Goal: Task Accomplishment & Management: Complete application form

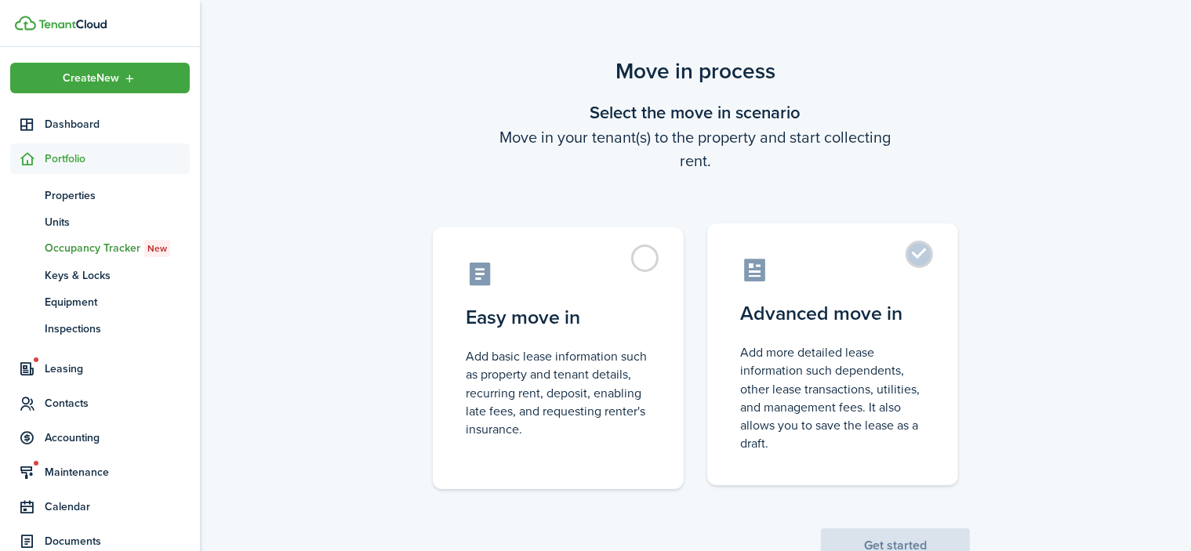
click at [918, 250] on label "Advanced move in Add more detailed lease information such dependents, other lea…" at bounding box center [832, 354] width 251 height 262
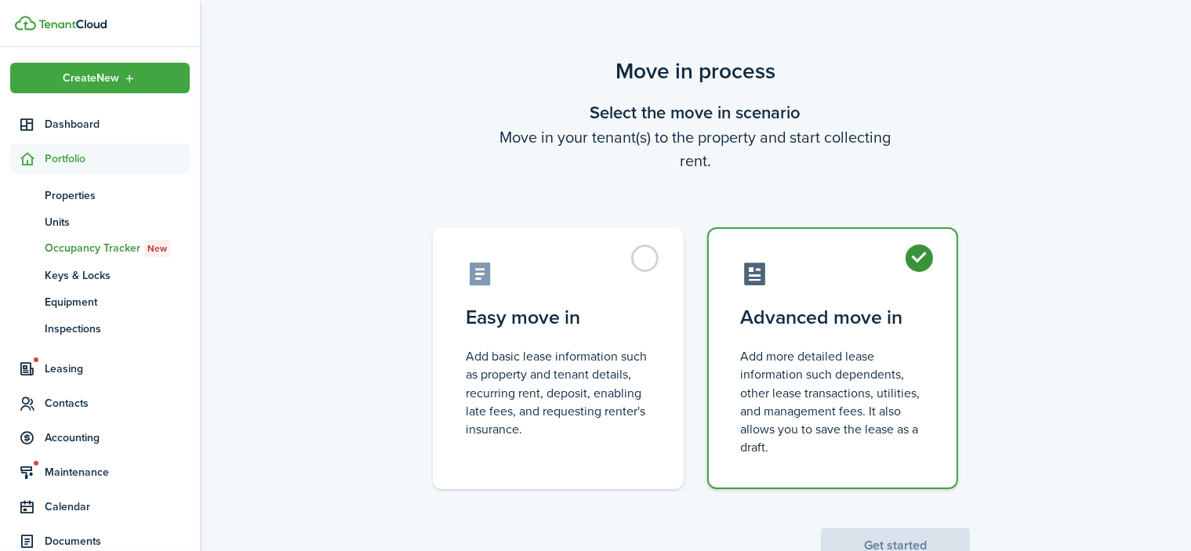
radio input "true"
click at [904, 543] on button "Get started" at bounding box center [895, 545] width 149 height 34
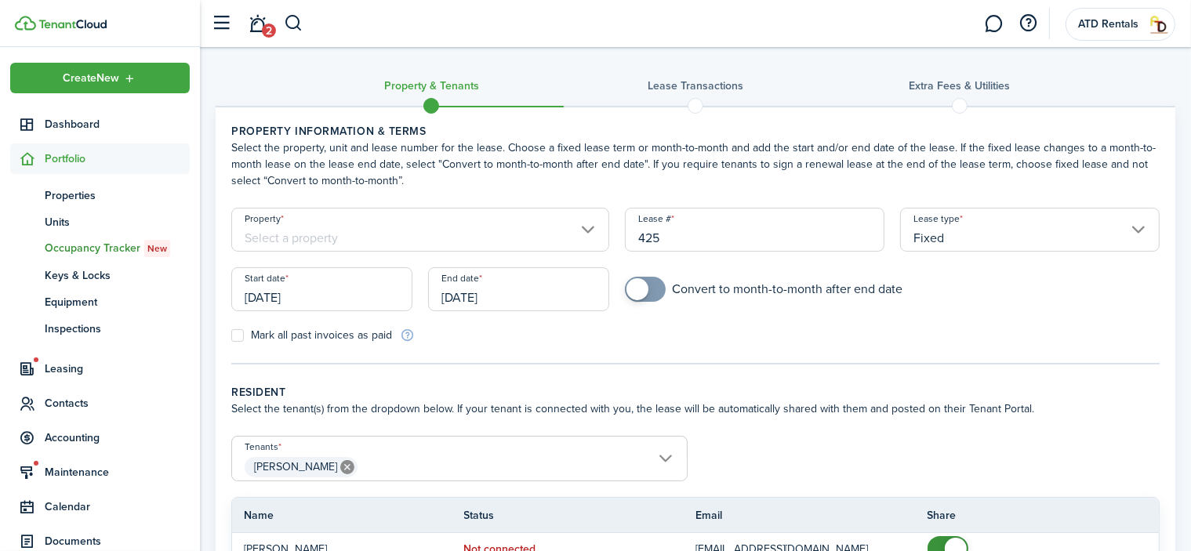
click at [588, 228] on input "Property" at bounding box center [420, 230] width 378 height 44
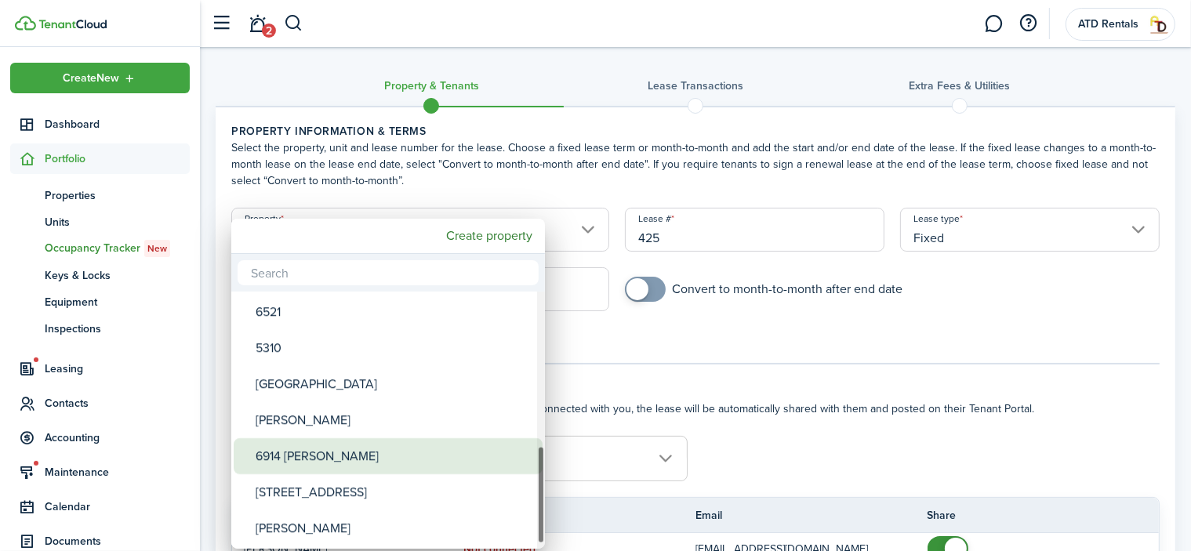
click at [285, 454] on div "6914 [PERSON_NAME]" at bounding box center [394, 456] width 277 height 36
type input "6914 [PERSON_NAME]"
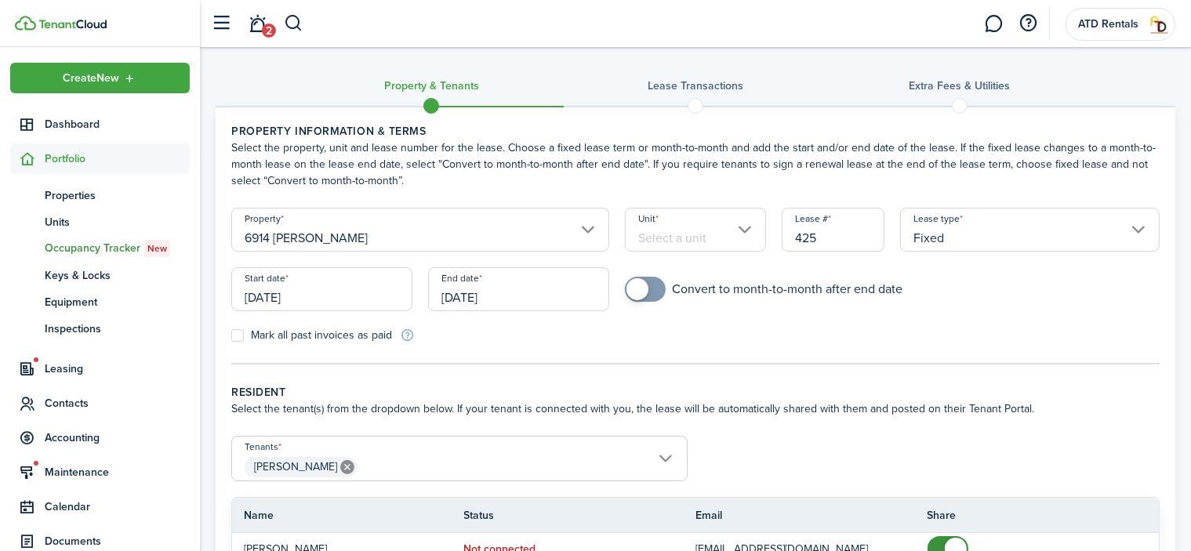
click at [745, 228] on input "Unit" at bounding box center [696, 230] width 142 height 44
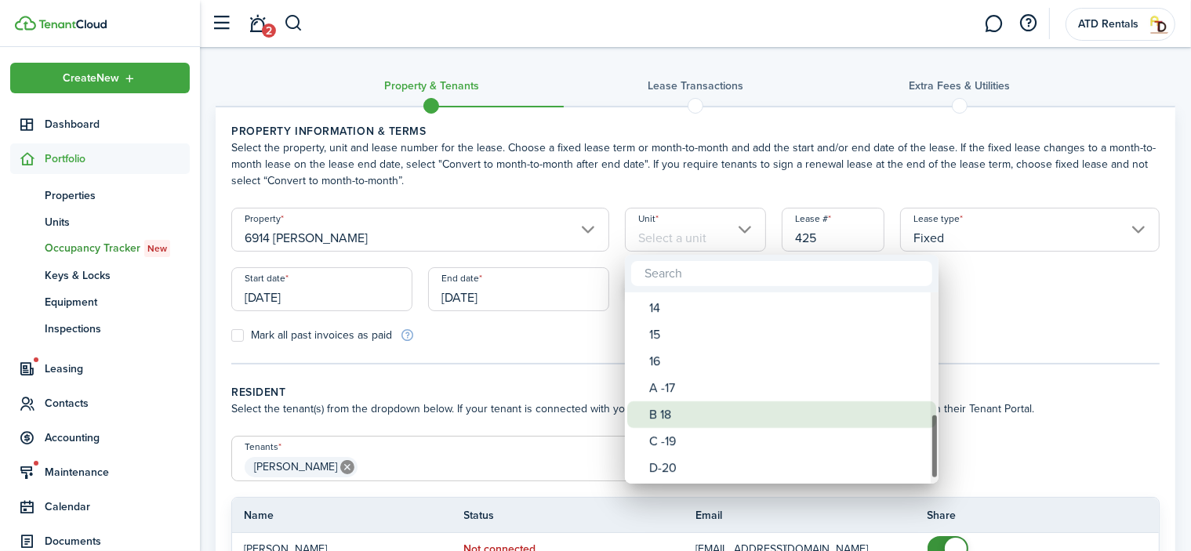
click at [672, 411] on div "B 18" at bounding box center [787, 414] width 277 height 27
type input "B 18"
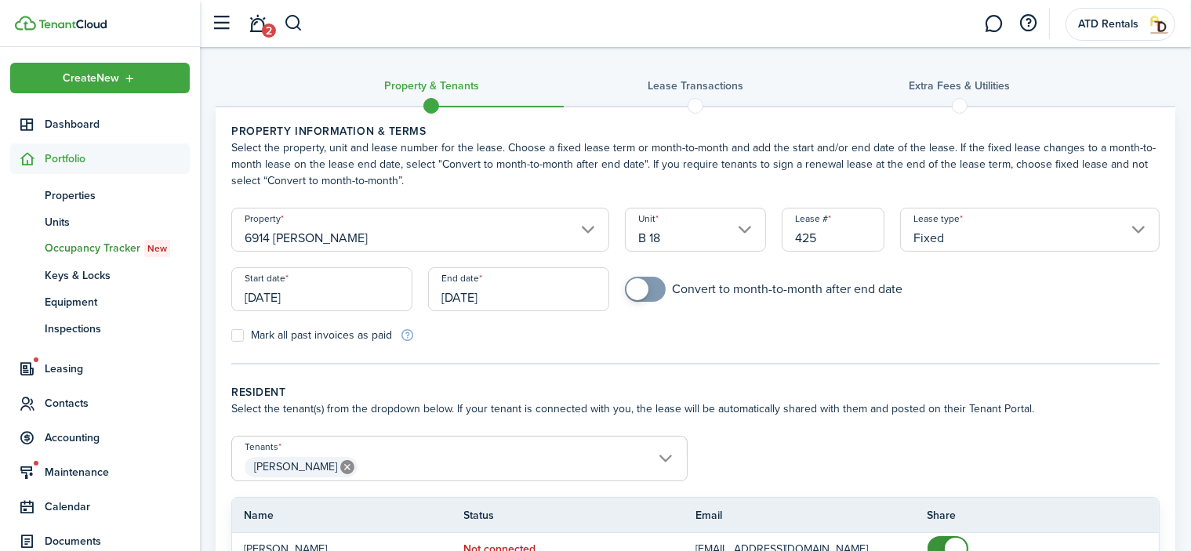
click at [280, 295] on input "[DATE]" at bounding box center [321, 289] width 181 height 44
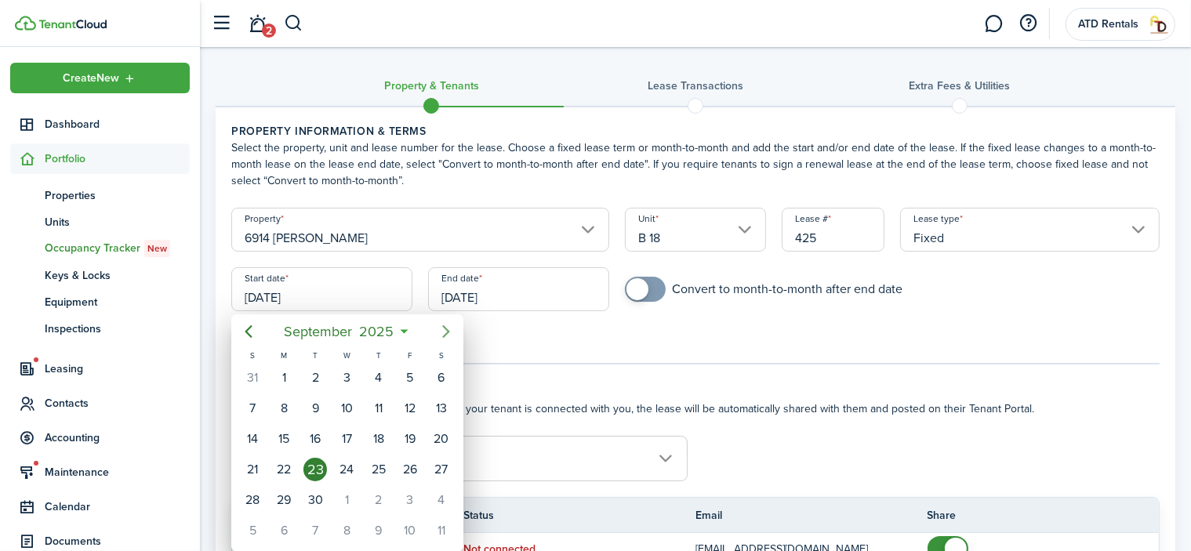
click at [445, 328] on icon "Next page" at bounding box center [445, 331] width 7 height 13
click at [442, 379] on div "1" at bounding box center [442, 378] width 24 height 24
type input "[DATE]"
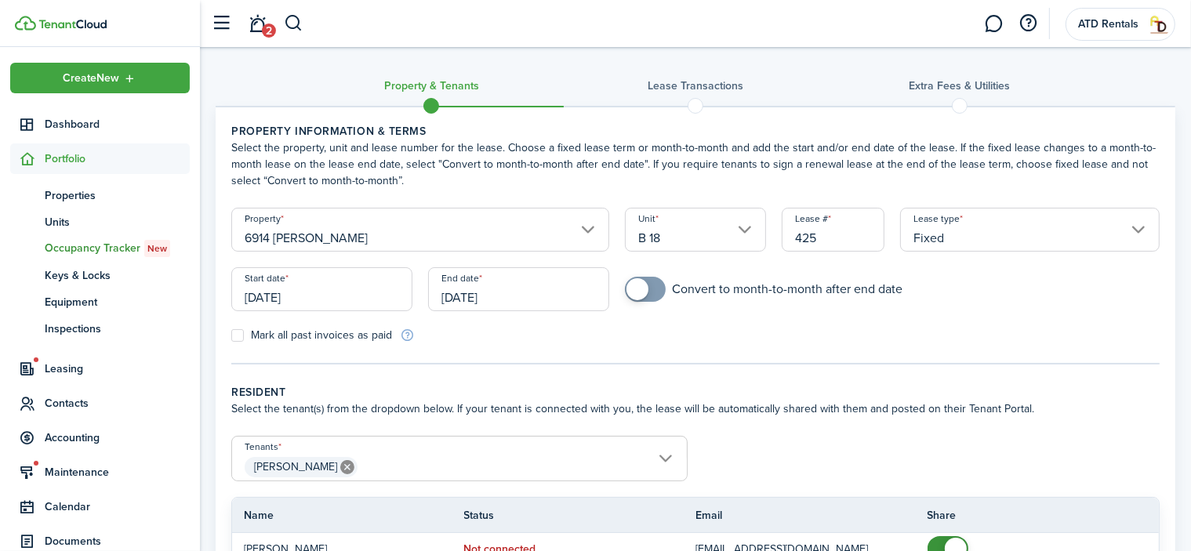
click at [488, 298] on input "[DATE]" at bounding box center [518, 289] width 181 height 44
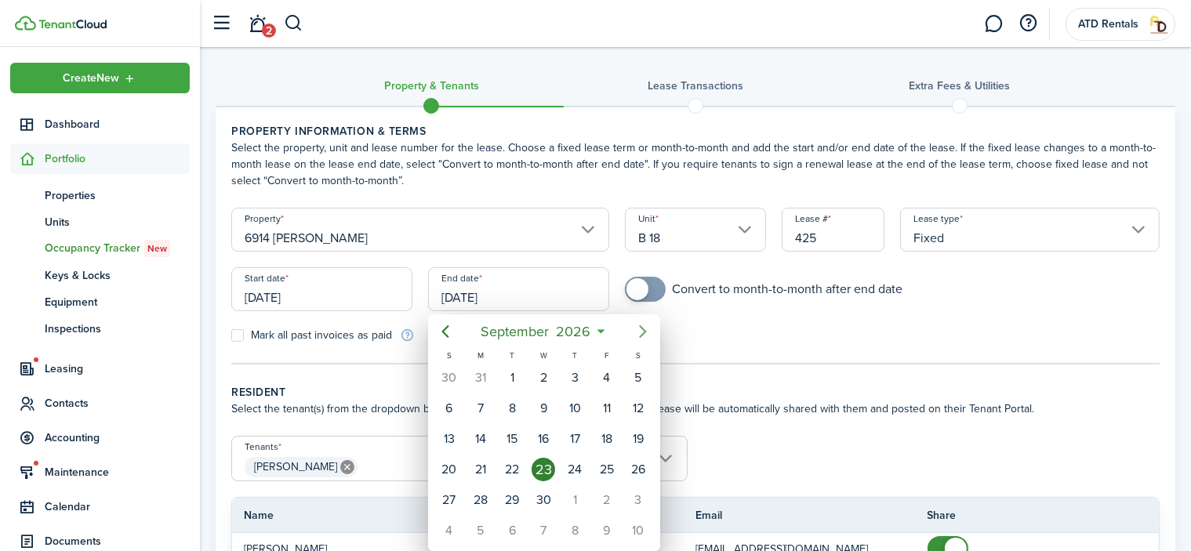
click at [647, 328] on icon "Next page" at bounding box center [642, 331] width 19 height 19
click at [639, 491] on div "31" at bounding box center [638, 500] width 24 height 24
type input "[DATE]"
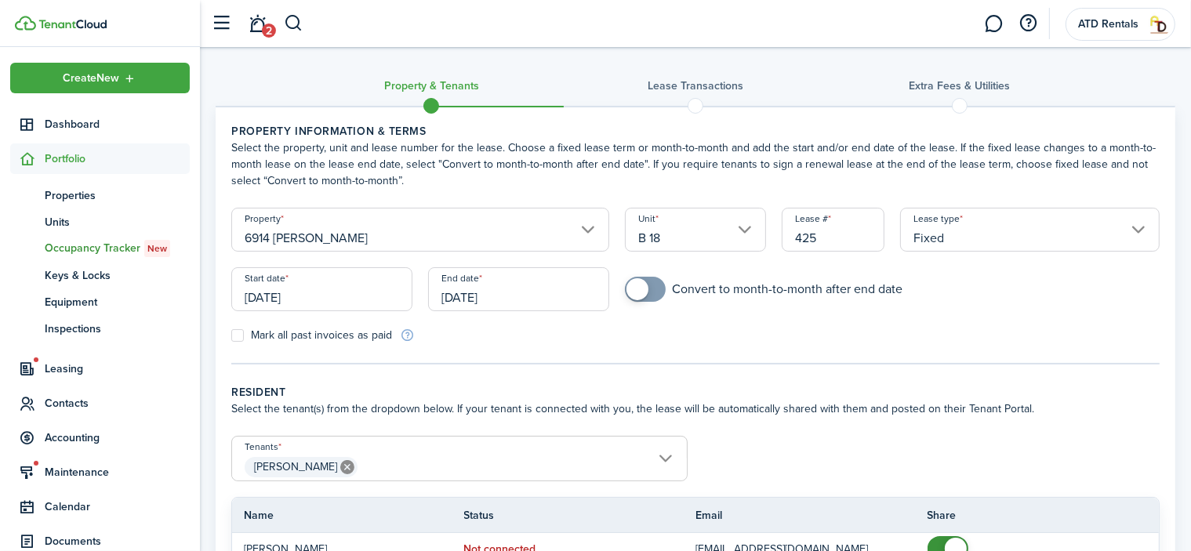
checkbox input "true"
click at [636, 288] on span at bounding box center [637, 289] width 22 height 22
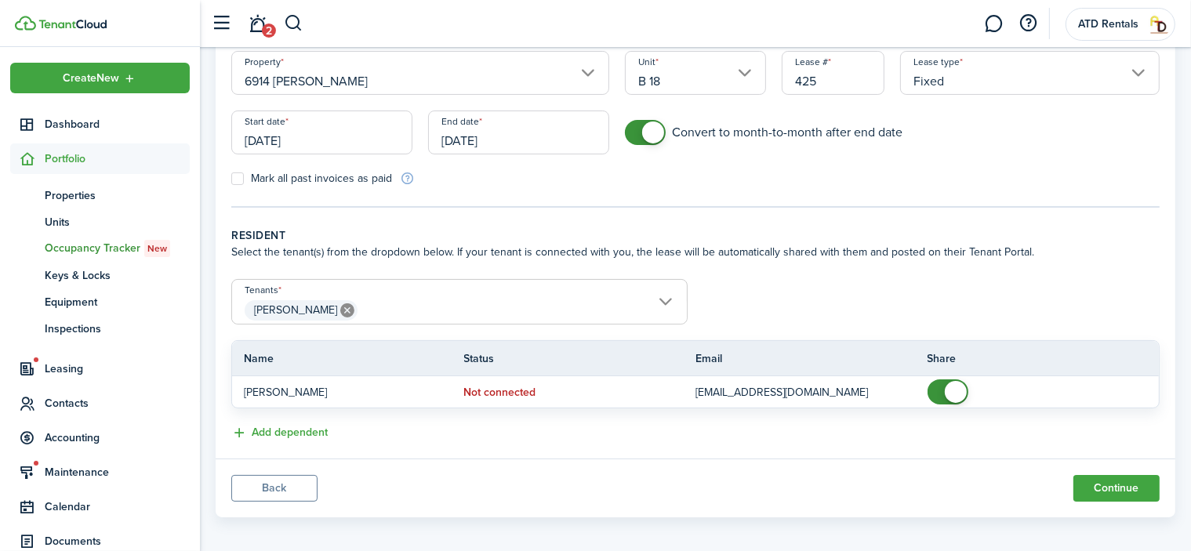
scroll to position [164, 0]
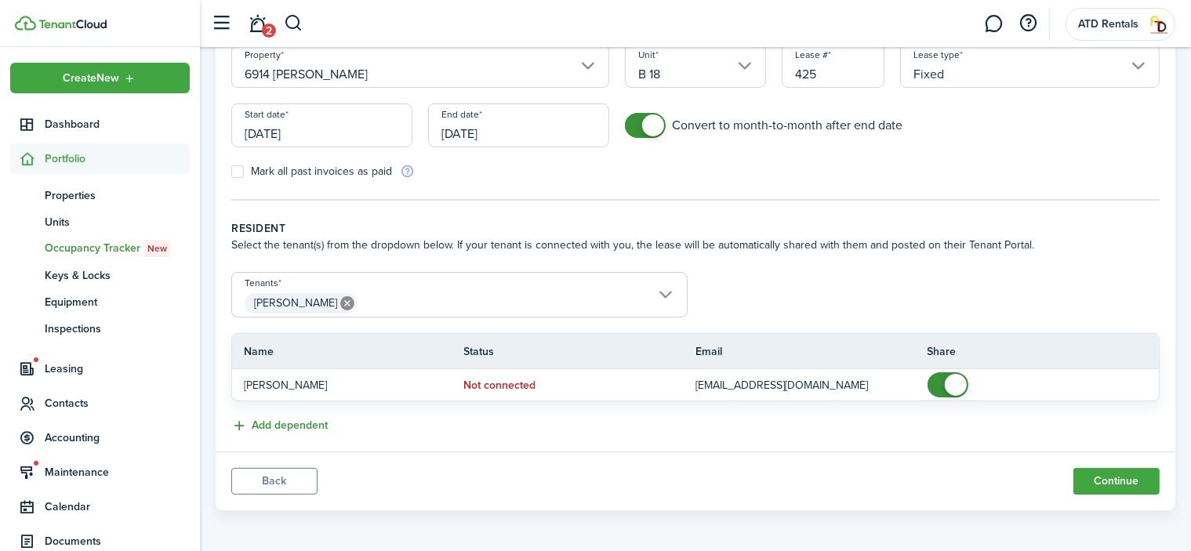
click at [245, 423] on button "Add dependent" at bounding box center [279, 426] width 96 height 18
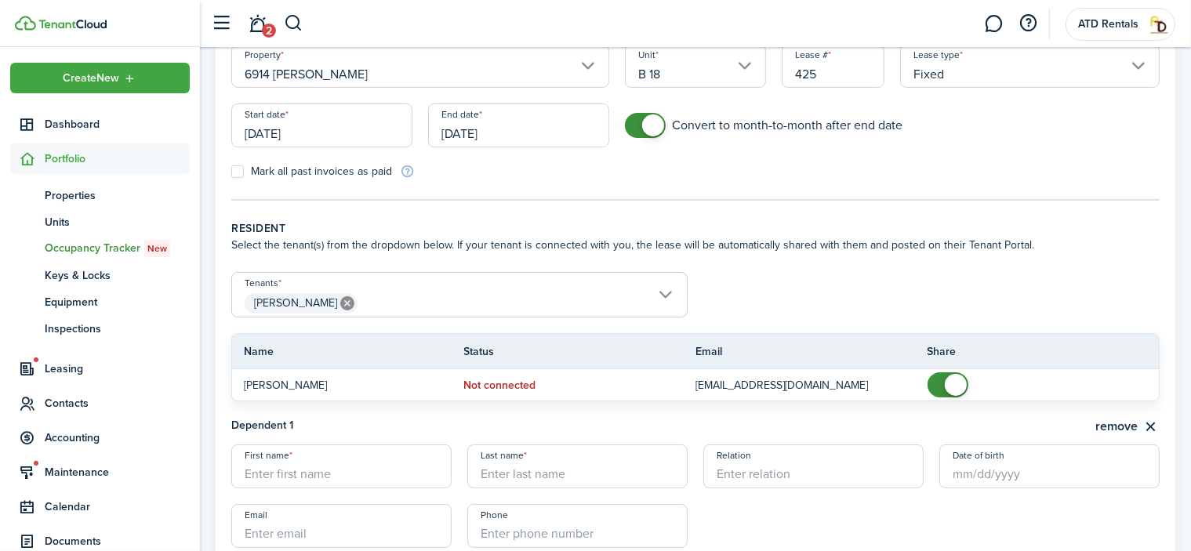
click at [274, 469] on input "First name" at bounding box center [341, 466] width 220 height 44
type input "[PERSON_NAME]"
click at [542, 473] on input "Last name" at bounding box center [577, 466] width 220 height 44
type input "Moeckler"
click at [765, 469] on input "Relation" at bounding box center [813, 466] width 220 height 44
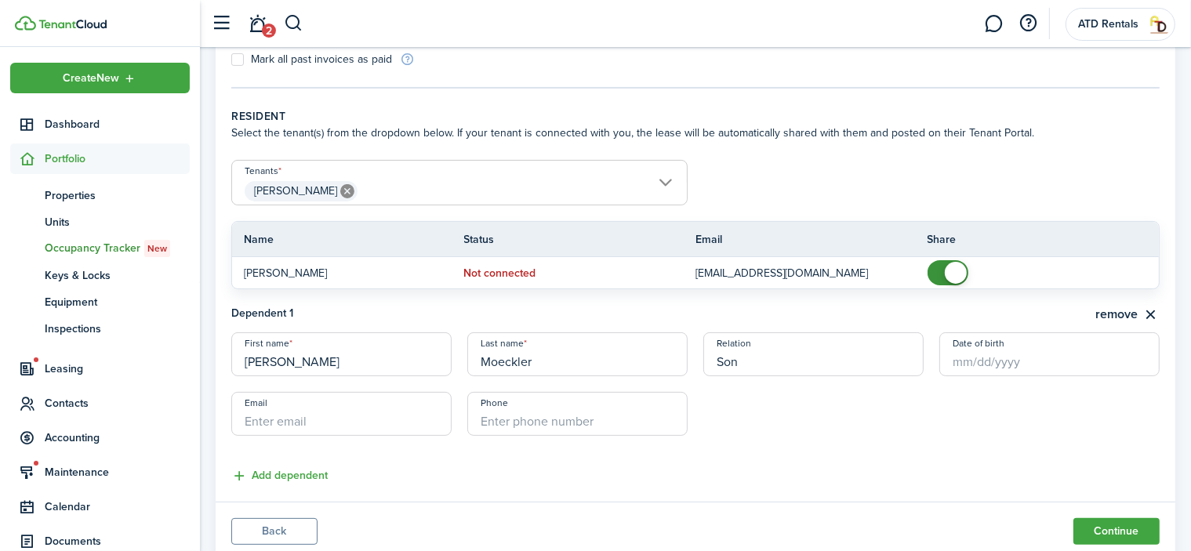
scroll to position [321, 0]
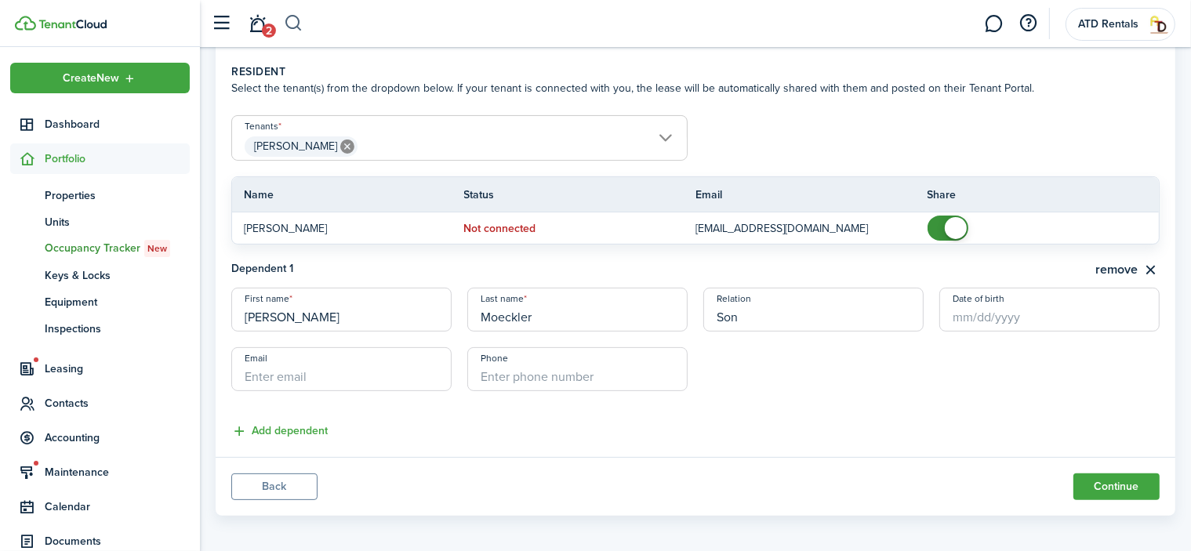
type input "Son"
click at [311, 375] on input "Email" at bounding box center [341, 369] width 220 height 44
paste input "[EMAIL_ADDRESS][DOMAIN_NAME]"
type input "[EMAIL_ADDRESS][DOMAIN_NAME]"
click at [520, 378] on input "Phone" at bounding box center [577, 369] width 220 height 44
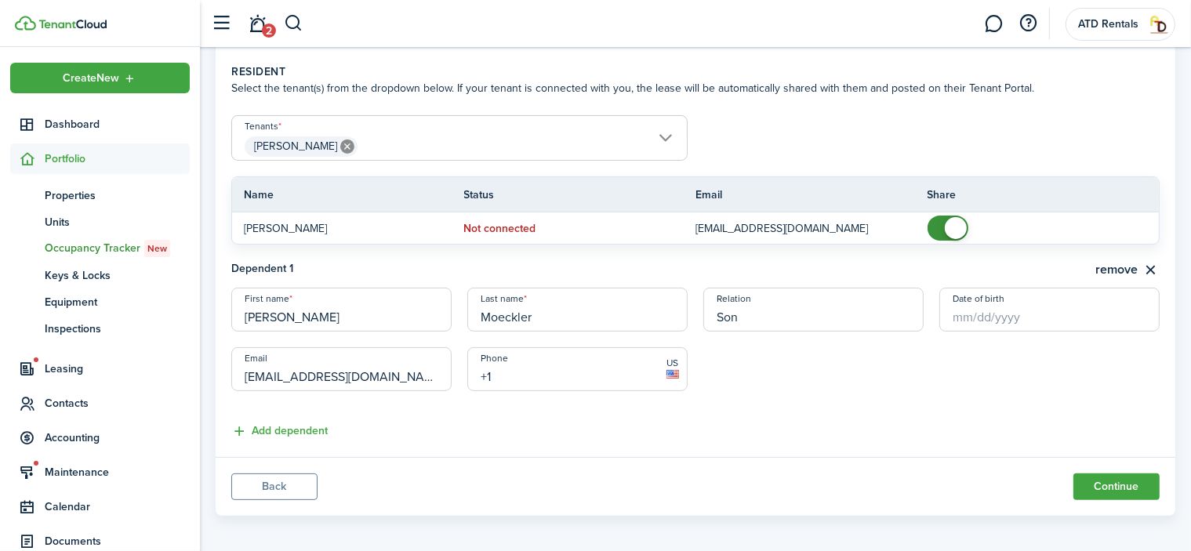
paste input "[PHONE_NUMBER]"
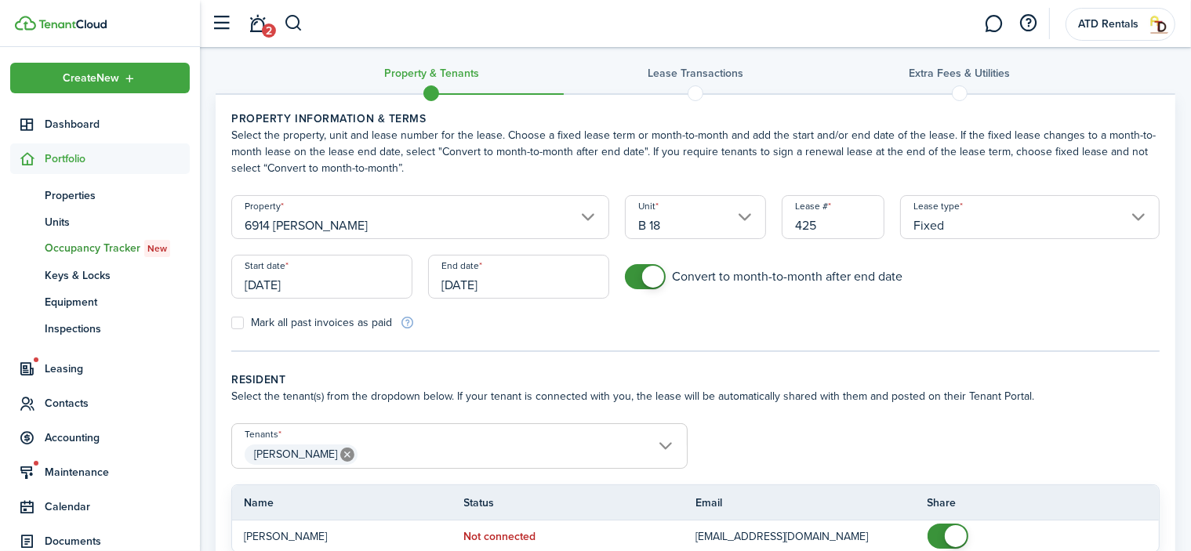
scroll to position [326, 0]
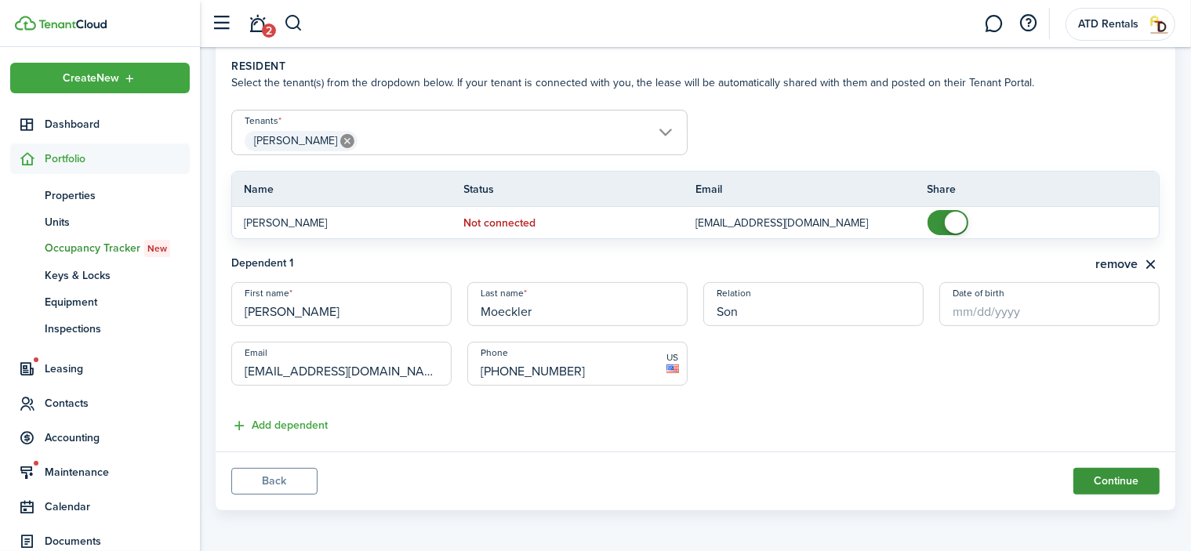
type input "[PHONE_NUMBER]"
click at [1104, 480] on button "Continue" at bounding box center [1116, 481] width 86 height 27
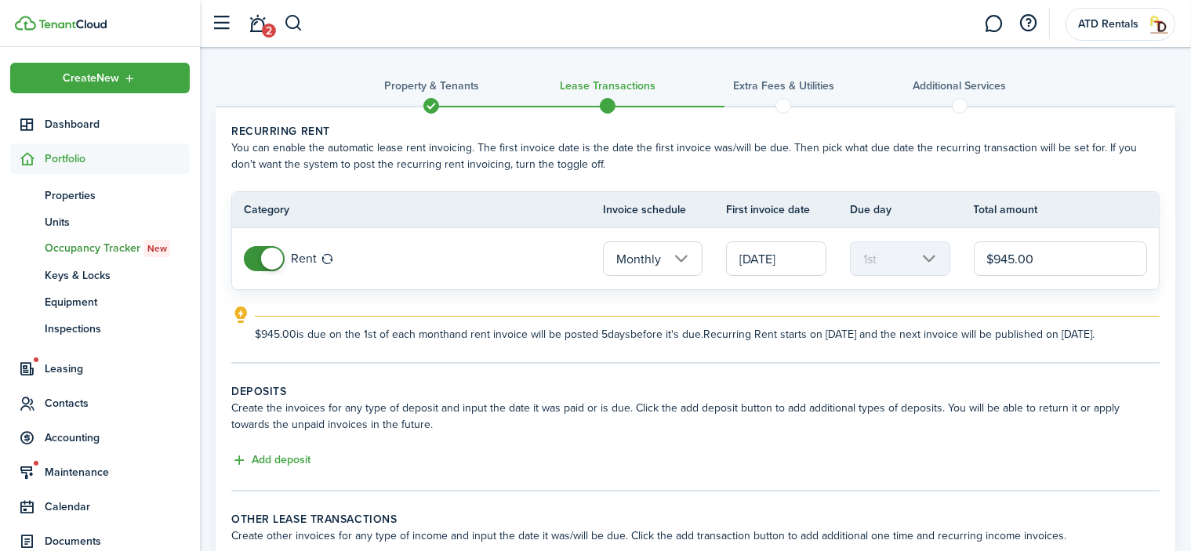
click at [1007, 253] on input "$945.00" at bounding box center [1059, 258] width 173 height 34
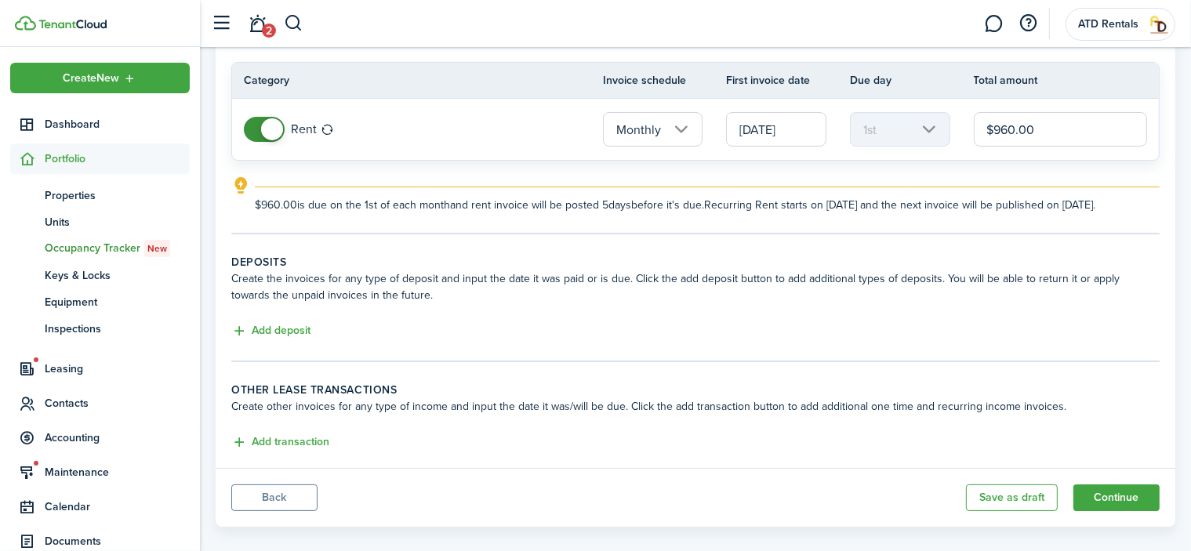
scroll to position [157, 0]
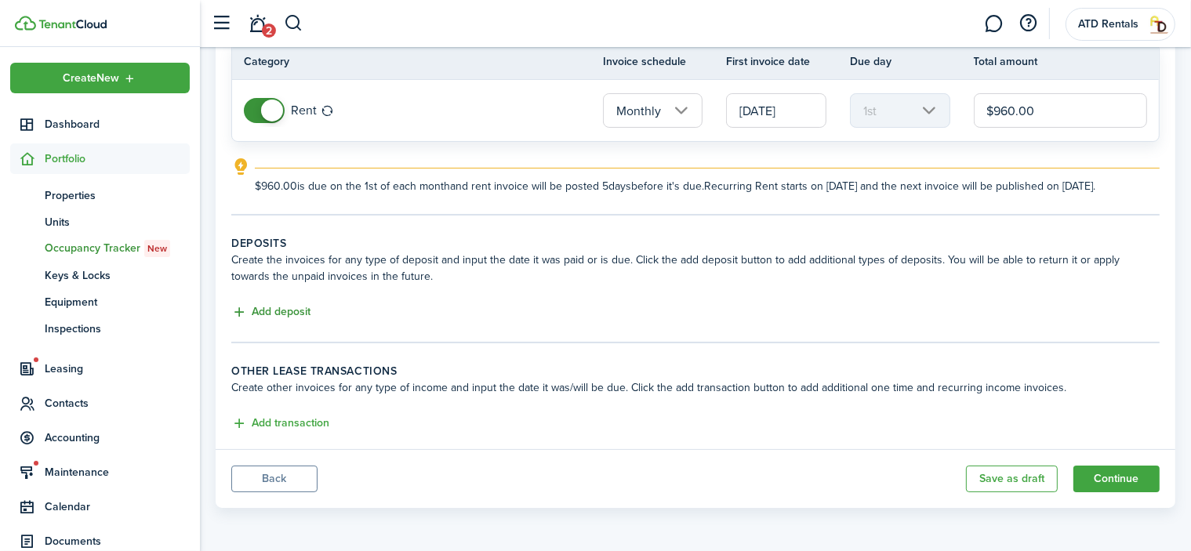
type input "$960.00"
click at [260, 317] on button "Add deposit" at bounding box center [270, 312] width 79 height 18
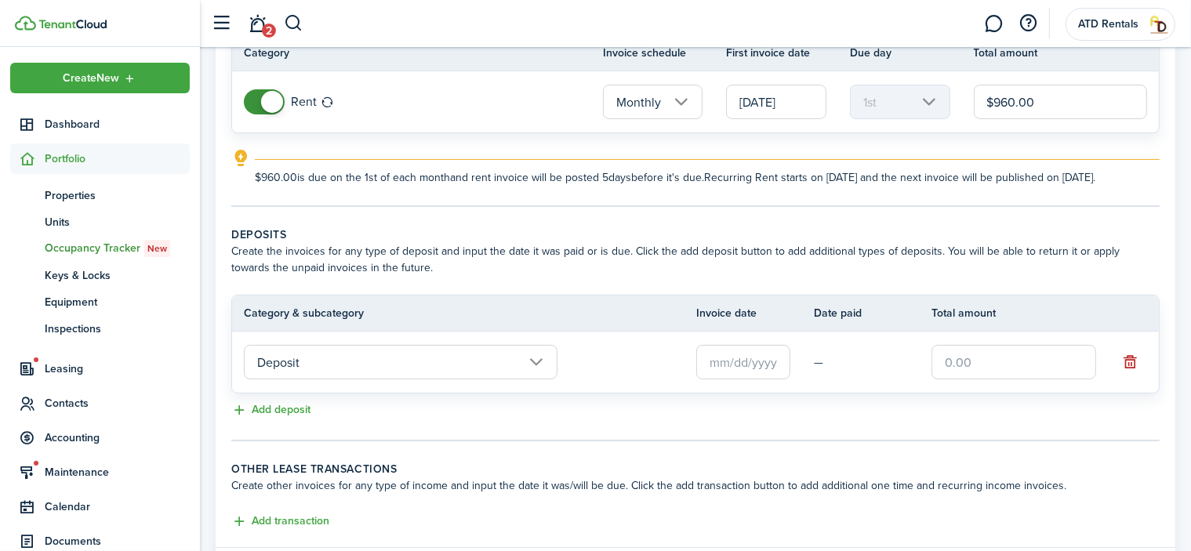
click at [534, 375] on input "Deposit" at bounding box center [401, 362] width 314 height 34
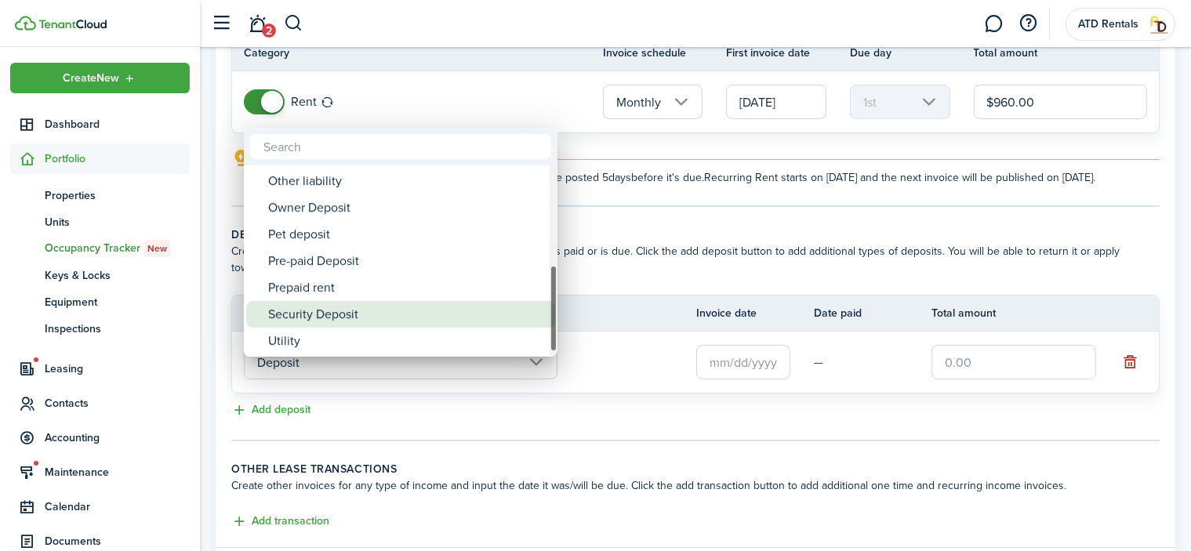
click at [327, 314] on div "Security Deposit" at bounding box center [406, 314] width 277 height 27
type input "Deposit / Security Deposit"
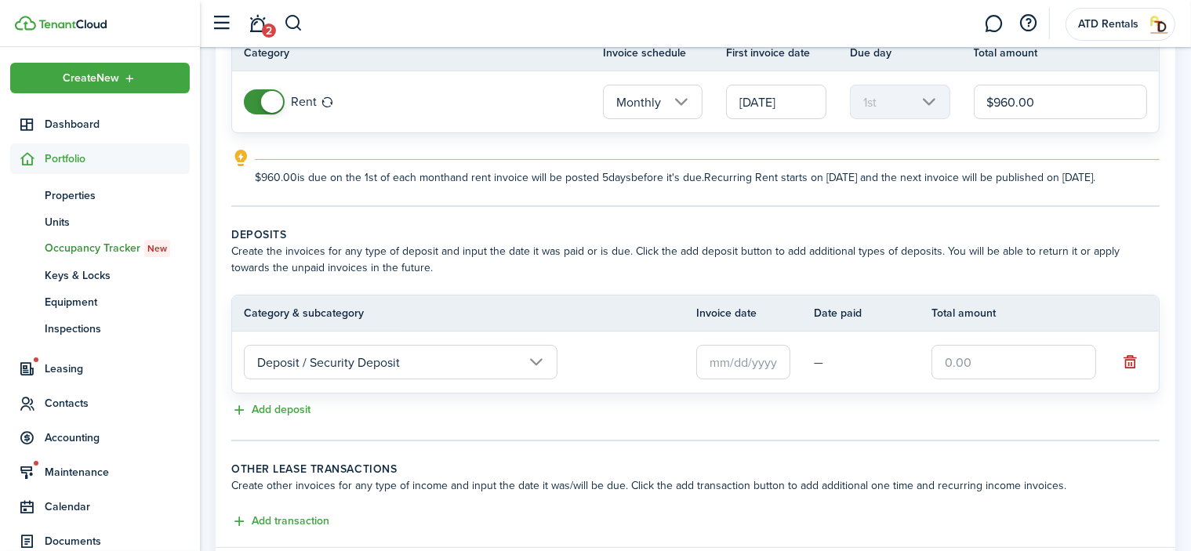
click at [727, 377] on input "text" at bounding box center [743, 362] width 94 height 34
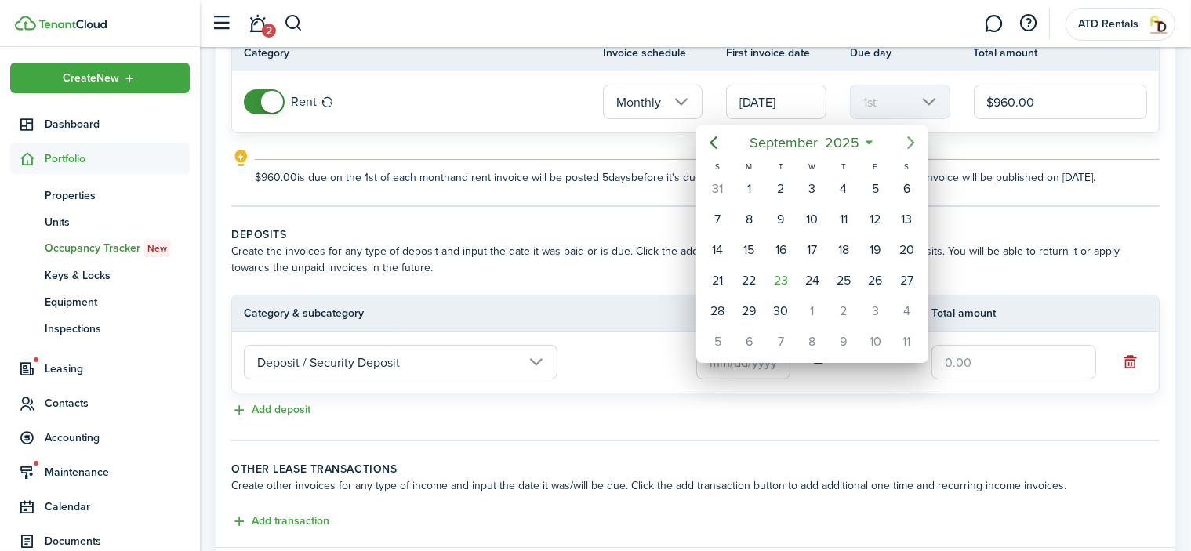
click at [913, 137] on icon "Next page" at bounding box center [910, 142] width 19 height 19
click at [908, 188] on div "1" at bounding box center [906, 189] width 24 height 24
type input "[DATE]"
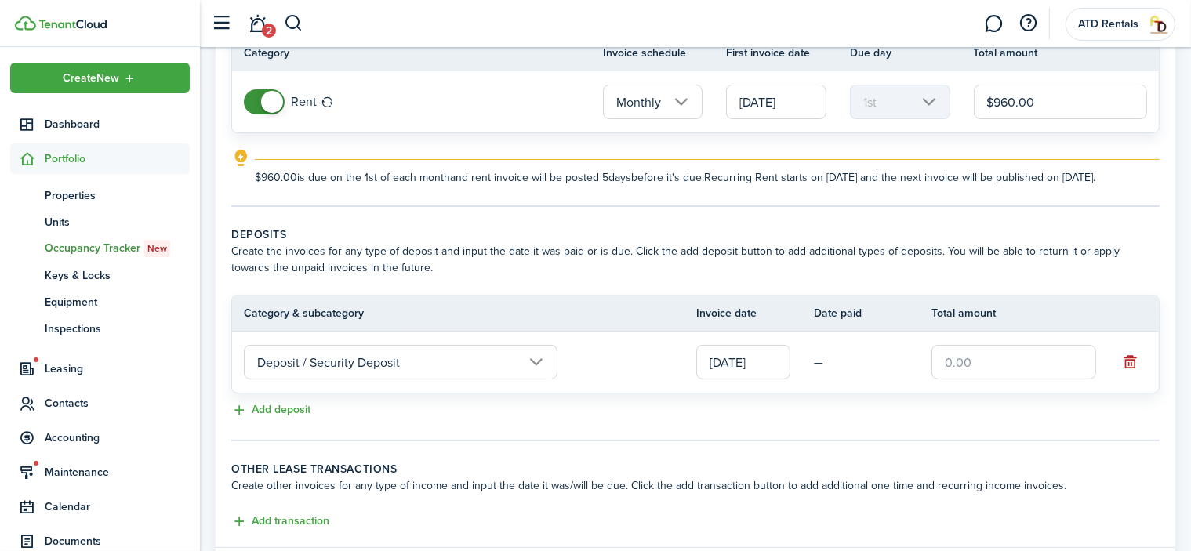
click at [965, 373] on input "text" at bounding box center [1013, 362] width 165 height 34
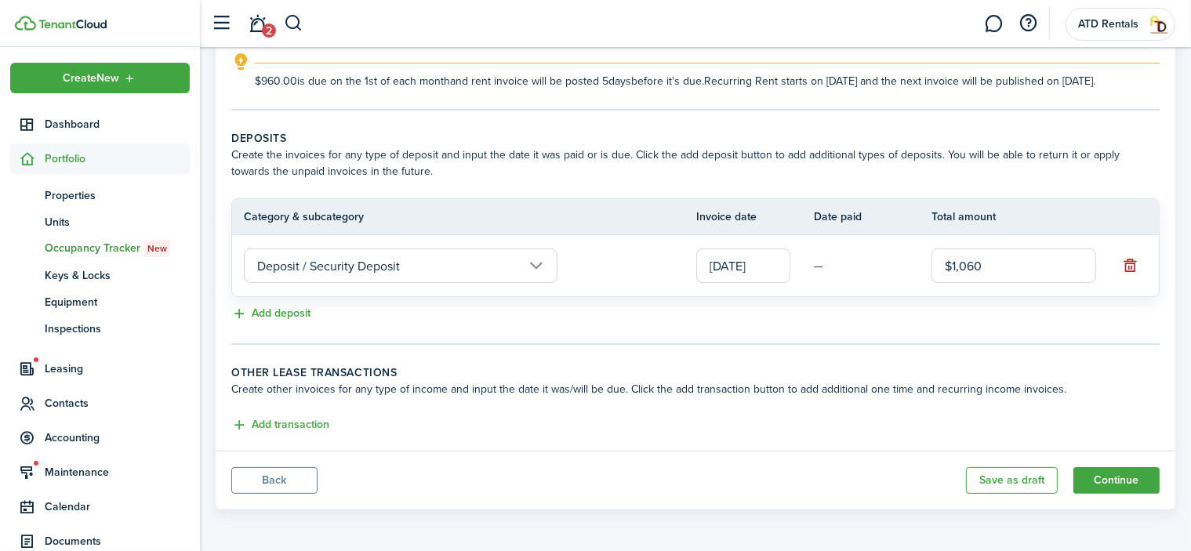
scroll to position [267, 0]
type input "$1,060.00"
click at [1113, 482] on button "Continue" at bounding box center [1116, 479] width 86 height 27
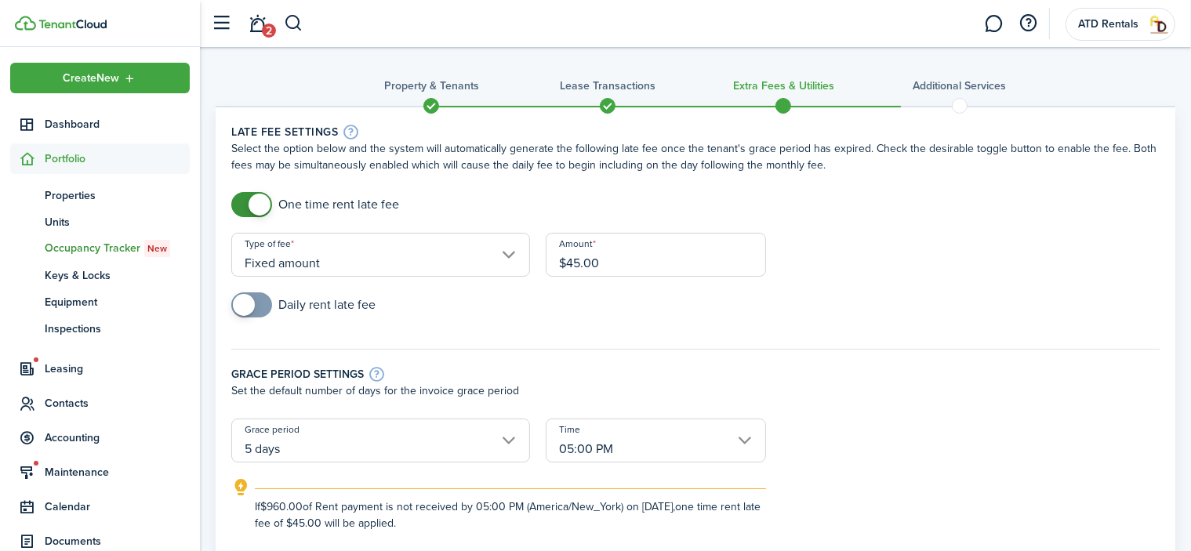
click at [582, 262] on input "$45.00" at bounding box center [656, 255] width 220 height 44
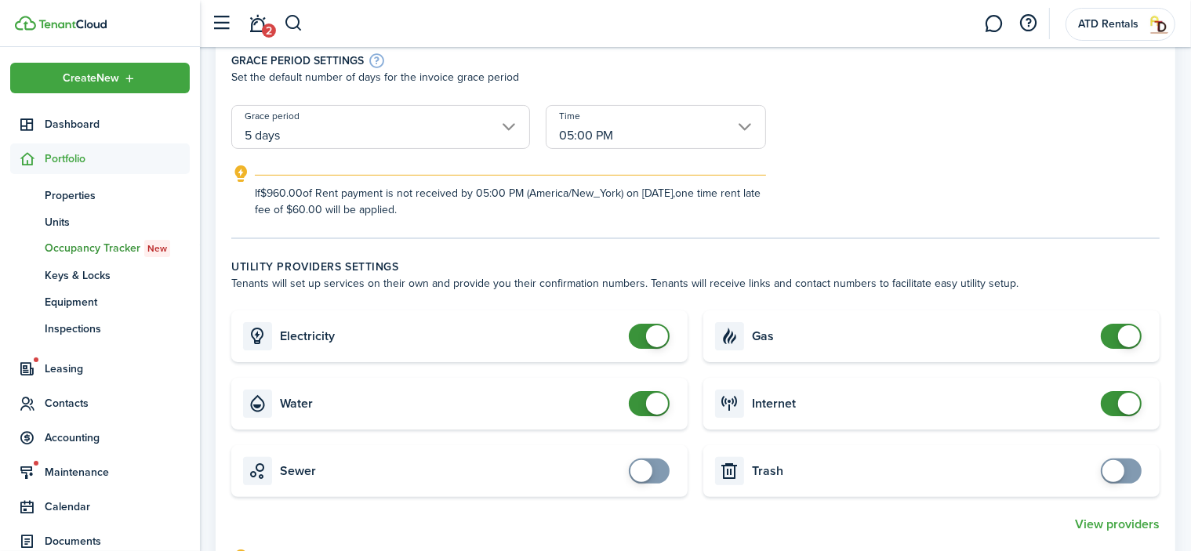
scroll to position [392, 0]
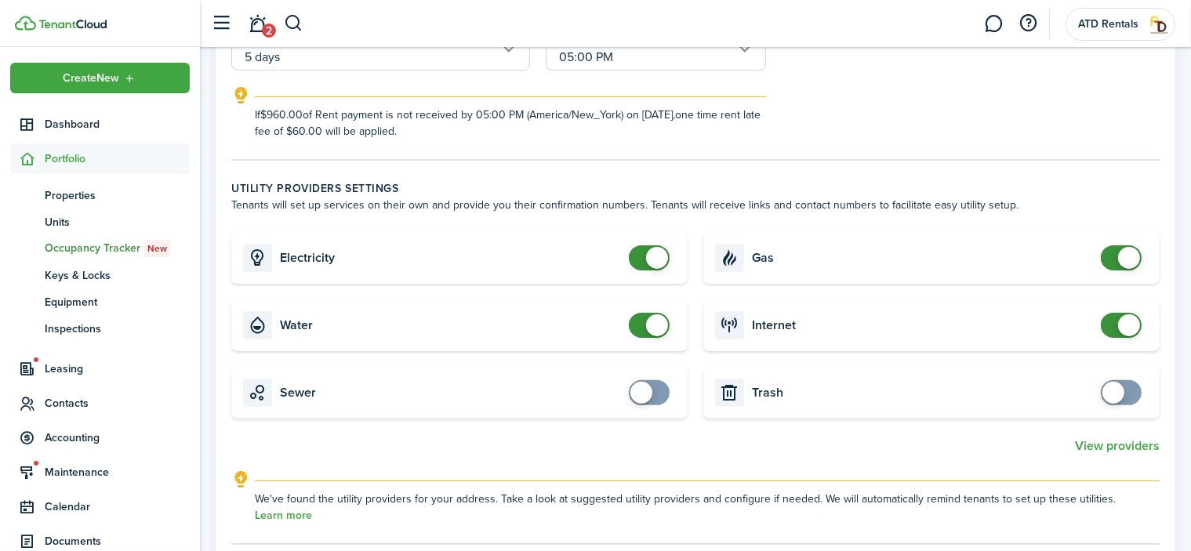
type input "$60.00"
checkbox input "false"
click at [663, 321] on span at bounding box center [657, 325] width 22 height 22
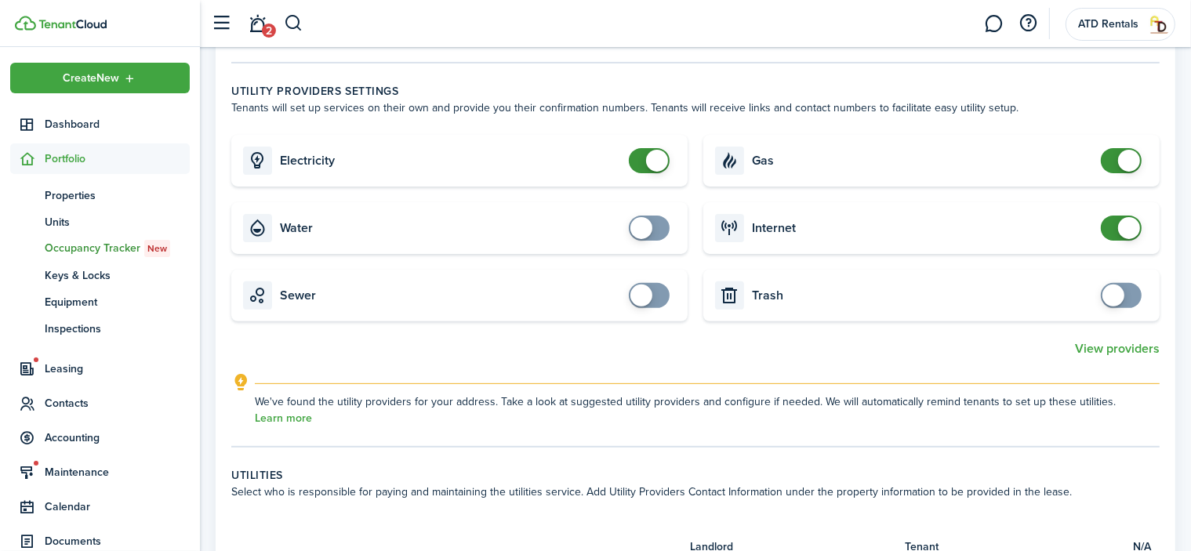
scroll to position [470, 0]
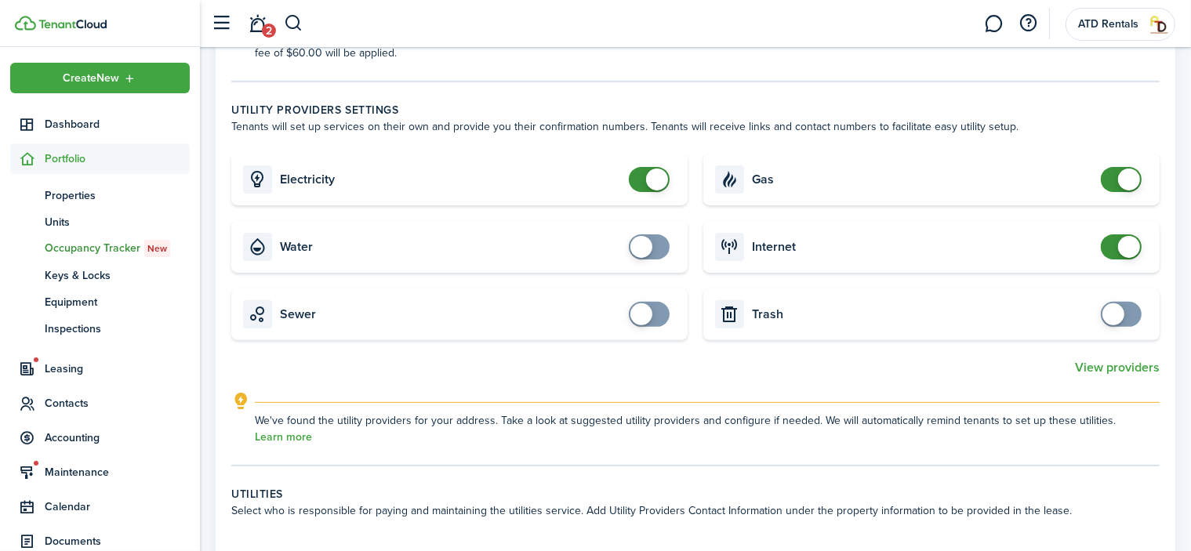
click at [1132, 241] on span at bounding box center [1129, 247] width 22 height 22
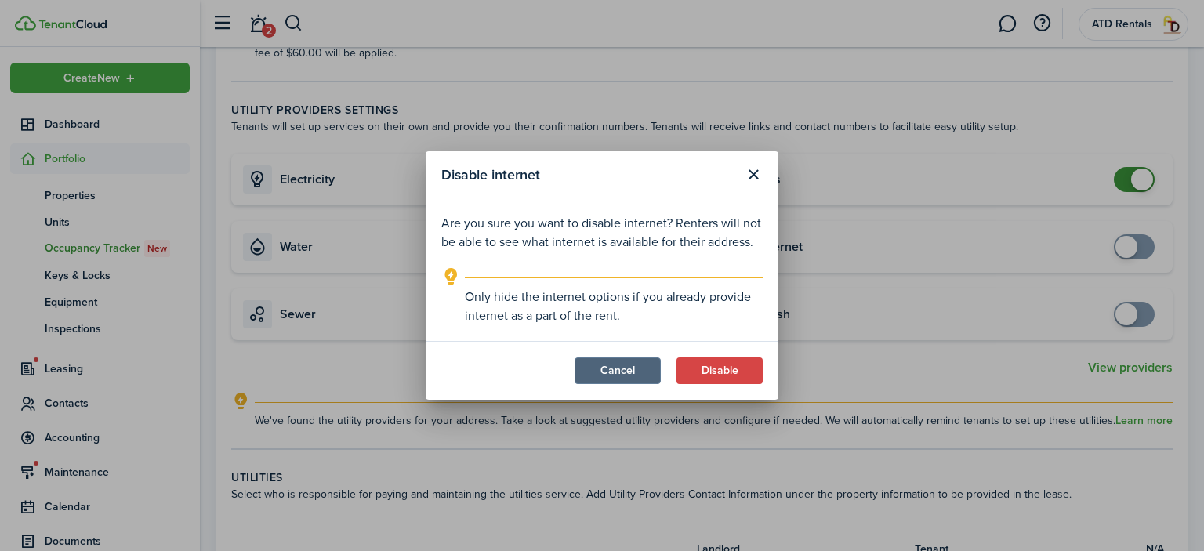
click at [605, 363] on button "Cancel" at bounding box center [618, 370] width 86 height 27
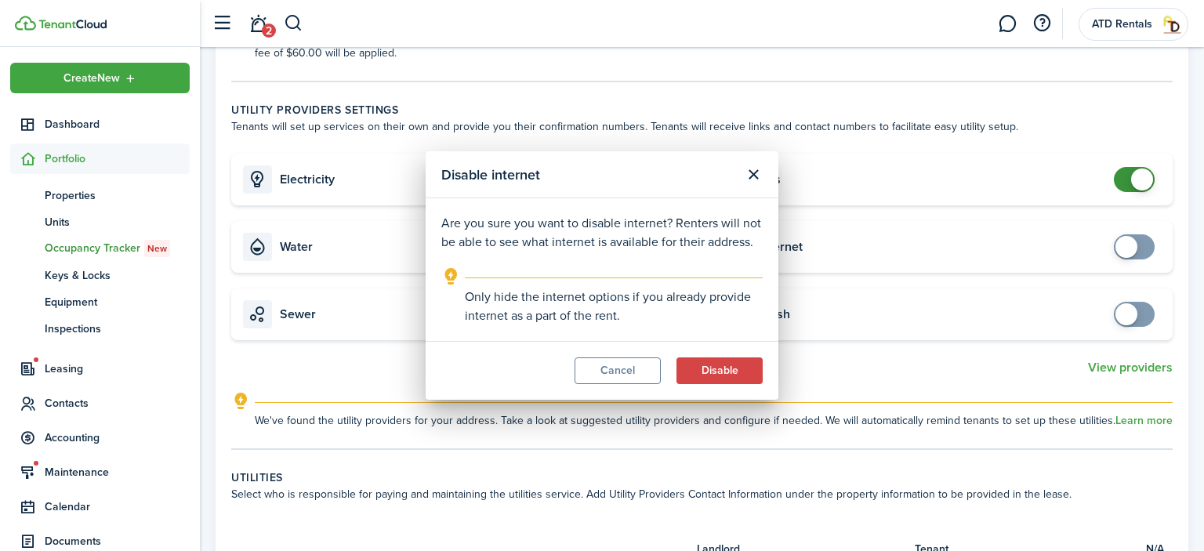
checkbox input "true"
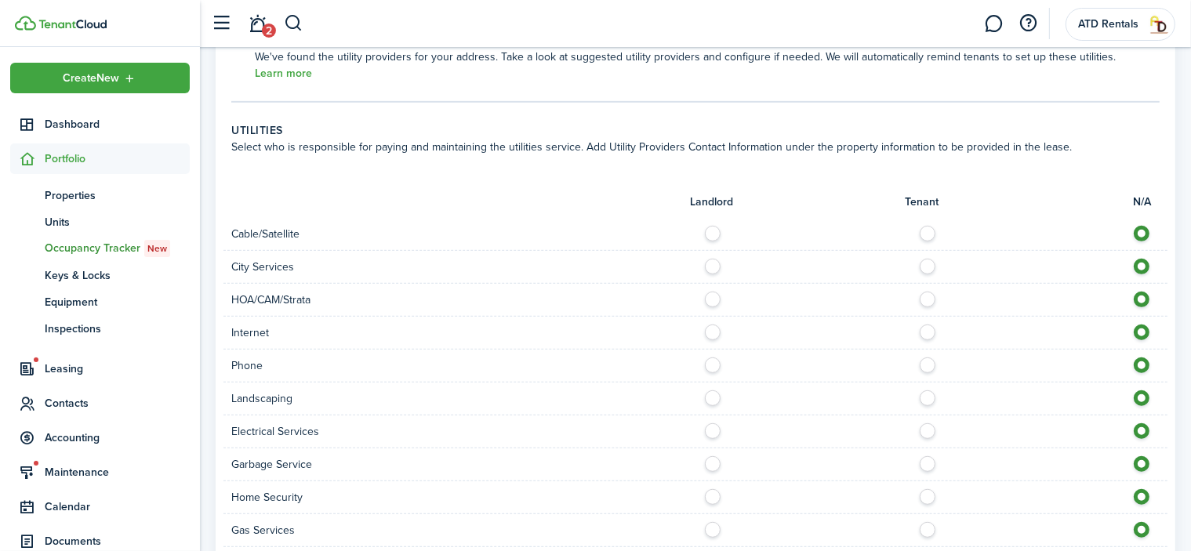
scroll to position [862, 0]
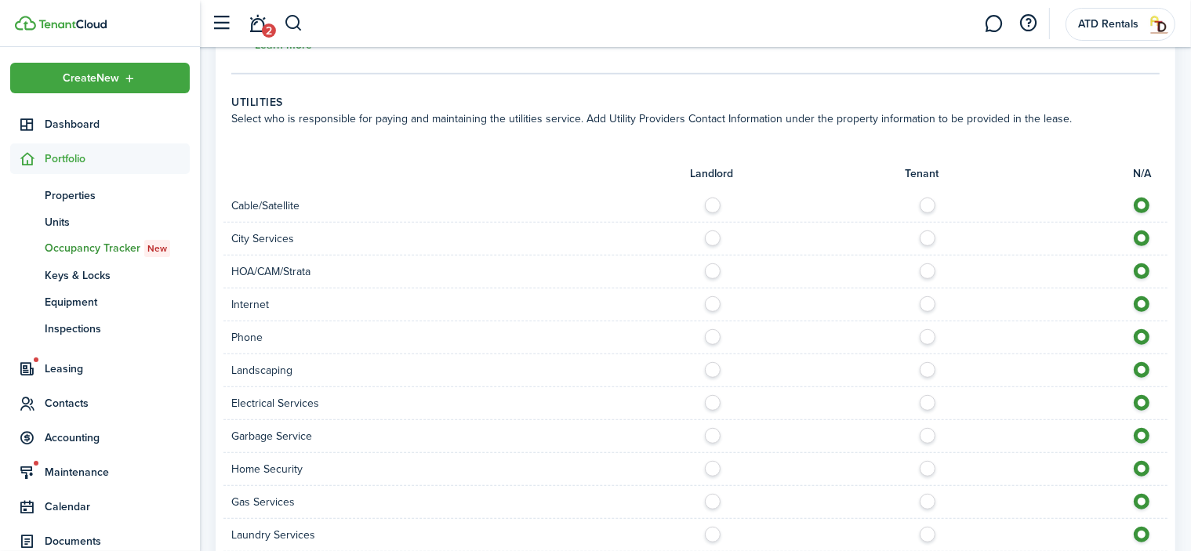
click at [928, 204] on label at bounding box center [931, 202] width 27 height 8
radio input "true"
click at [925, 301] on label at bounding box center [931, 300] width 27 height 8
radio input "true"
click at [925, 399] on label at bounding box center [931, 399] width 27 height 8
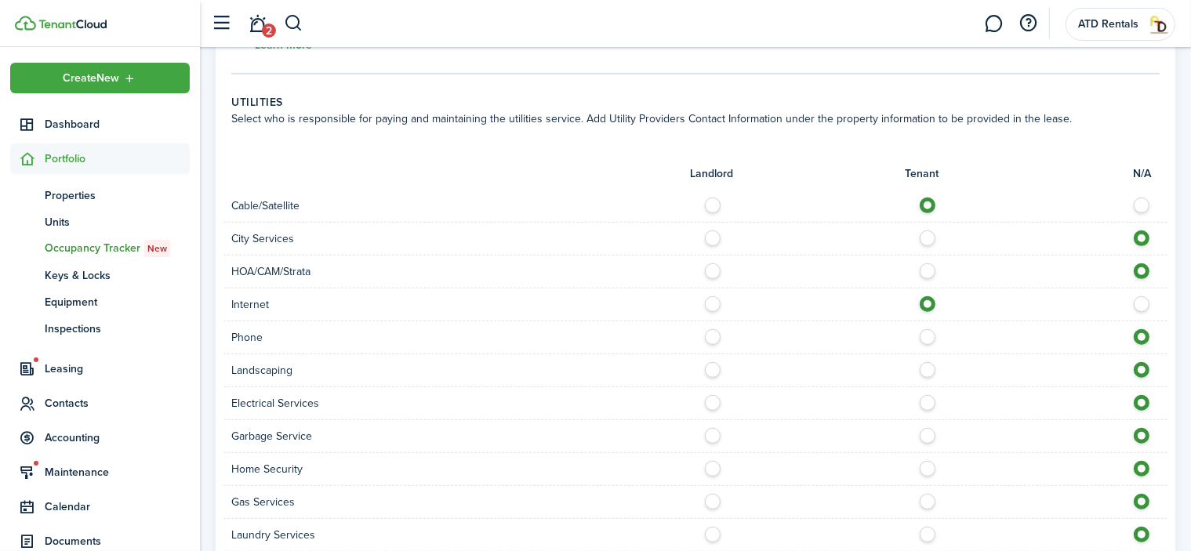
radio input "true"
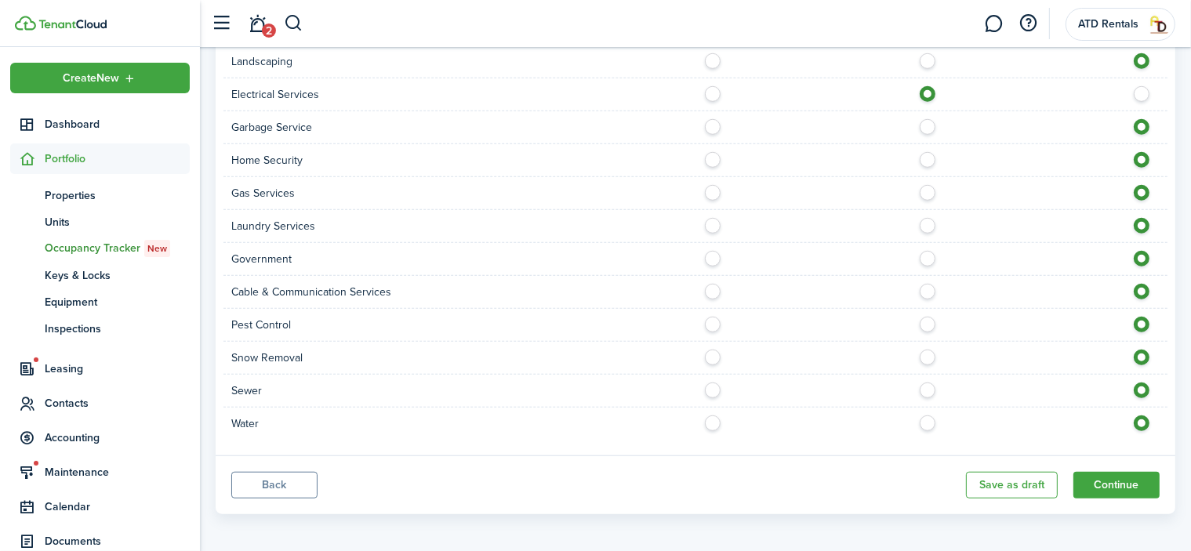
scroll to position [1173, 0]
click at [928, 285] on label at bounding box center [931, 286] width 27 height 8
radio input "true"
click at [1103, 476] on button "Continue" at bounding box center [1116, 483] width 86 height 27
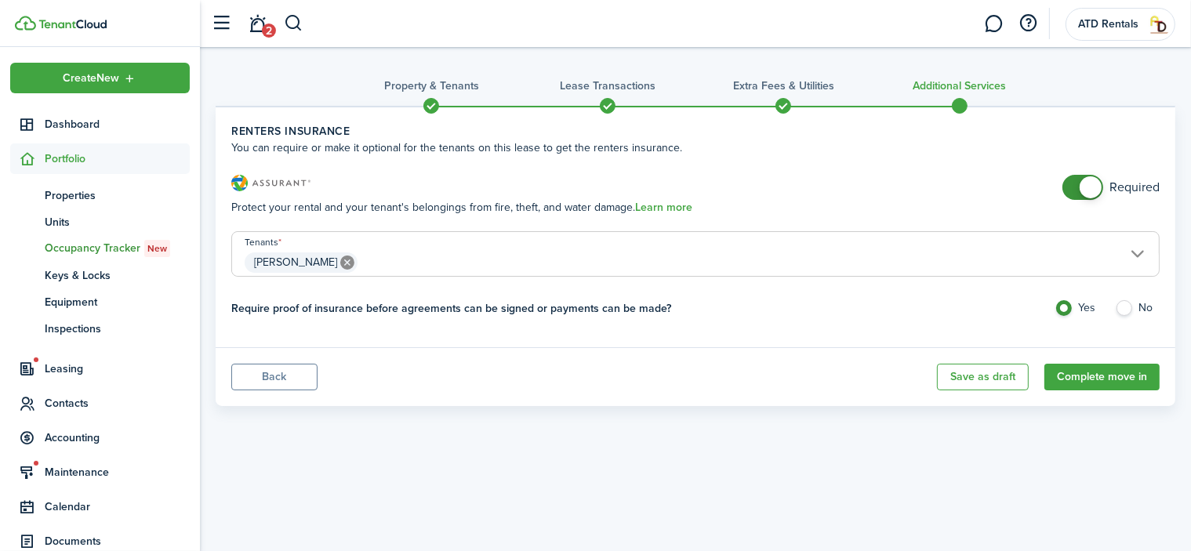
click at [1126, 303] on label "No" at bounding box center [1137, 312] width 45 height 24
radio input "false"
radio input "true"
checkbox input "false"
click at [1088, 187] on span at bounding box center [1090, 187] width 22 height 22
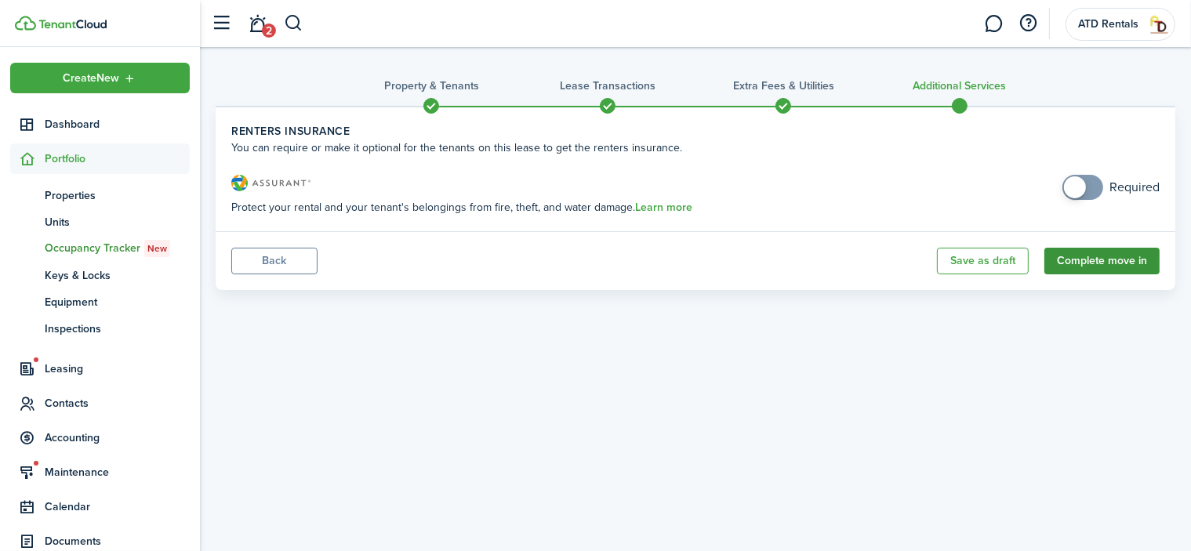
click at [1100, 258] on button "Complete move in" at bounding box center [1101, 261] width 115 height 27
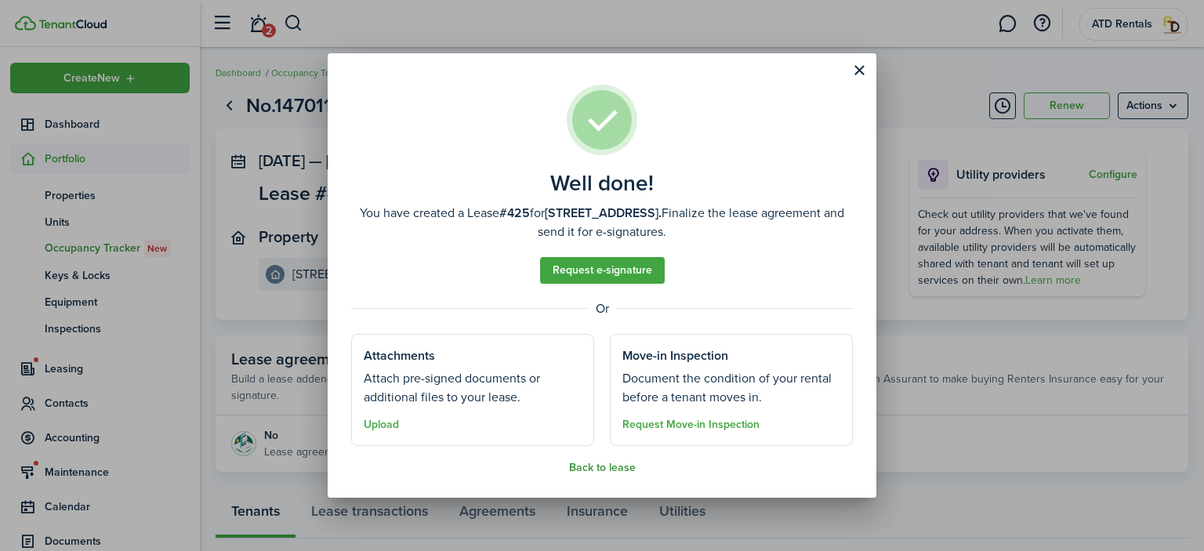
click at [598, 464] on button "Back to lease" at bounding box center [602, 468] width 67 height 13
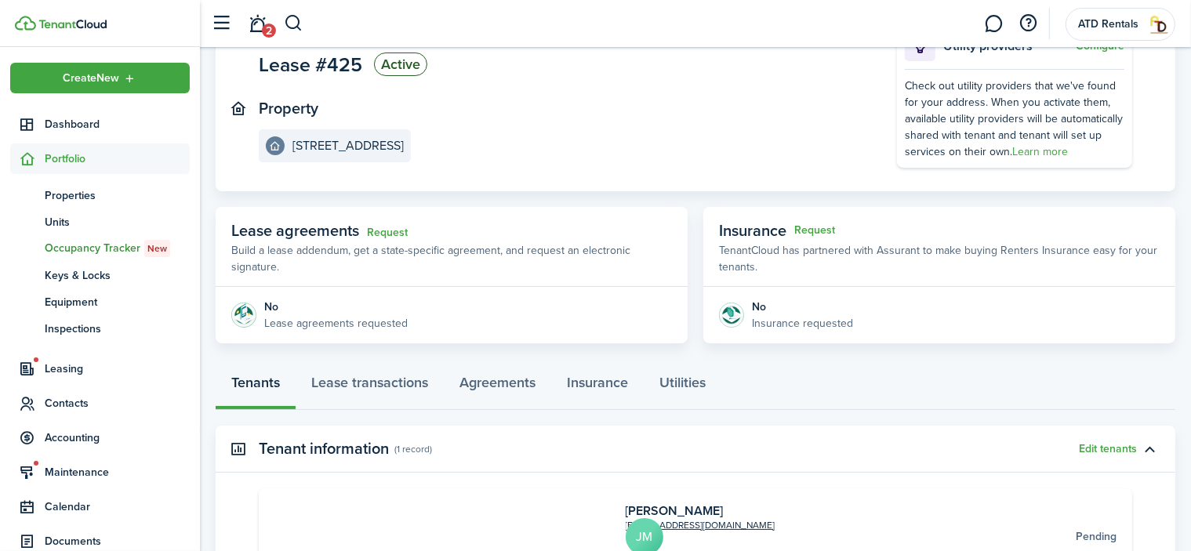
scroll to position [157, 0]
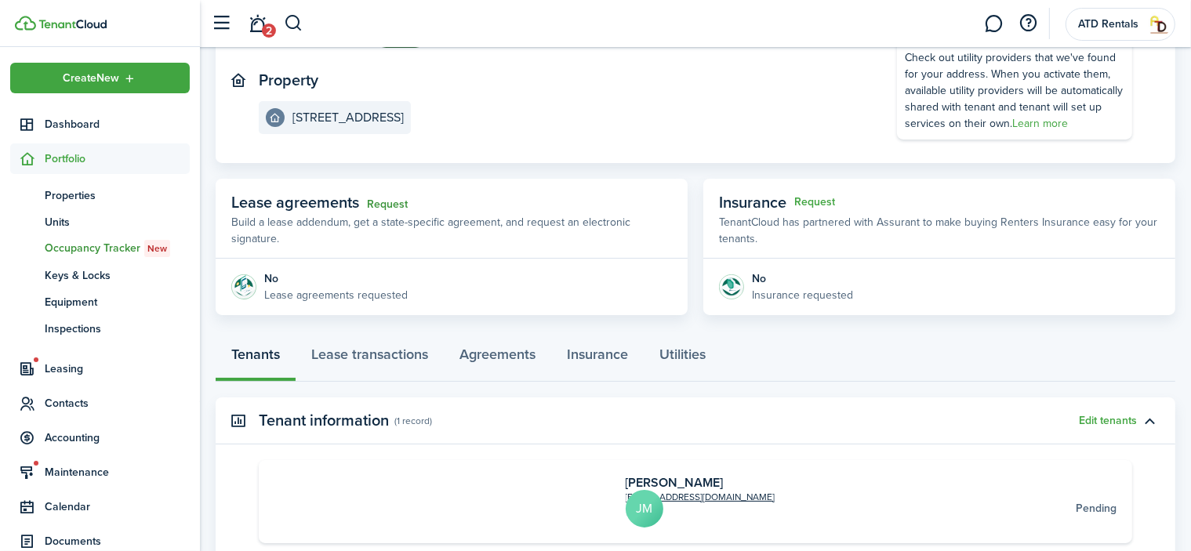
click at [386, 201] on link "Request" at bounding box center [387, 204] width 41 height 13
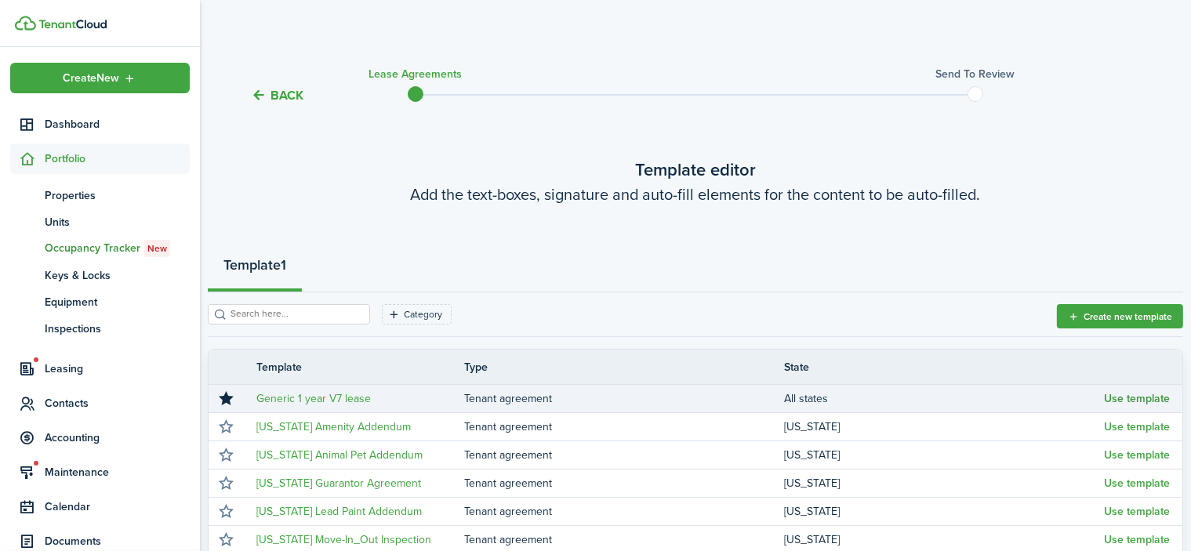
click at [1135, 398] on button "Use template" at bounding box center [1137, 399] width 66 height 13
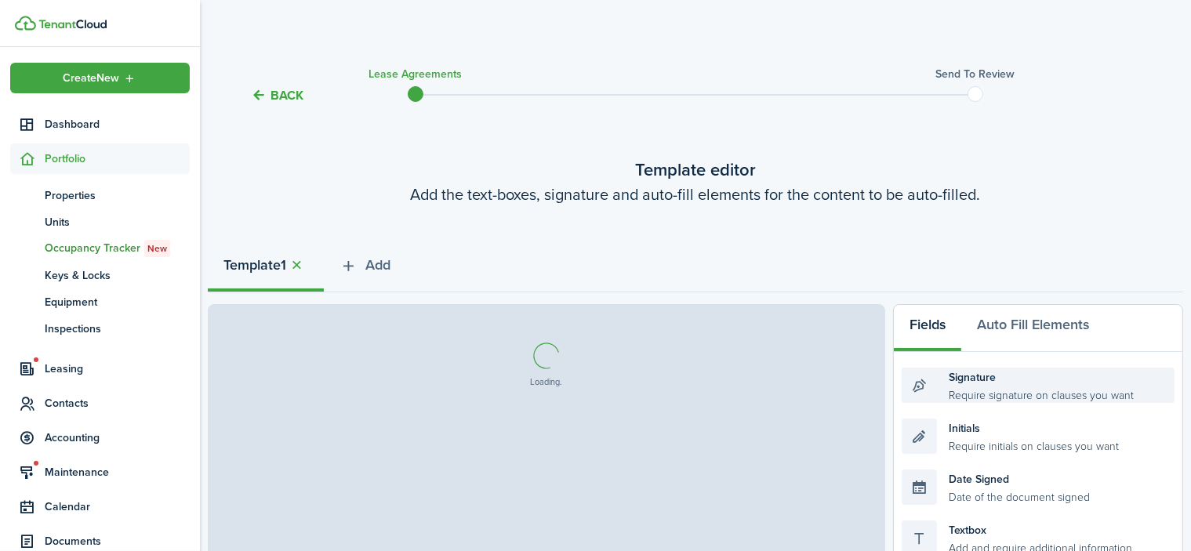
select select "fit"
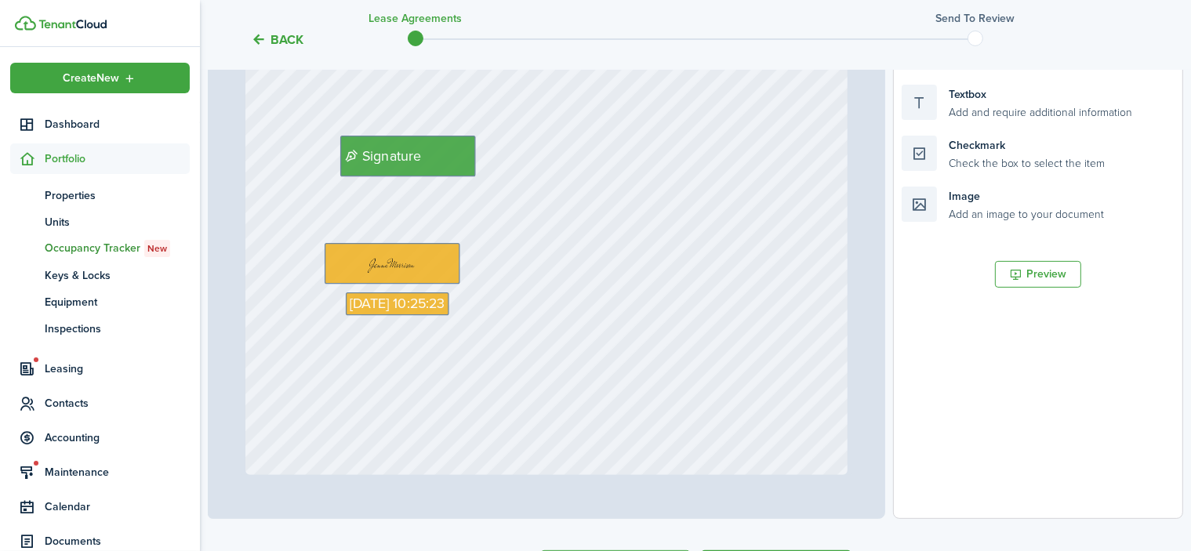
scroll to position [543, 0]
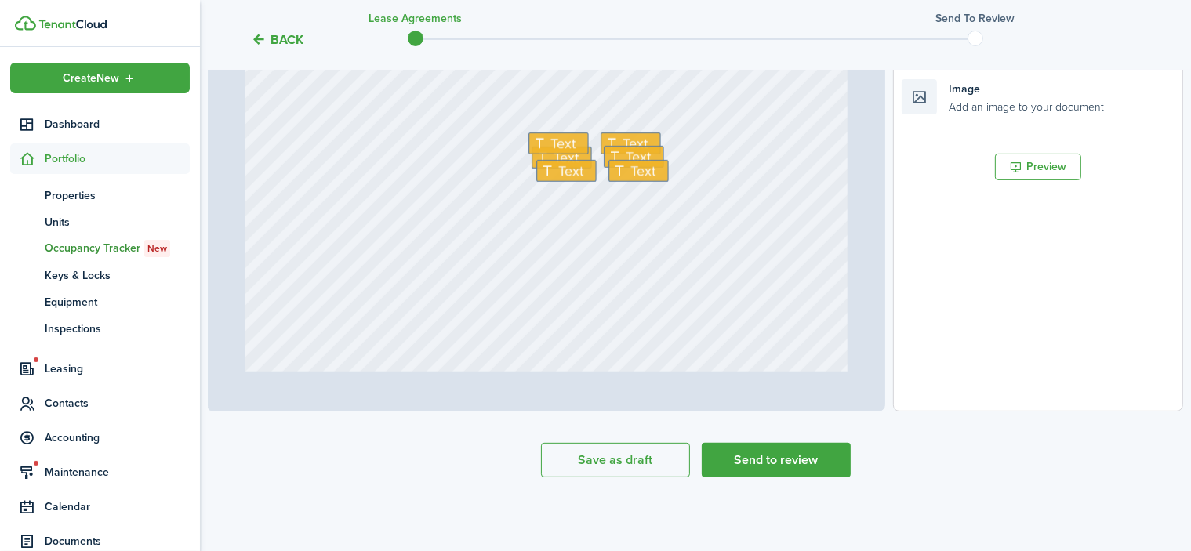
type input "1"
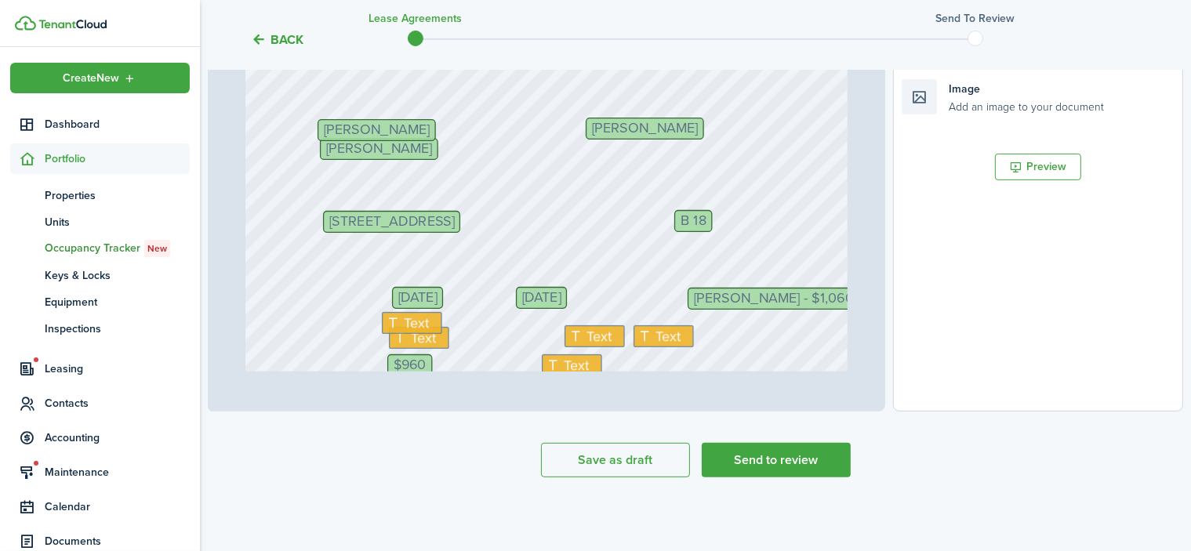
scroll to position [0, 0]
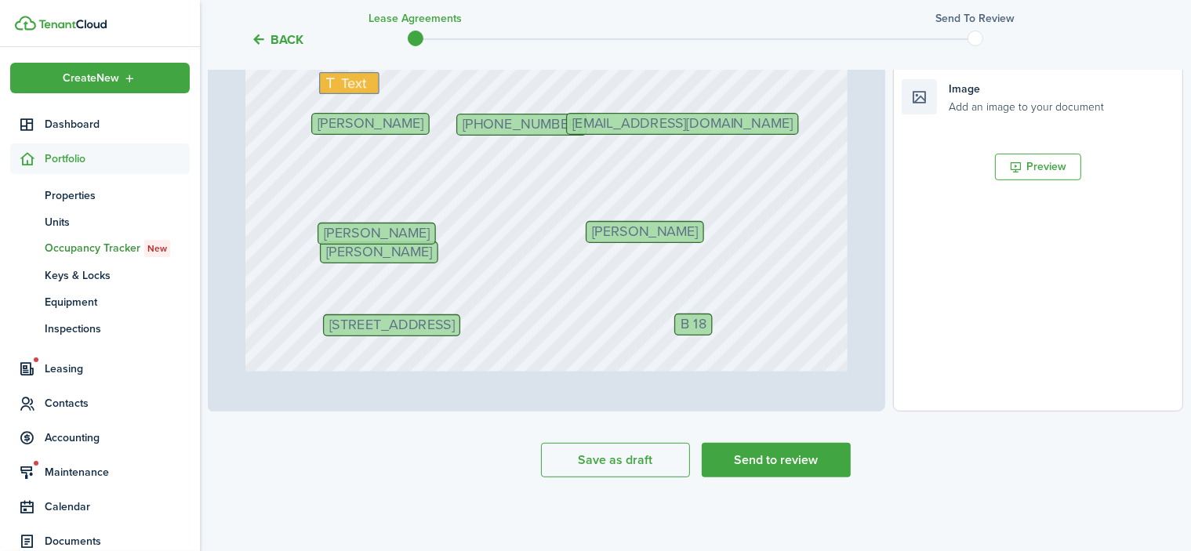
click at [276, 38] on button "Back" at bounding box center [277, 39] width 53 height 16
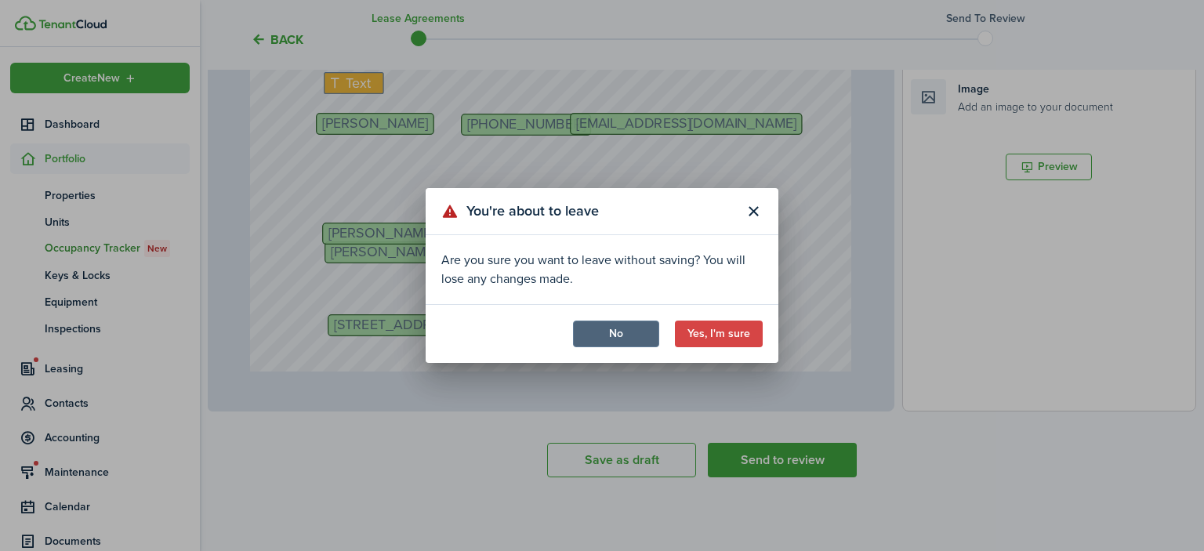
click at [611, 324] on button "No" at bounding box center [616, 334] width 86 height 27
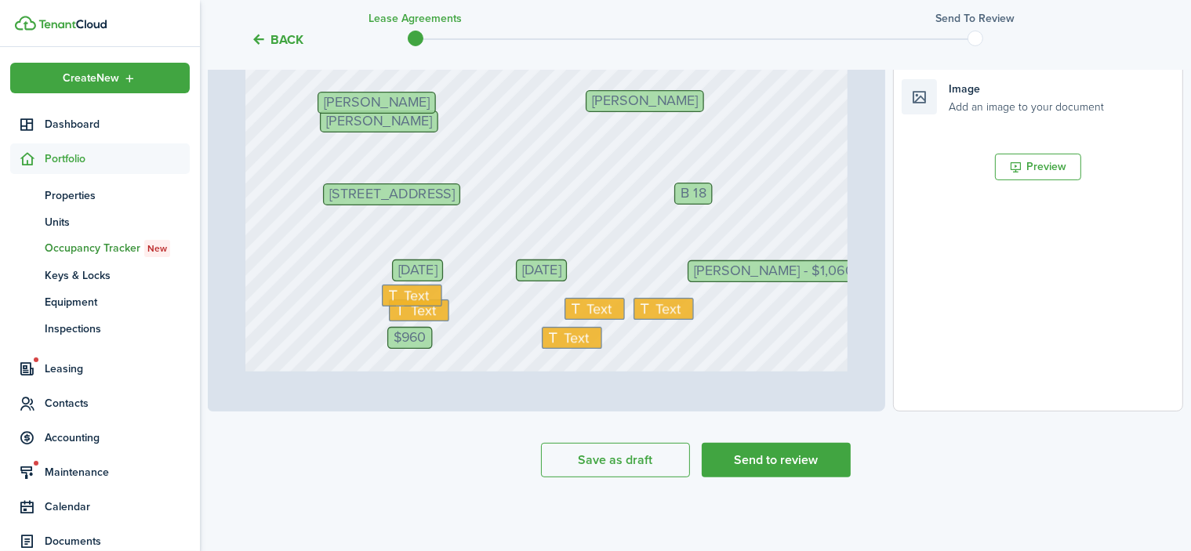
scroll to position [157, 0]
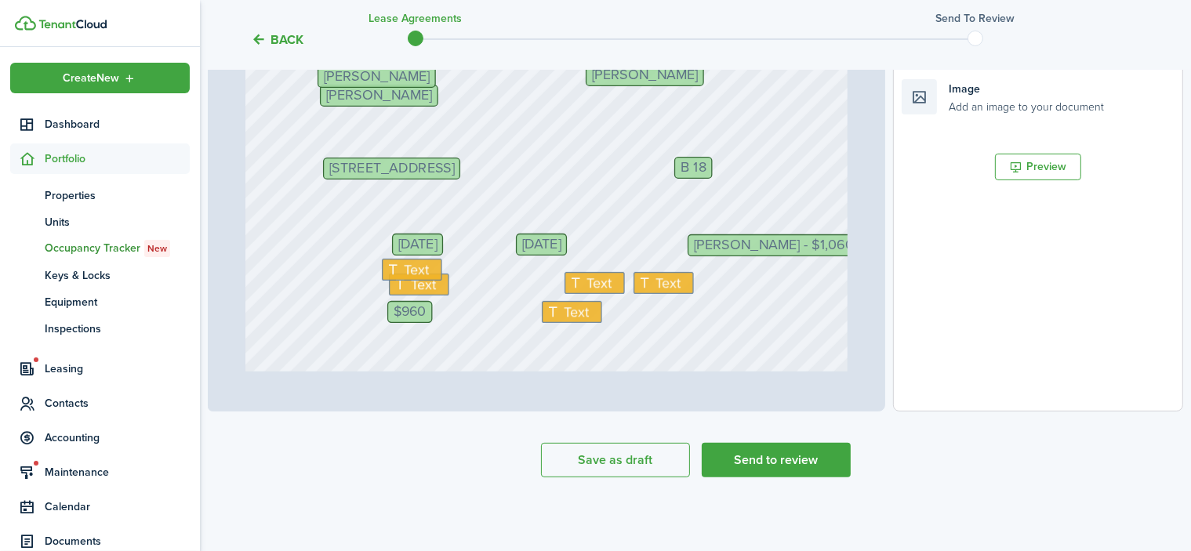
click at [727, 241] on span "[PERSON_NAME] - $1,060" at bounding box center [773, 245] width 161 height 14
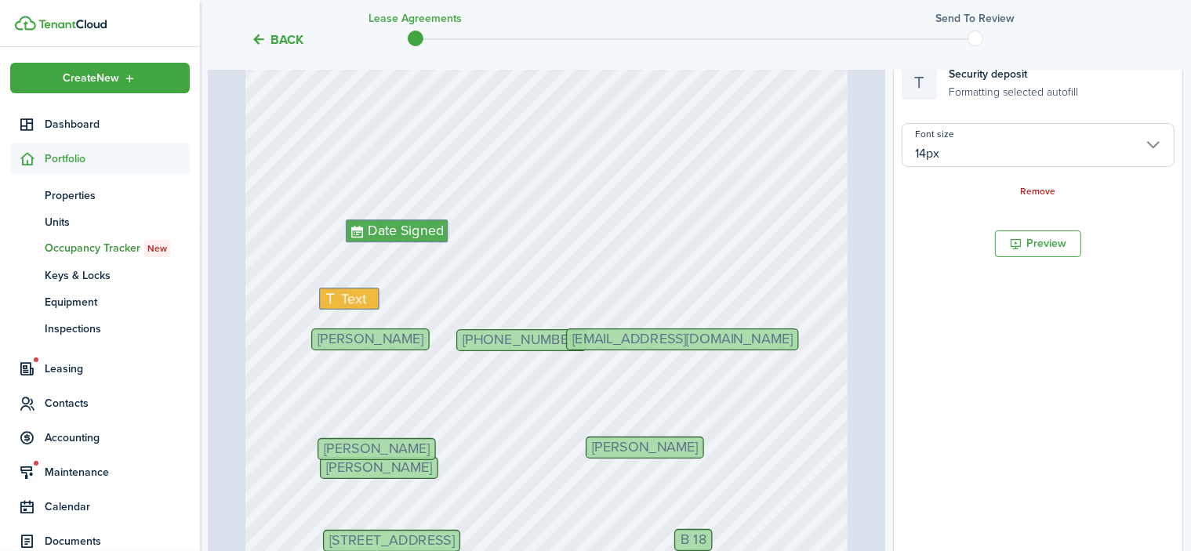
scroll to position [322, 0]
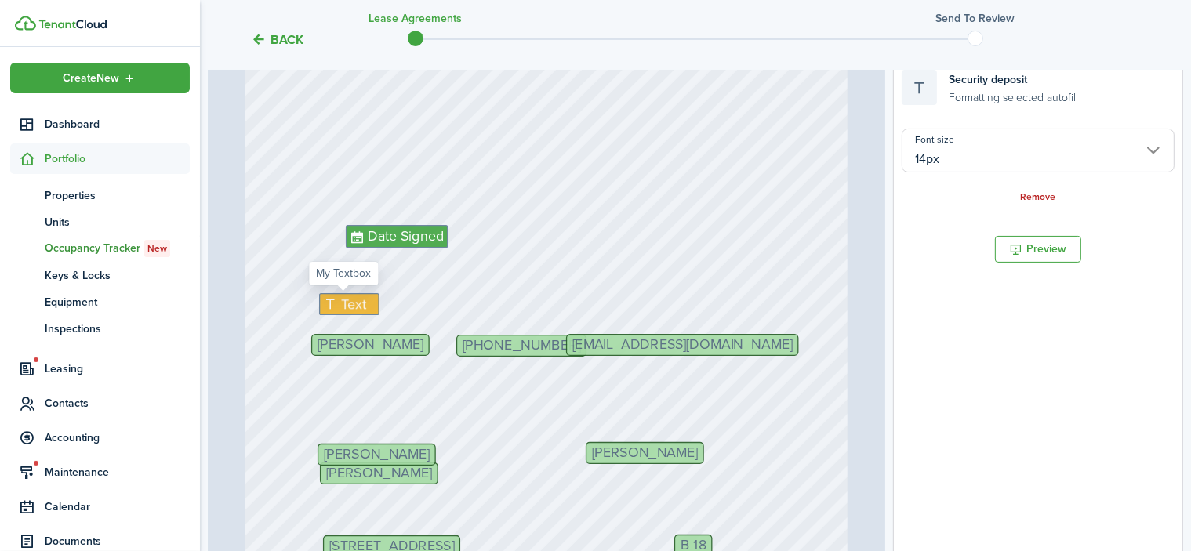
click at [341, 305] on span "Text" at bounding box center [353, 304] width 25 height 21
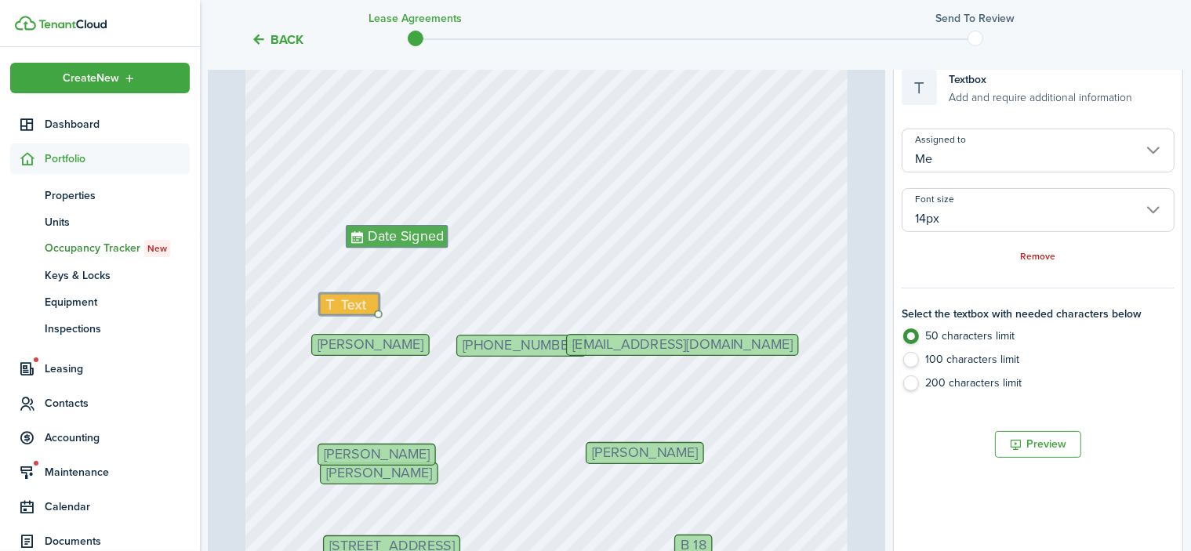
click at [1156, 206] on input "14px" at bounding box center [1037, 210] width 273 height 44
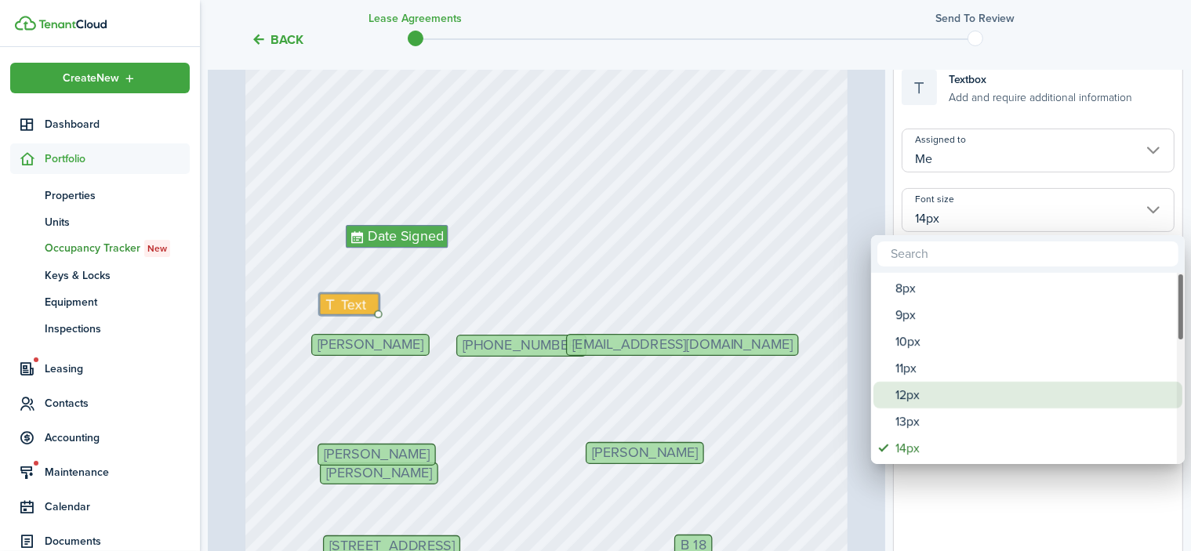
click at [904, 392] on div "12px" at bounding box center [1033, 395] width 277 height 27
type input "12px"
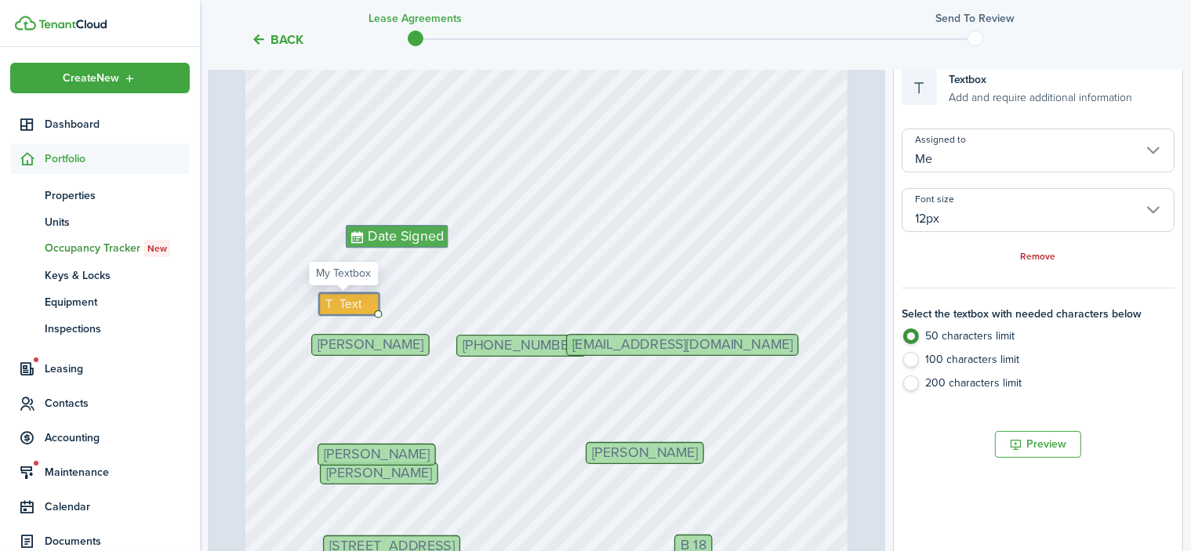
click at [328, 302] on icon at bounding box center [331, 305] width 16 height 12
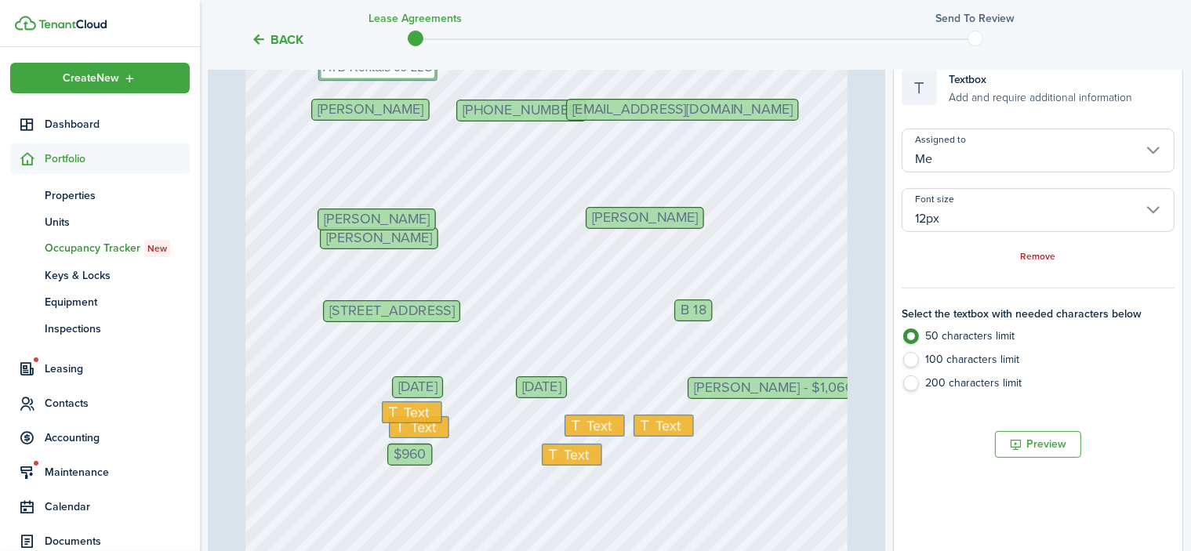
scroll to position [314, 0]
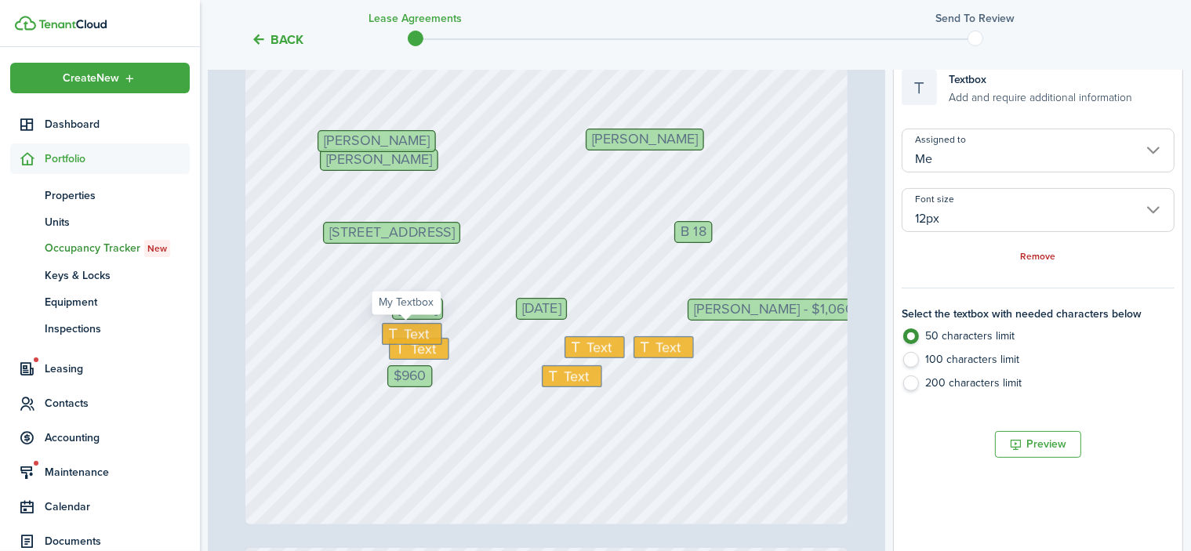
type textarea "ATD Rentals 69 LLC"
click at [404, 332] on span "Text" at bounding box center [416, 334] width 25 height 21
type input "14px"
click at [404, 332] on span "Text" at bounding box center [416, 334] width 25 height 21
type textarea "[DATE]"
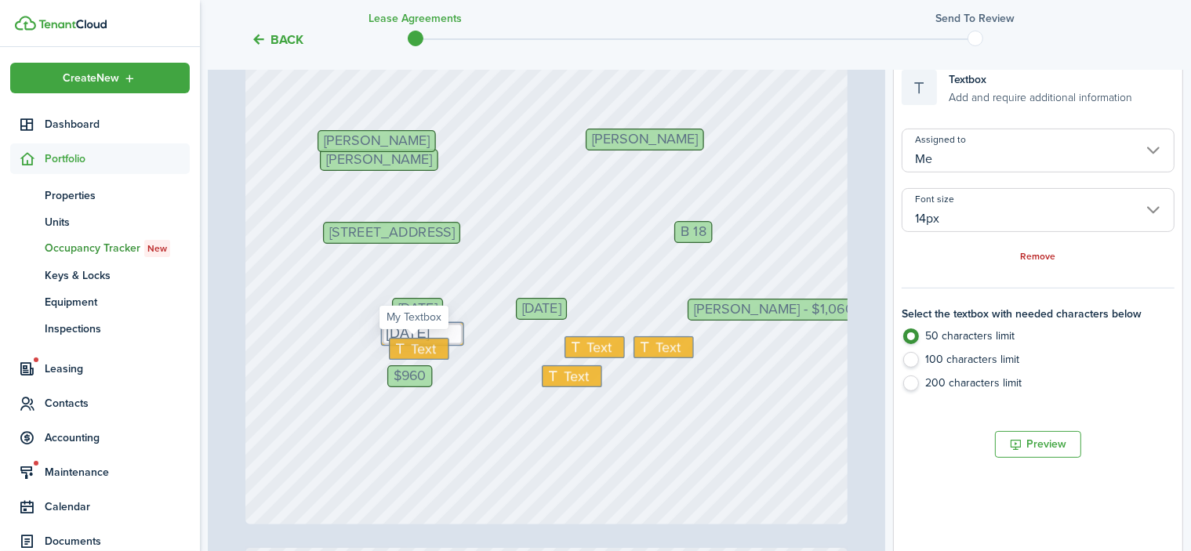
click at [416, 350] on span "Text" at bounding box center [423, 349] width 25 height 21
click at [413, 347] on span "Text" at bounding box center [423, 349] width 25 height 21
type textarea "N/A"
click at [594, 341] on span "Text" at bounding box center [599, 347] width 25 height 21
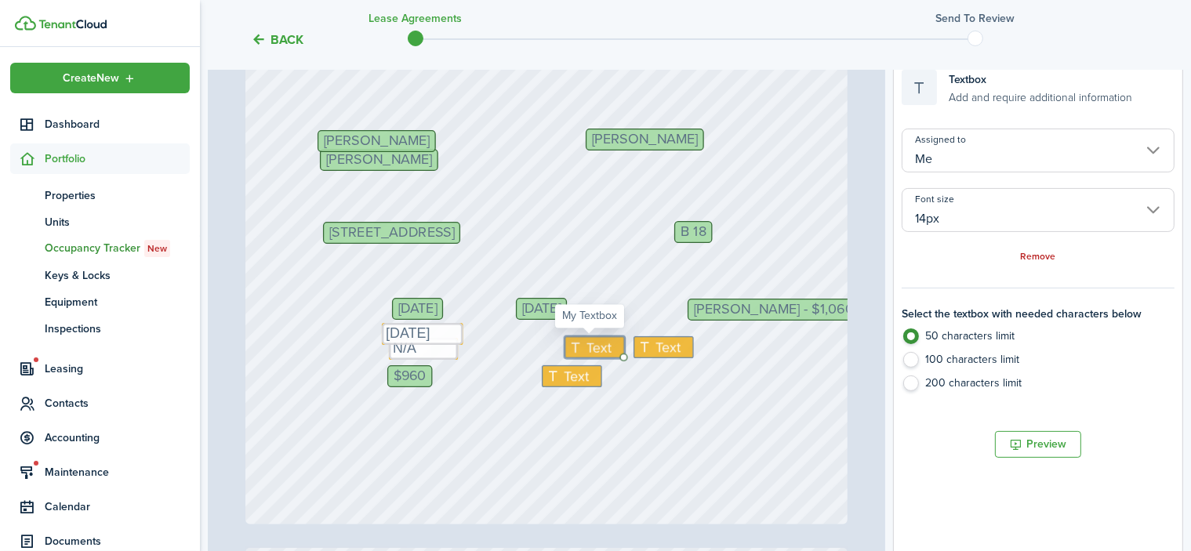
click at [577, 344] on icon at bounding box center [578, 347] width 18 height 14
type textarea "n/a"
click at [669, 345] on span "Text" at bounding box center [669, 346] width 25 height 21
type textarea "n/a"
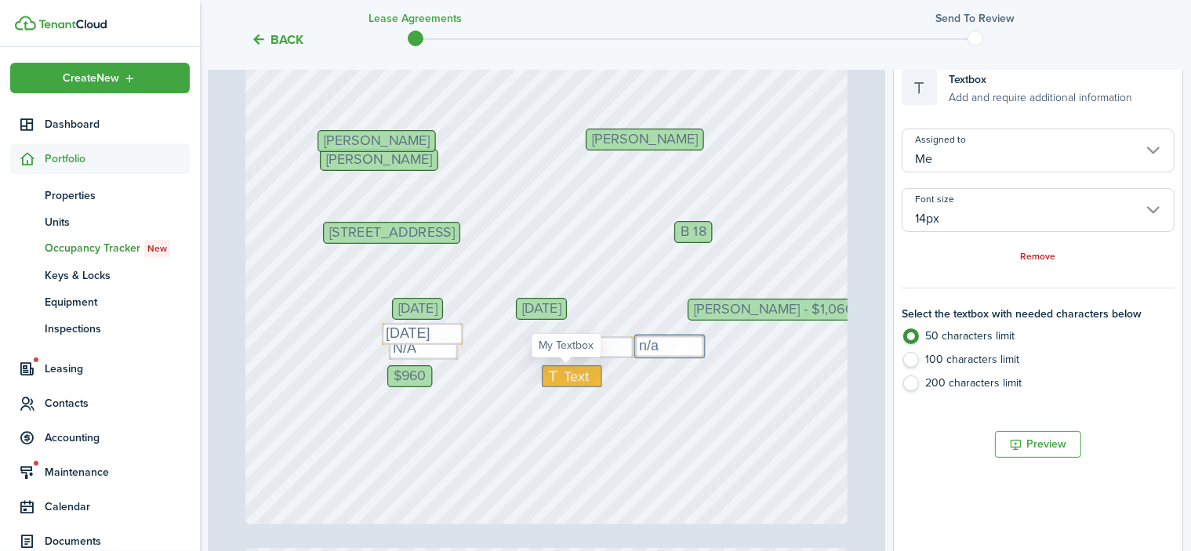
click at [564, 372] on span "Text" at bounding box center [576, 376] width 25 height 21
click at [1147, 208] on input "14px" at bounding box center [1037, 210] width 273 height 44
type textarea "n/a"
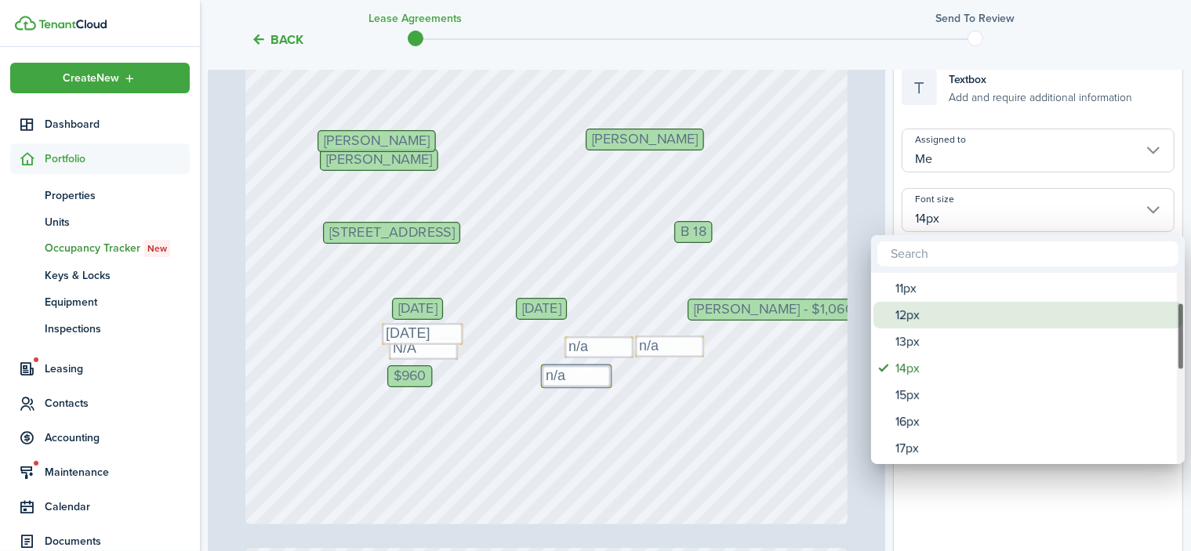
click at [908, 314] on div "12px" at bounding box center [1033, 315] width 277 height 27
type input "12px"
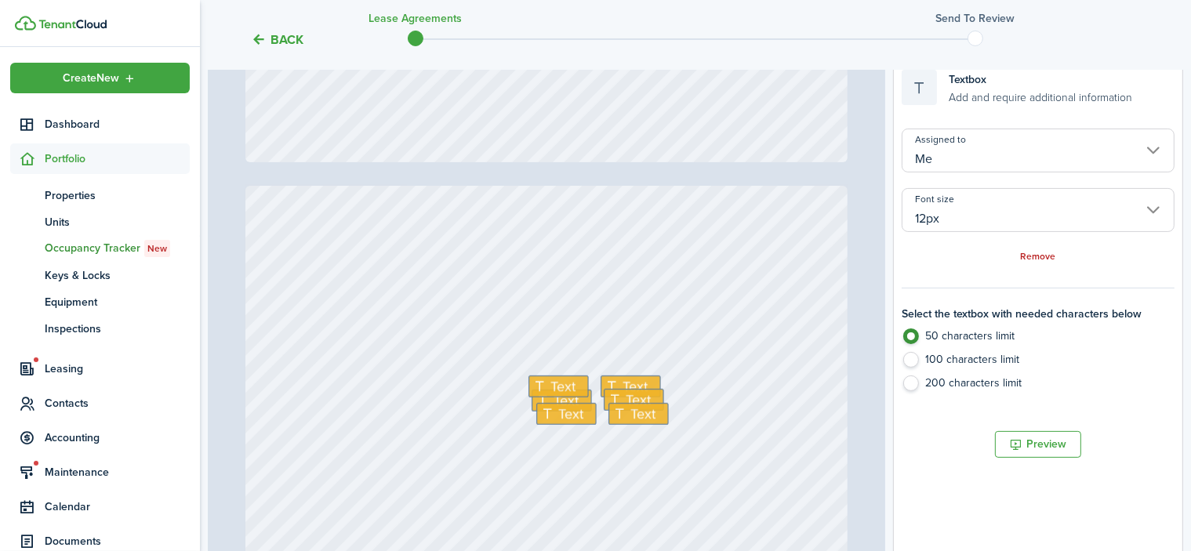
type input "2"
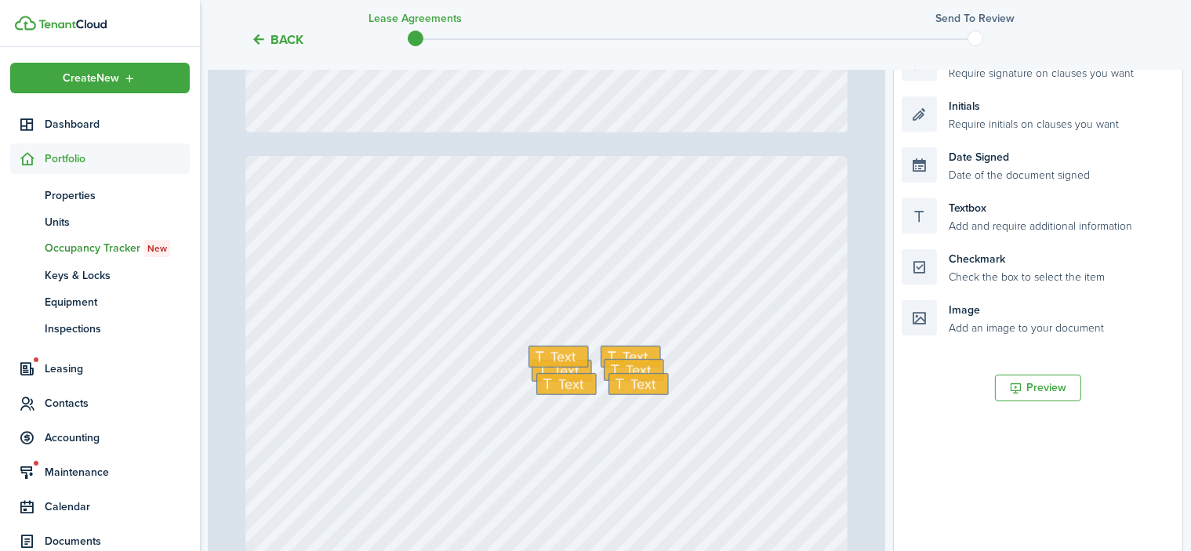
scroll to position [784, 0]
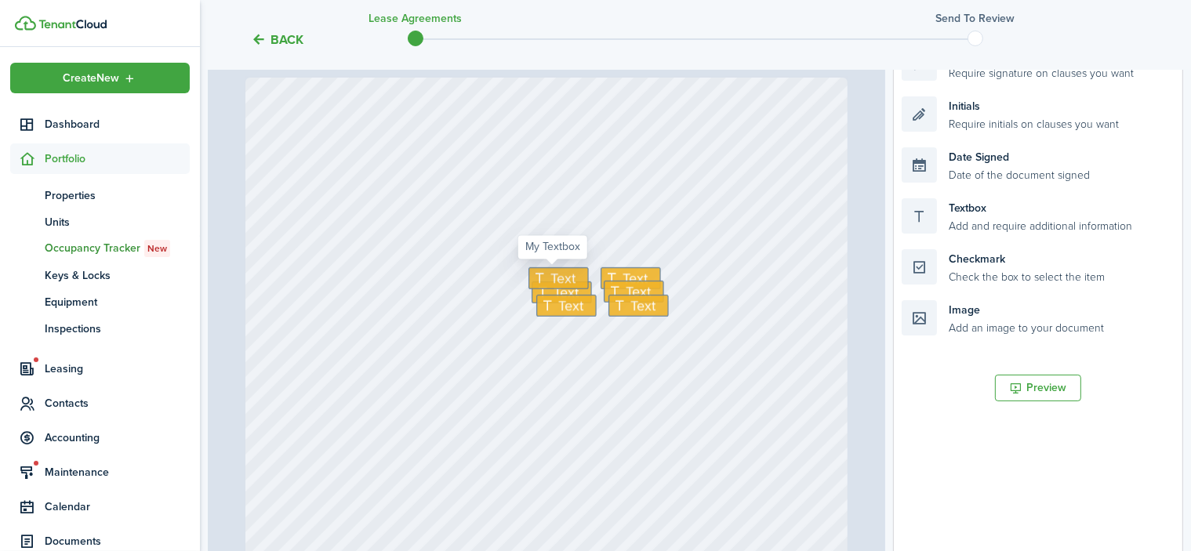
click at [539, 278] on icon at bounding box center [541, 278] width 18 height 14
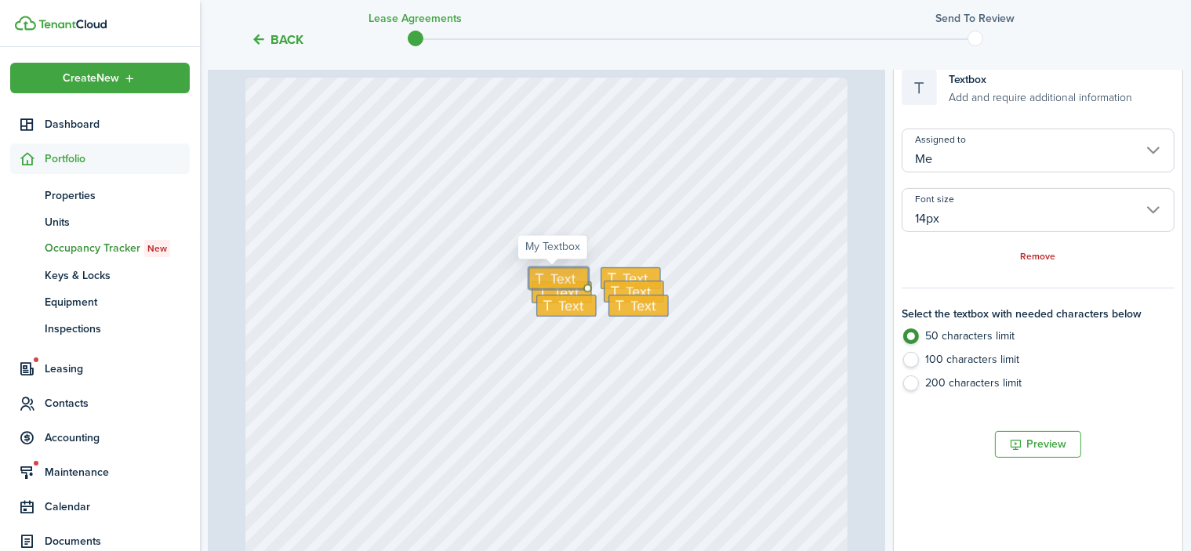
click at [539, 278] on icon at bounding box center [541, 278] width 18 height 14
type textarea "n/a"
click at [553, 291] on span "Text" at bounding box center [565, 292] width 25 height 21
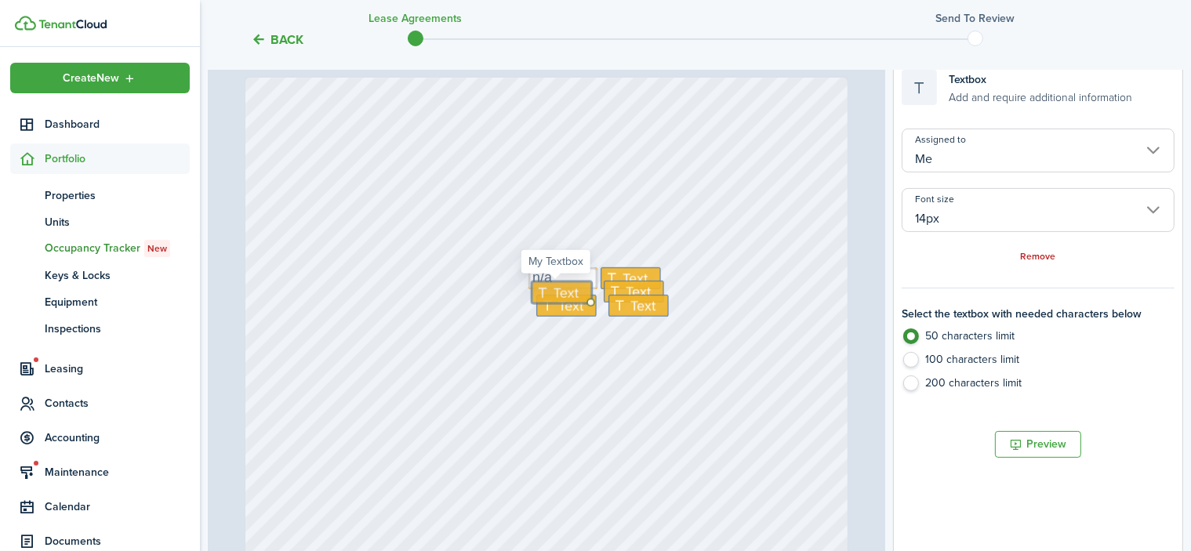
click at [553, 291] on span "Text" at bounding box center [565, 292] width 25 height 21
type textarea "x"
click at [575, 307] on span "Text" at bounding box center [570, 305] width 25 height 21
type textarea "x"
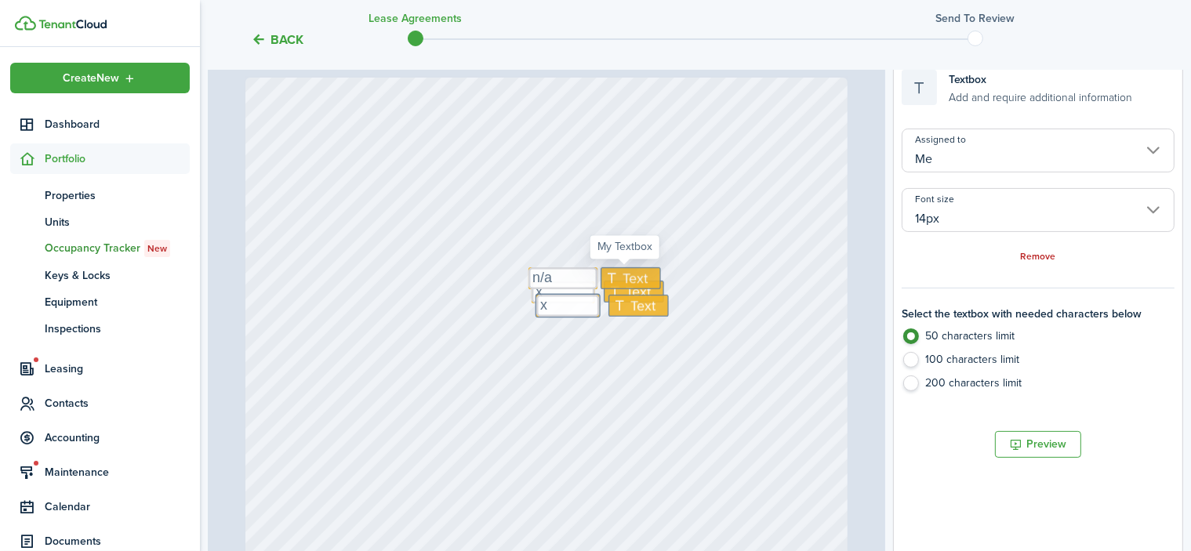
click at [629, 273] on span "Text" at bounding box center [634, 277] width 25 height 21
type textarea "x"
click at [630, 288] on span "Text" at bounding box center [637, 291] width 25 height 21
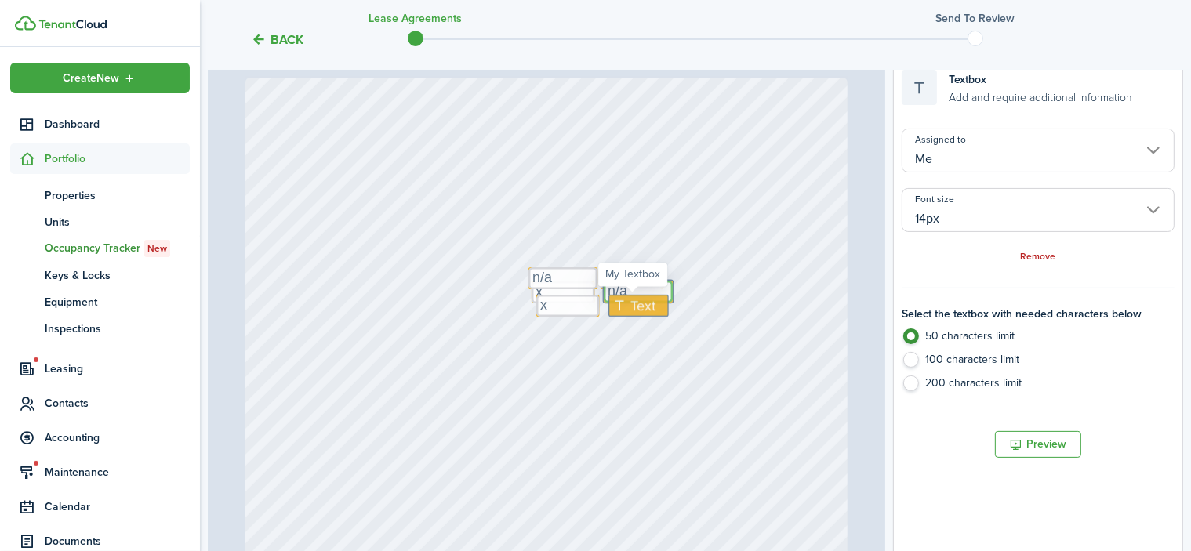
type textarea "n/a"
click at [643, 306] on span "Text" at bounding box center [642, 305] width 25 height 21
type textarea "n/a"
click at [730, 299] on div "Text x Text x Text x Text n/a Text n/a Text n/a" at bounding box center [545, 474] width 601 height 793
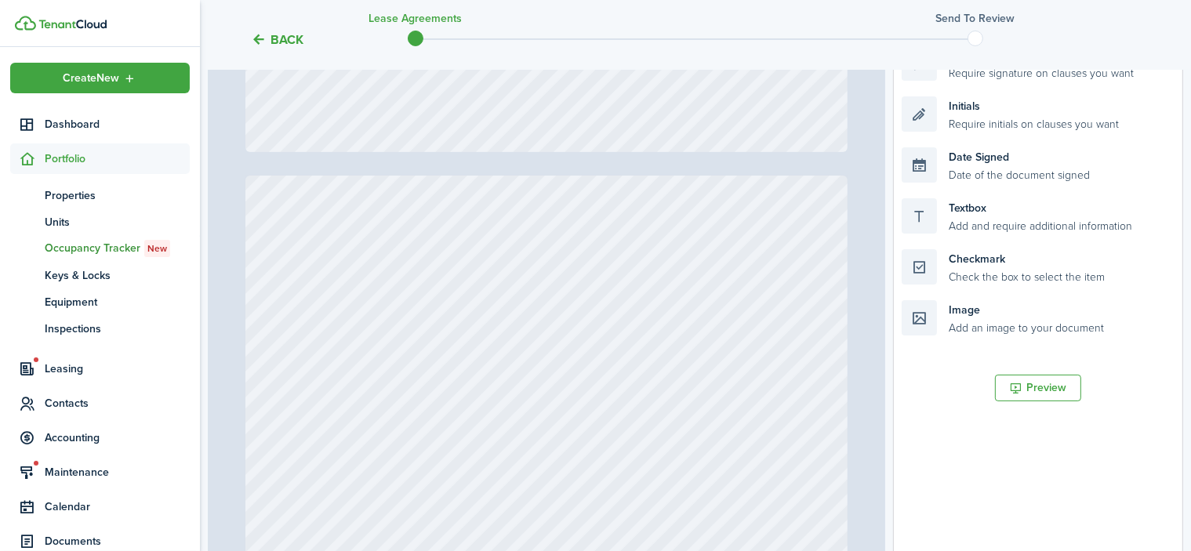
type input "6"
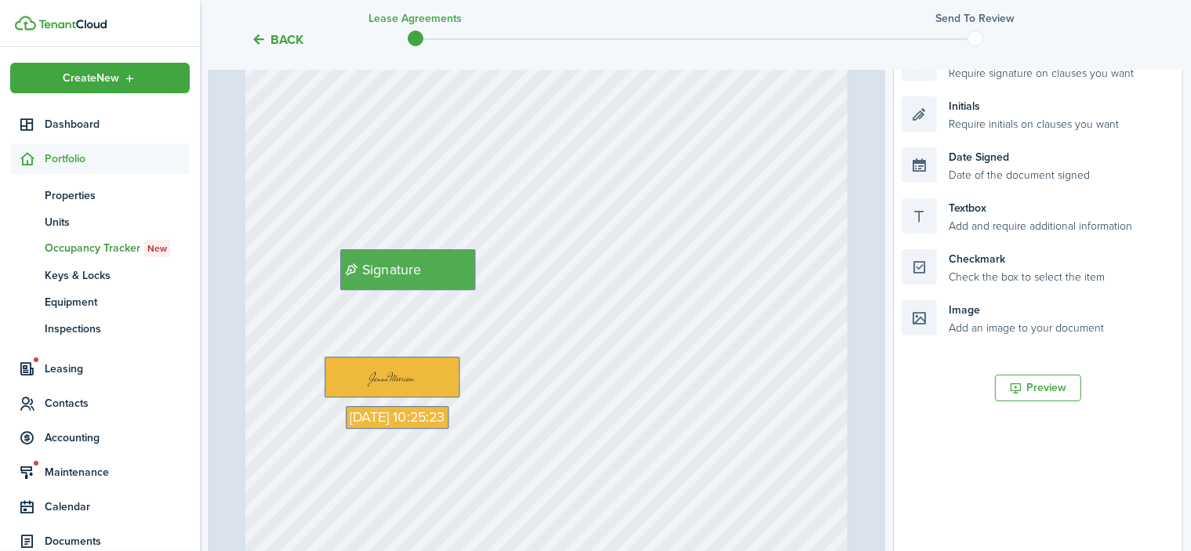
scroll to position [0, 0]
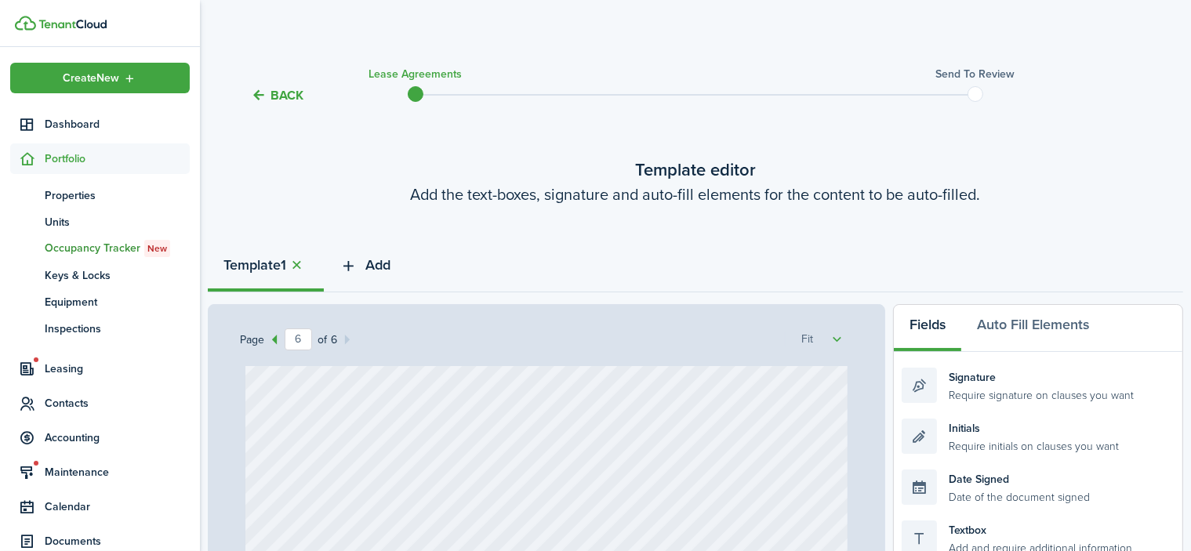
click at [353, 263] on icon "button" at bounding box center [348, 265] width 18 height 17
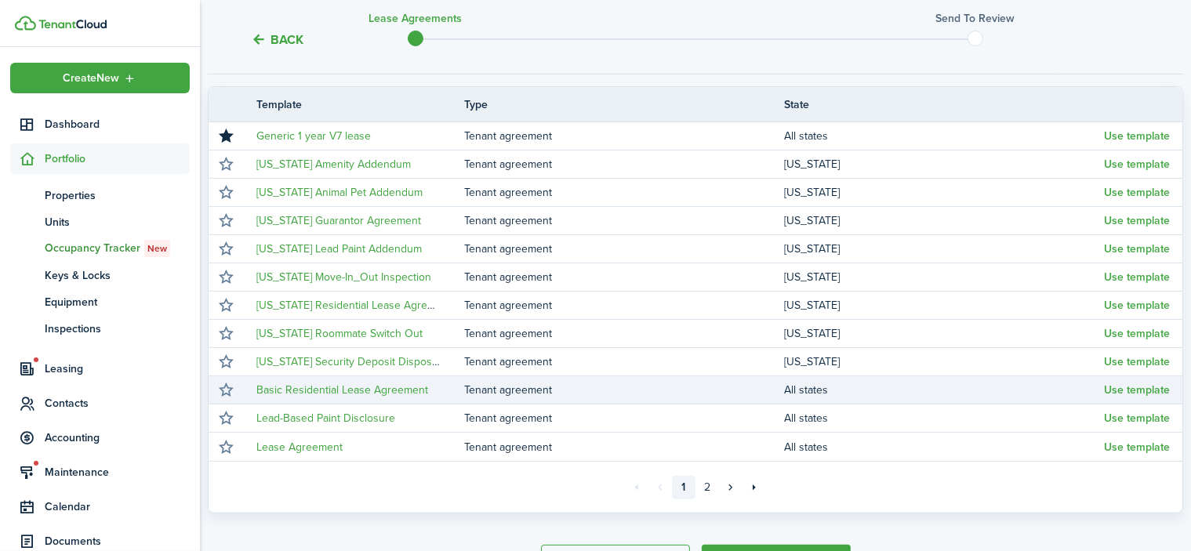
scroll to position [263, 0]
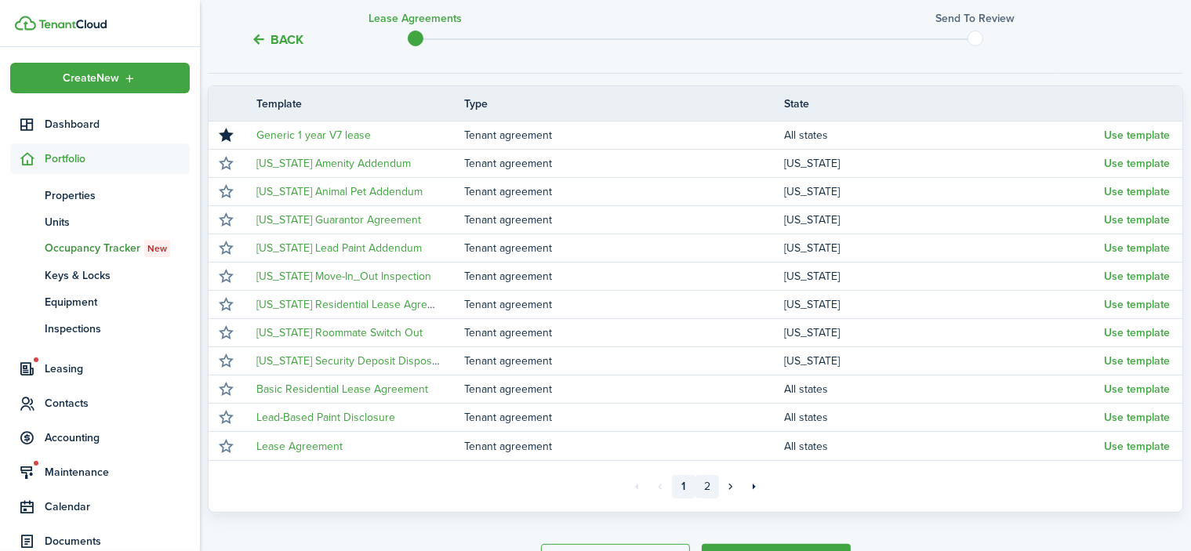
click at [709, 485] on link "2" at bounding box center [707, 487] width 24 height 24
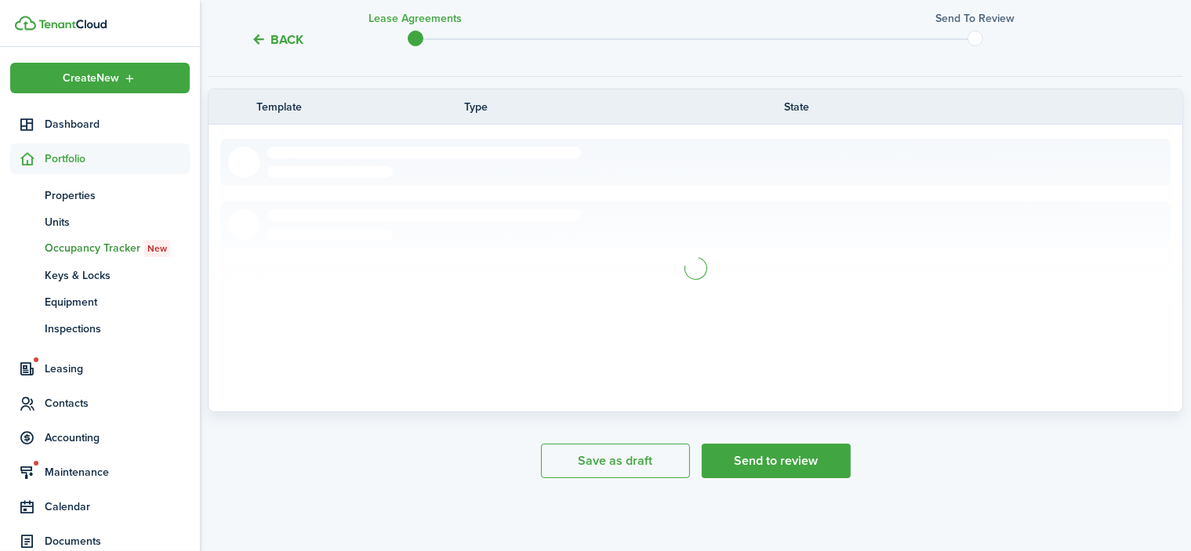
scroll to position [263, 0]
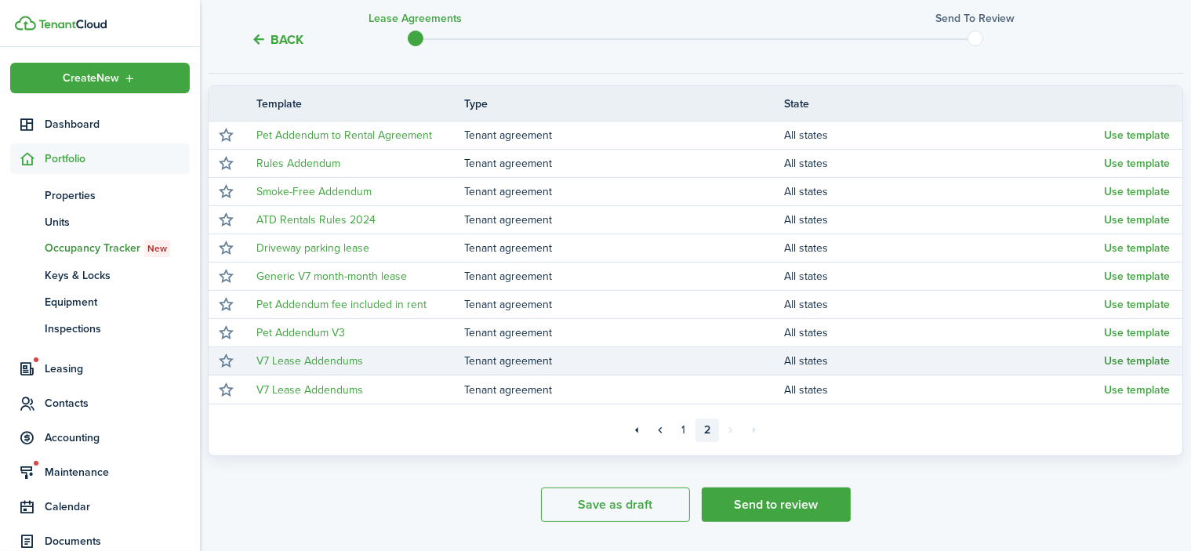
click at [1139, 362] on button "Use template" at bounding box center [1137, 361] width 66 height 13
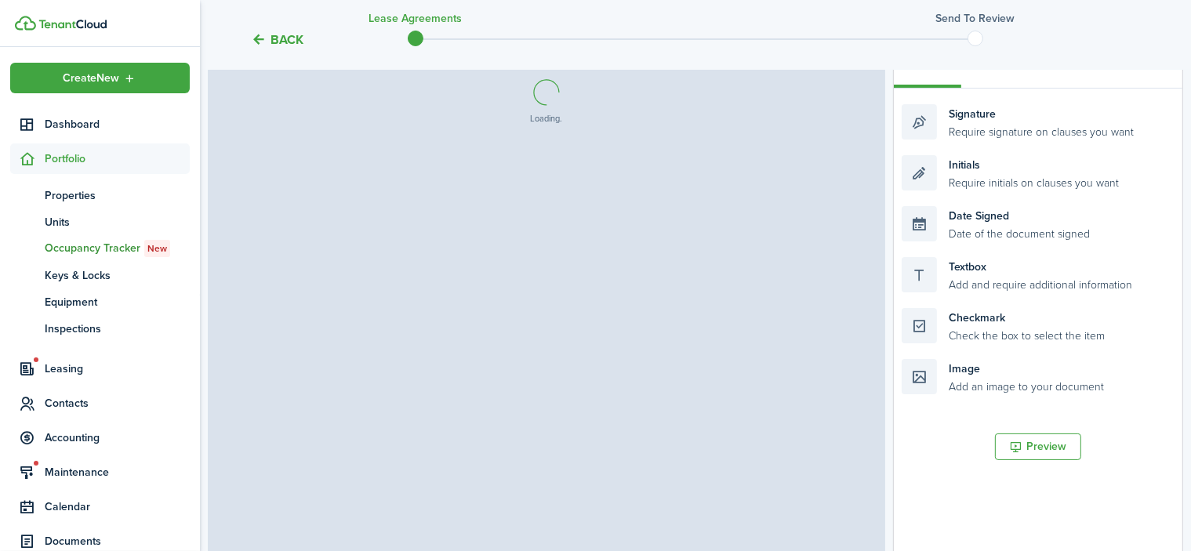
select select "fit"
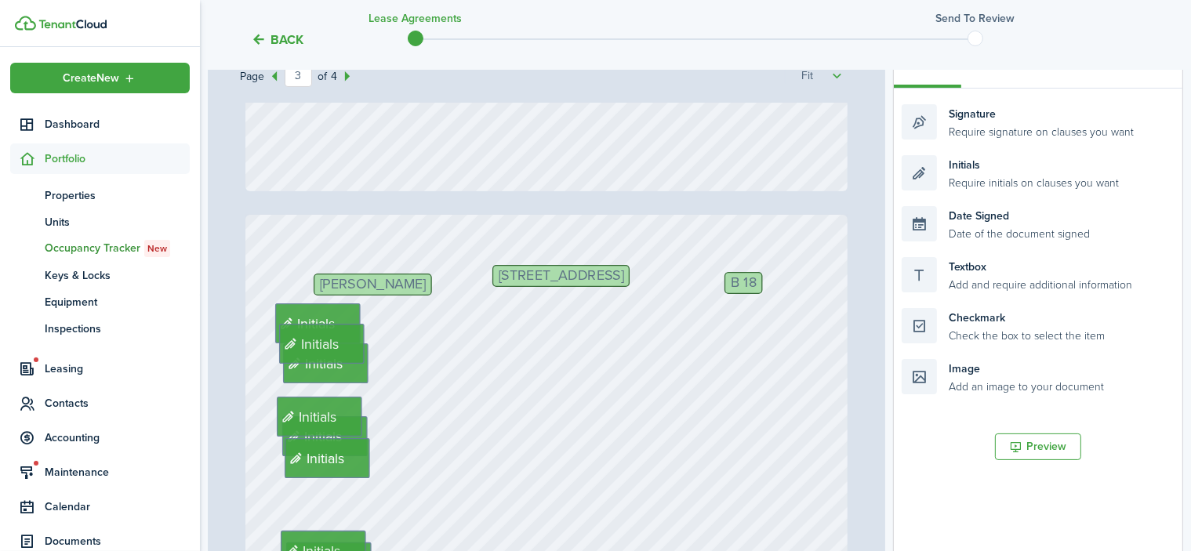
scroll to position [1542, 0]
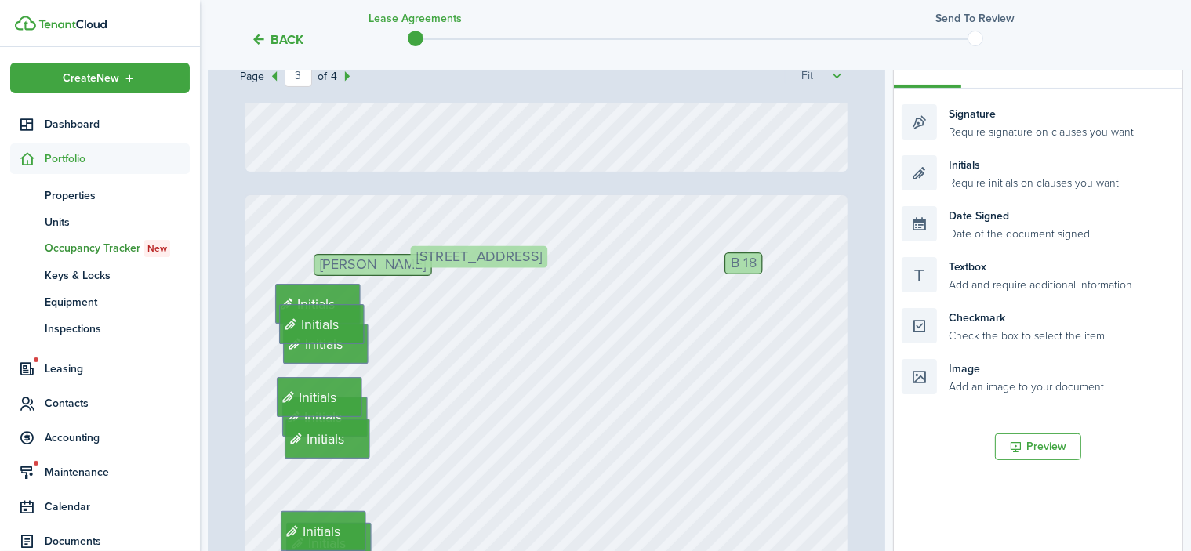
drag, startPoint x: 596, startPoint y: 253, endPoint x: 520, endPoint y: 254, distance: 76.0
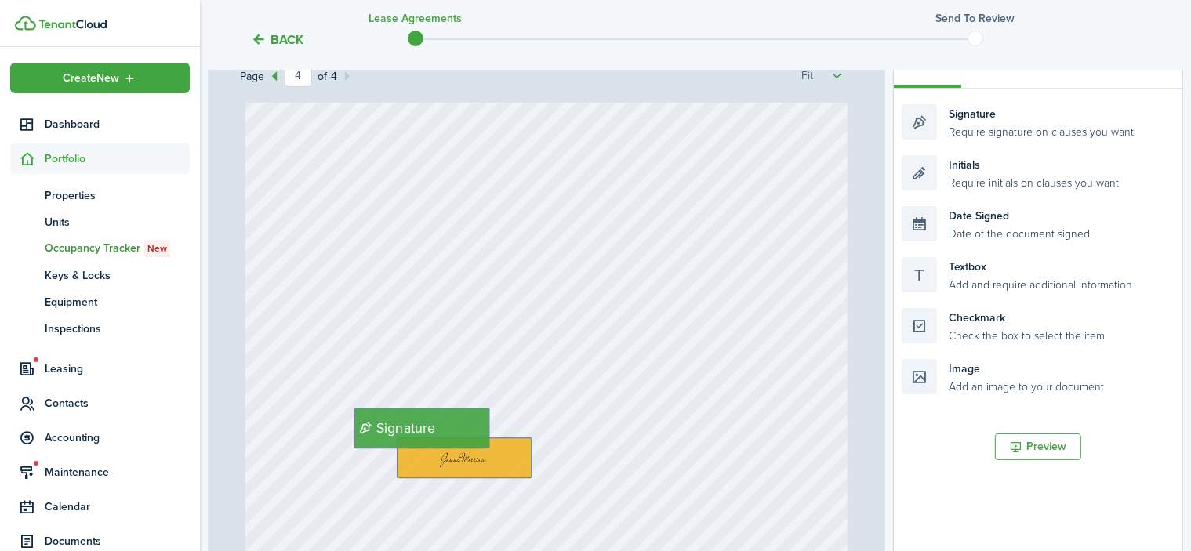
scroll to position [2700, 0]
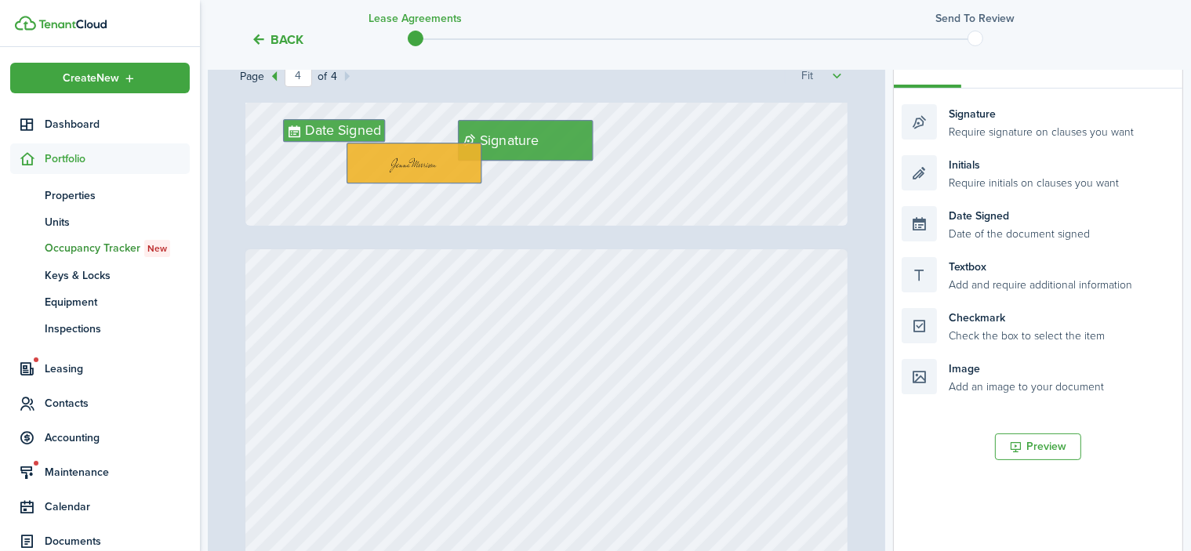
type input "3"
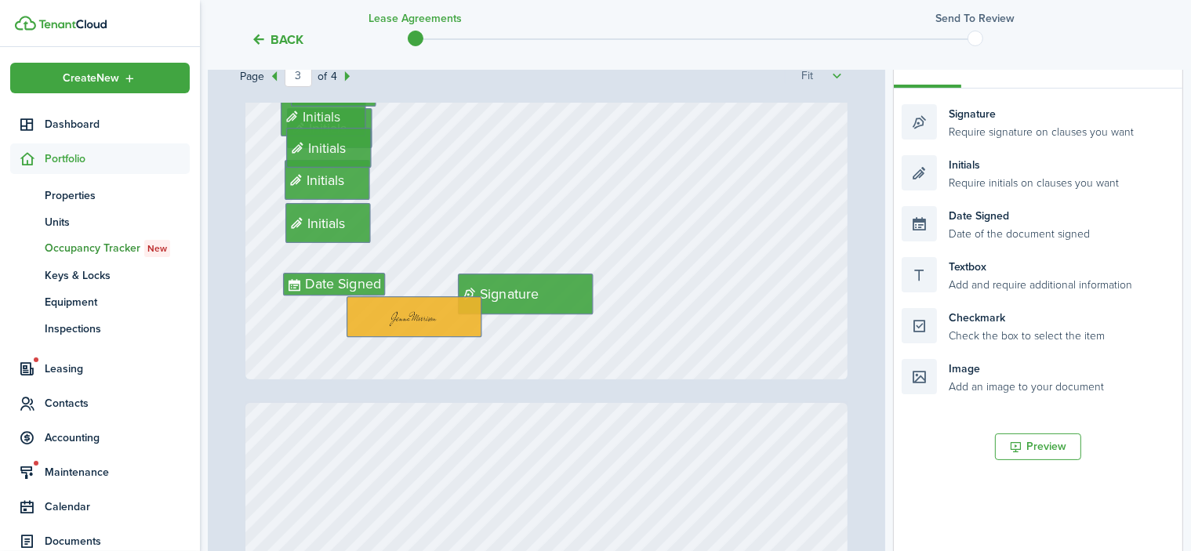
scroll to position [2073, 0]
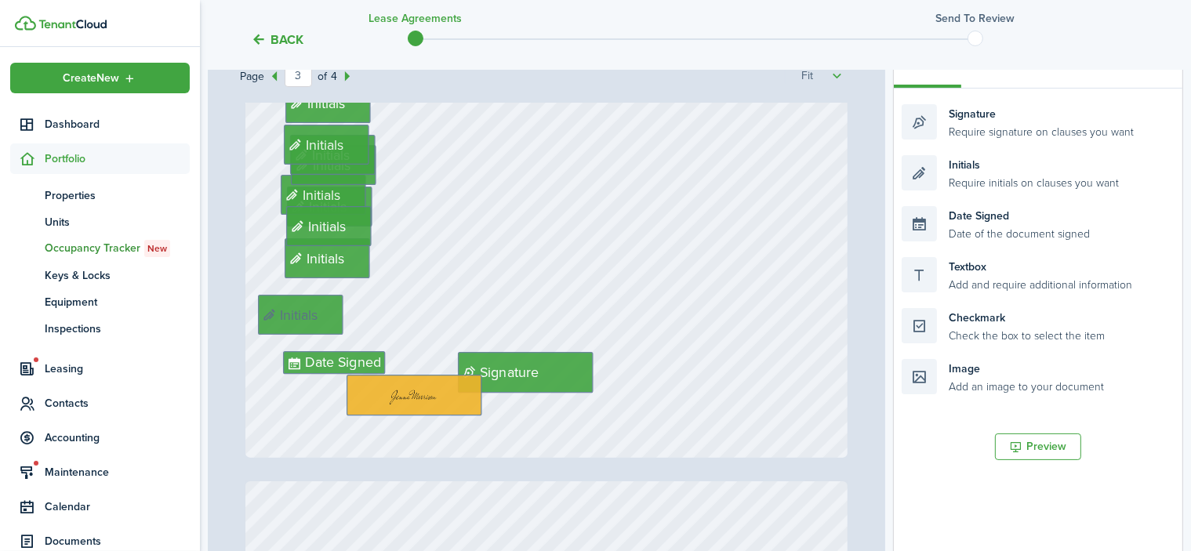
drag, startPoint x: 317, startPoint y: 300, endPoint x: 295, endPoint y: 313, distance: 26.0
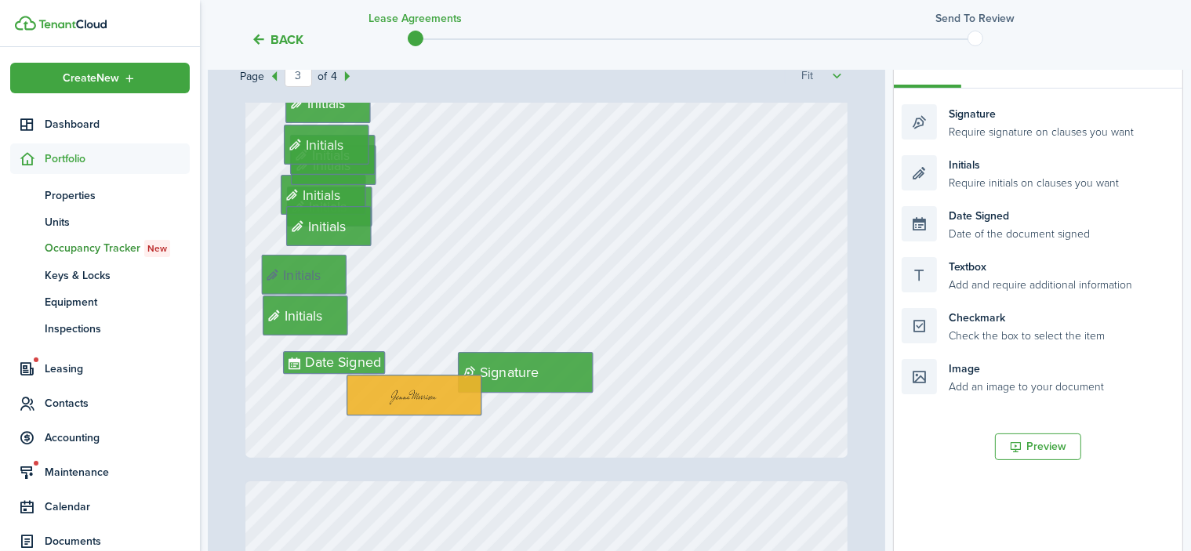
drag, startPoint x: 314, startPoint y: 263, endPoint x: 298, endPoint y: 280, distance: 23.8
drag, startPoint x: 315, startPoint y: 228, endPoint x: 289, endPoint y: 244, distance: 30.2
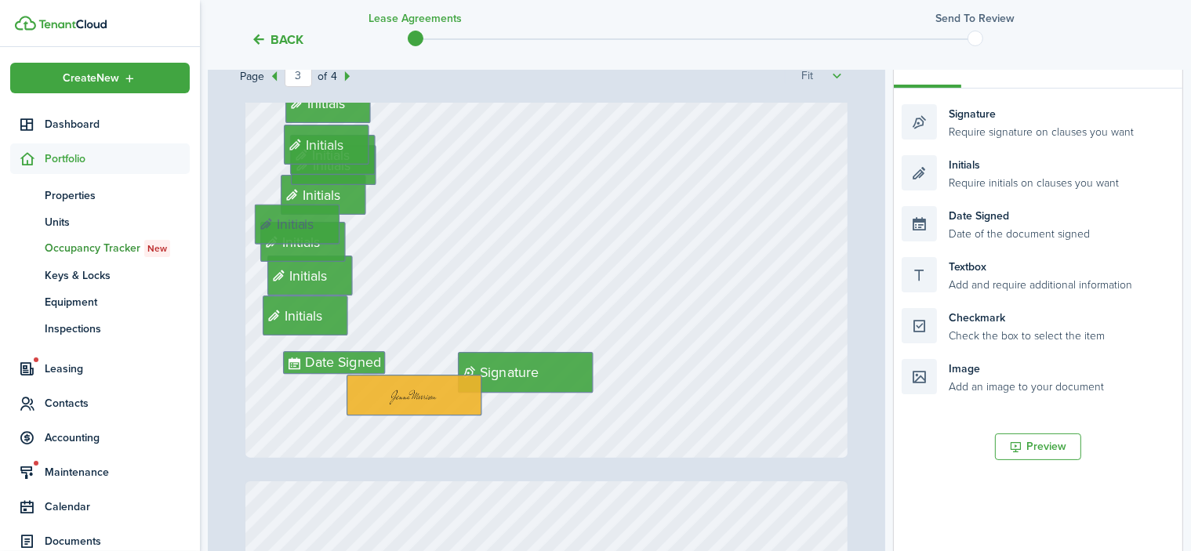
drag, startPoint x: 357, startPoint y: 216, endPoint x: 330, endPoint y: 234, distance: 33.3
drag, startPoint x: 348, startPoint y: 194, endPoint x: 325, endPoint y: 206, distance: 26.0
drag, startPoint x: 356, startPoint y: 165, endPoint x: 323, endPoint y: 183, distance: 37.9
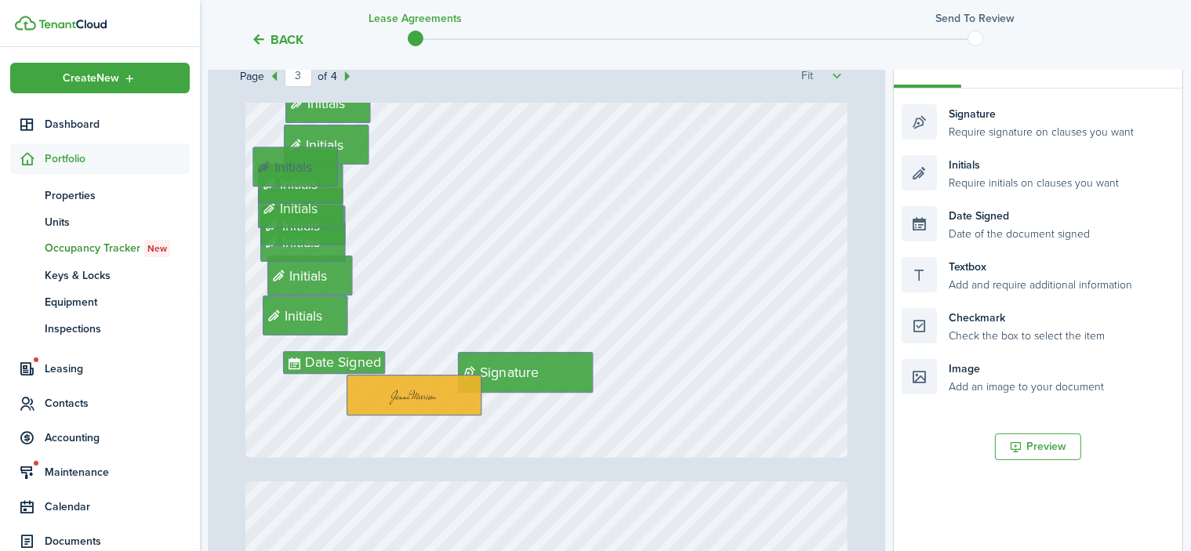
drag, startPoint x: 353, startPoint y: 154, endPoint x: 321, endPoint y: 167, distance: 34.8
drag, startPoint x: 355, startPoint y: 141, endPoint x: 328, endPoint y: 151, distance: 29.3
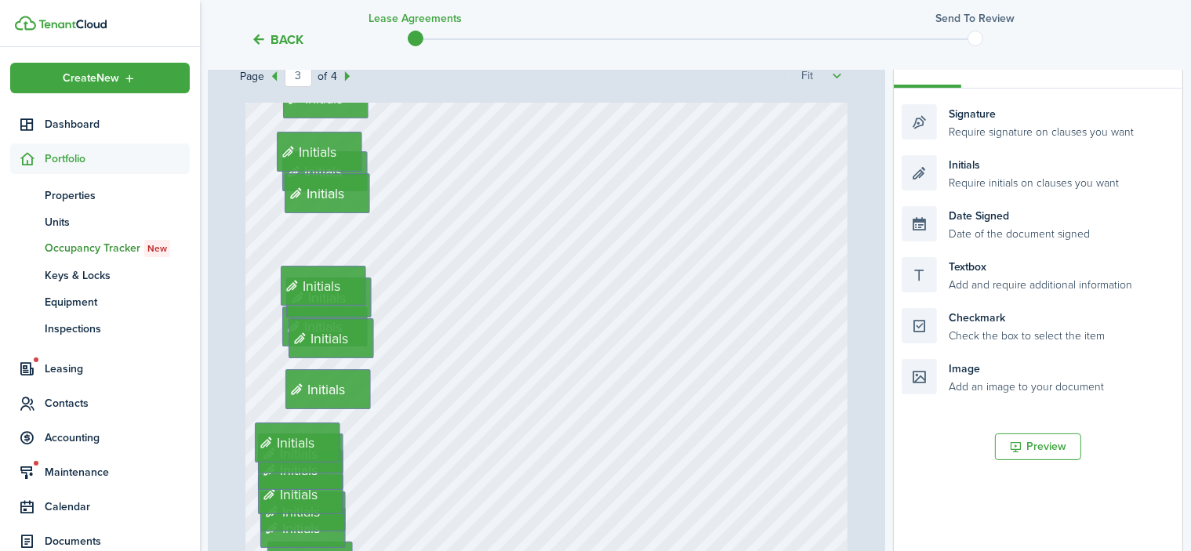
scroll to position [1760, 0]
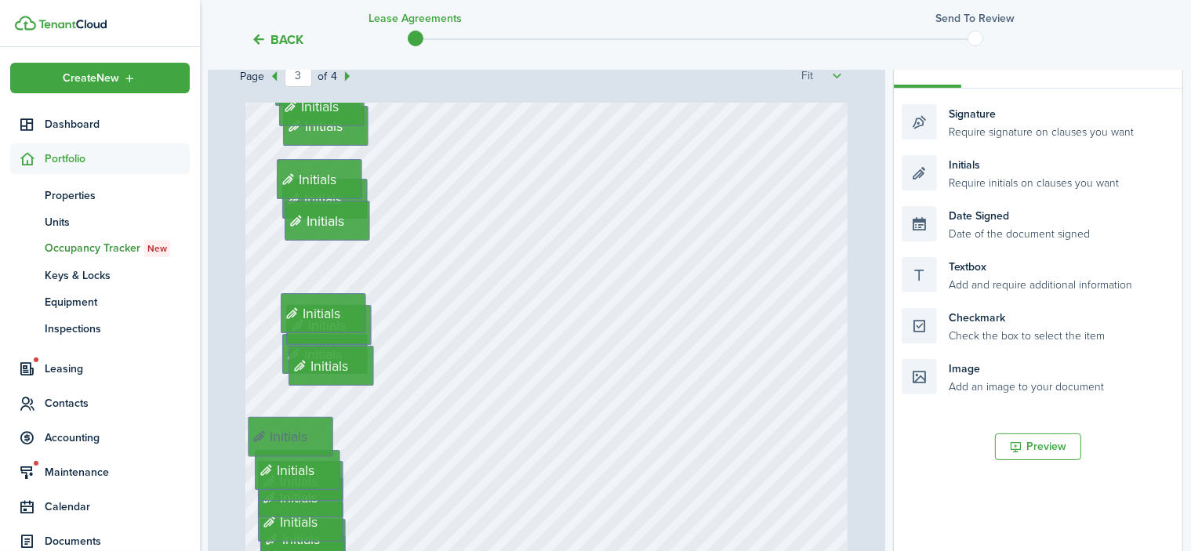
drag, startPoint x: 347, startPoint y: 412, endPoint x: 315, endPoint y: 433, distance: 38.5
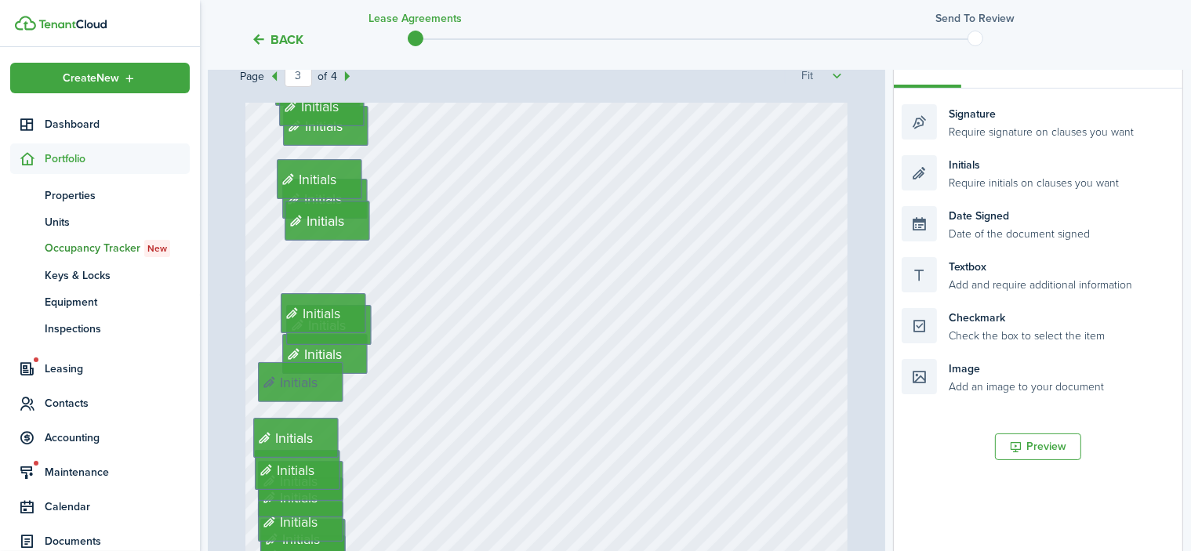
drag, startPoint x: 345, startPoint y: 362, endPoint x: 320, endPoint y: 379, distance: 30.4
drag, startPoint x: 350, startPoint y: 353, endPoint x: 331, endPoint y: 366, distance: 23.1
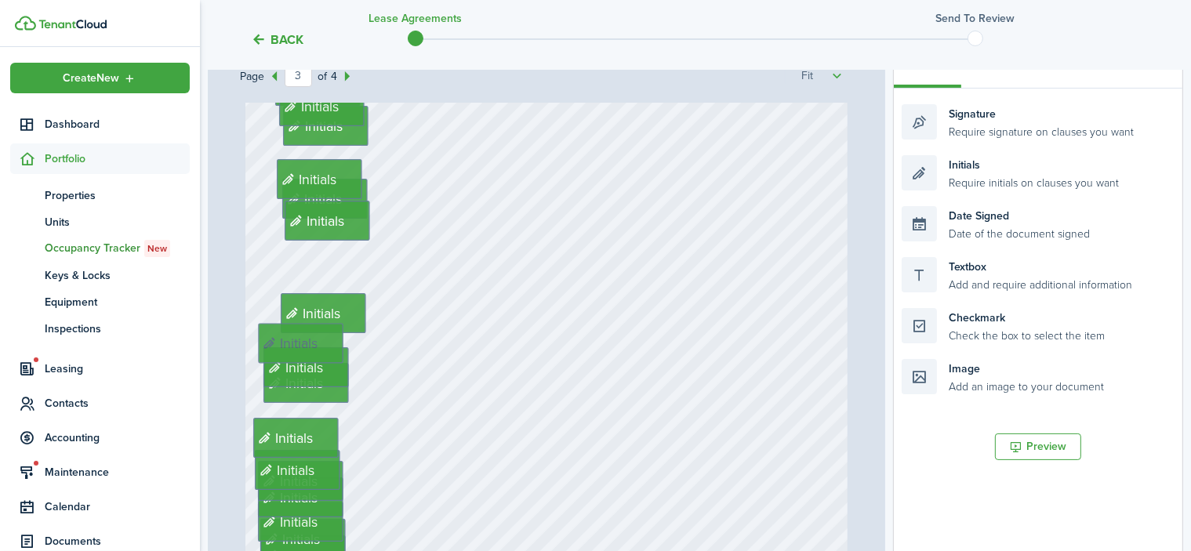
drag, startPoint x: 358, startPoint y: 328, endPoint x: 335, endPoint y: 347, distance: 29.5
drag, startPoint x: 349, startPoint y: 308, endPoint x: 328, endPoint y: 321, distance: 24.3
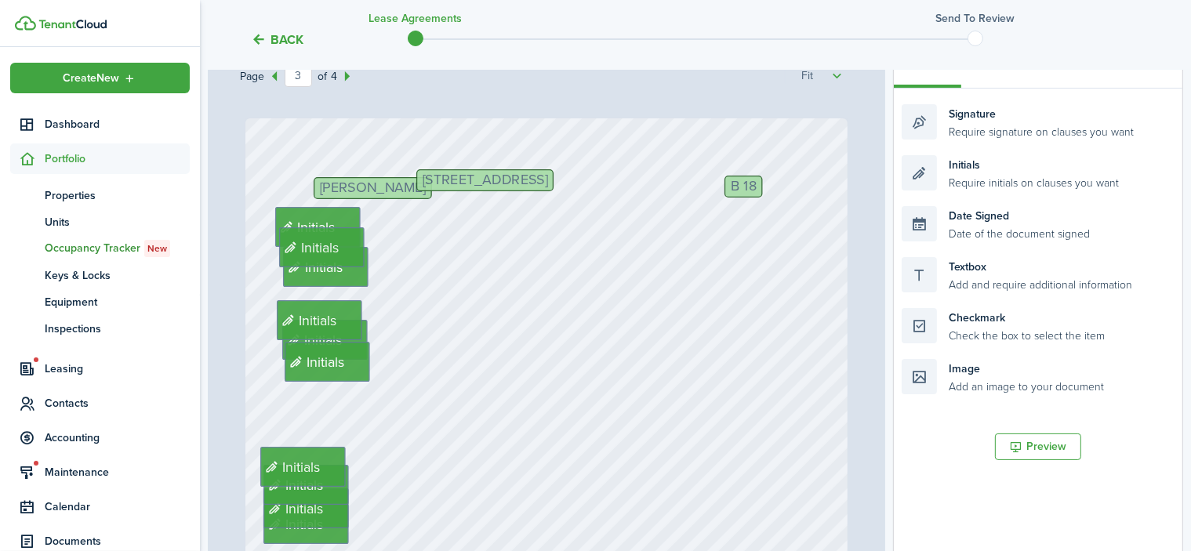
scroll to position [1603, 0]
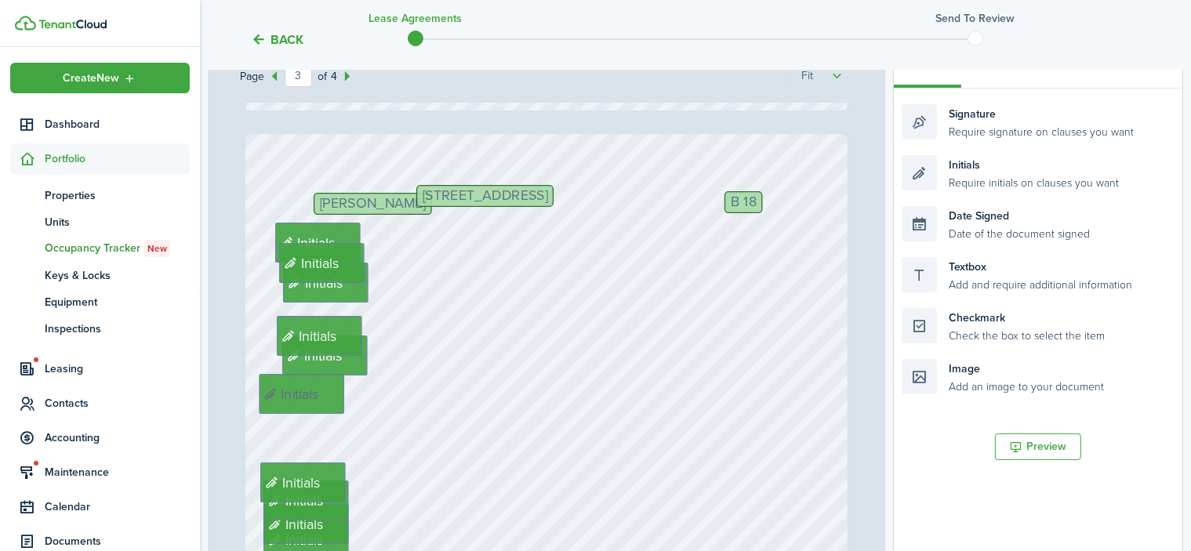
drag, startPoint x: 350, startPoint y: 382, endPoint x: 329, endPoint y: 398, distance: 26.2
drag, startPoint x: 350, startPoint y: 365, endPoint x: 329, endPoint y: 382, distance: 26.7
drag, startPoint x: 346, startPoint y: 331, endPoint x: 332, endPoint y: 350, distance: 23.1
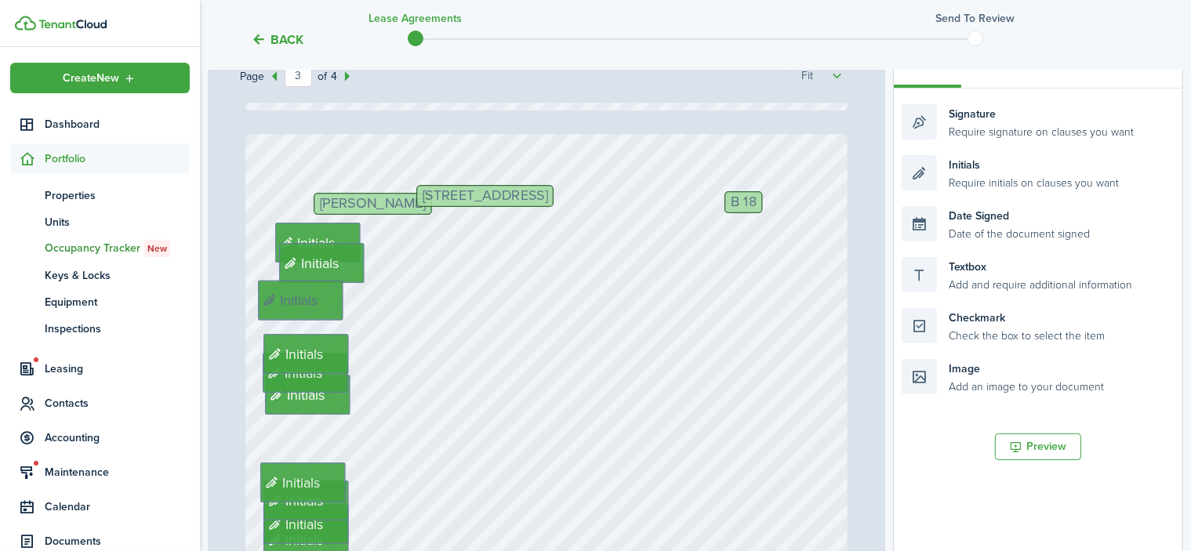
drag, startPoint x: 351, startPoint y: 288, endPoint x: 332, endPoint y: 306, distance: 26.1
drag, startPoint x: 353, startPoint y: 263, endPoint x: 335, endPoint y: 285, distance: 27.8
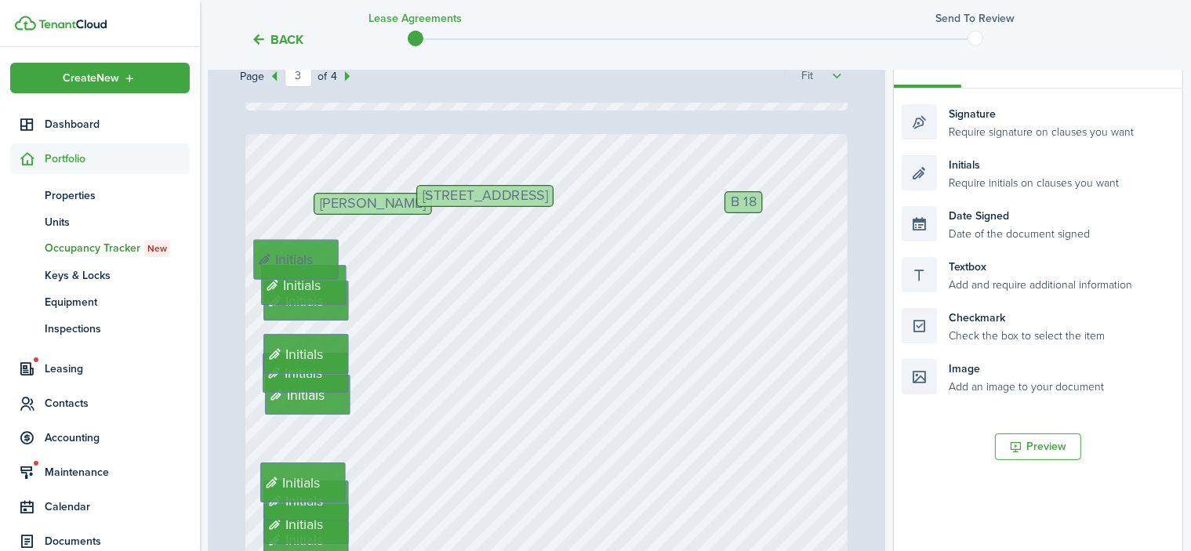
drag, startPoint x: 340, startPoint y: 241, endPoint x: 324, endPoint y: 259, distance: 24.4
click at [1038, 443] on button "Preview" at bounding box center [1038, 446] width 86 height 27
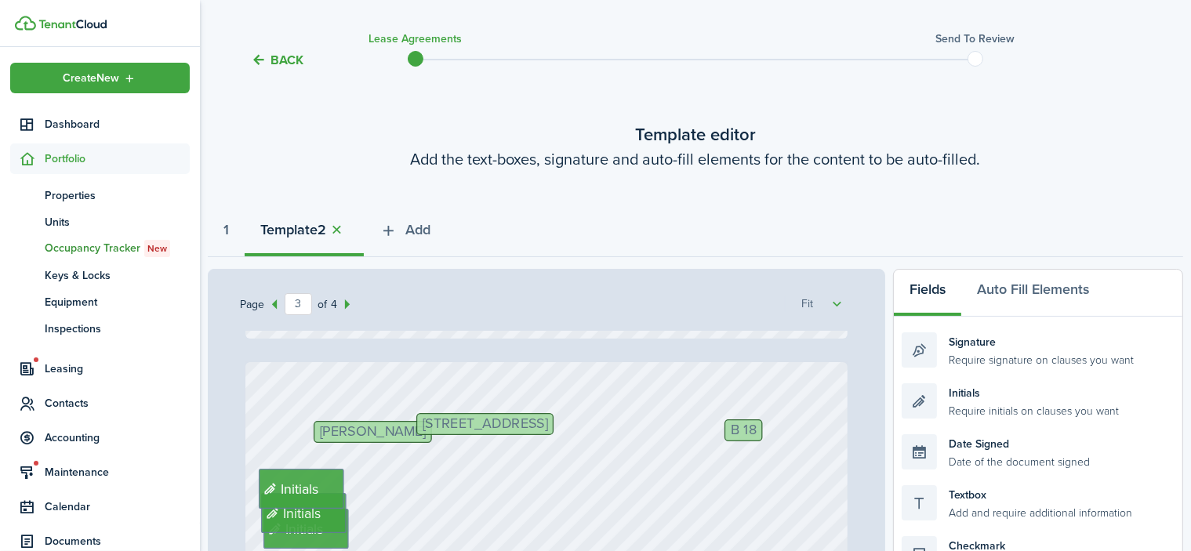
scroll to position [0, 0]
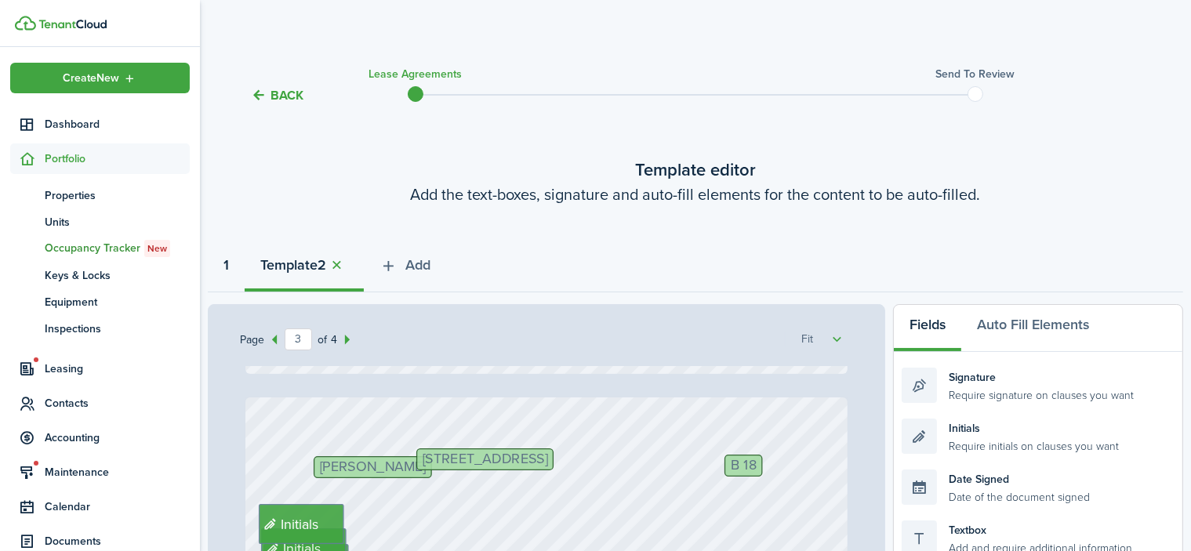
click at [227, 263] on strong "1" at bounding box center [225, 265] width 5 height 21
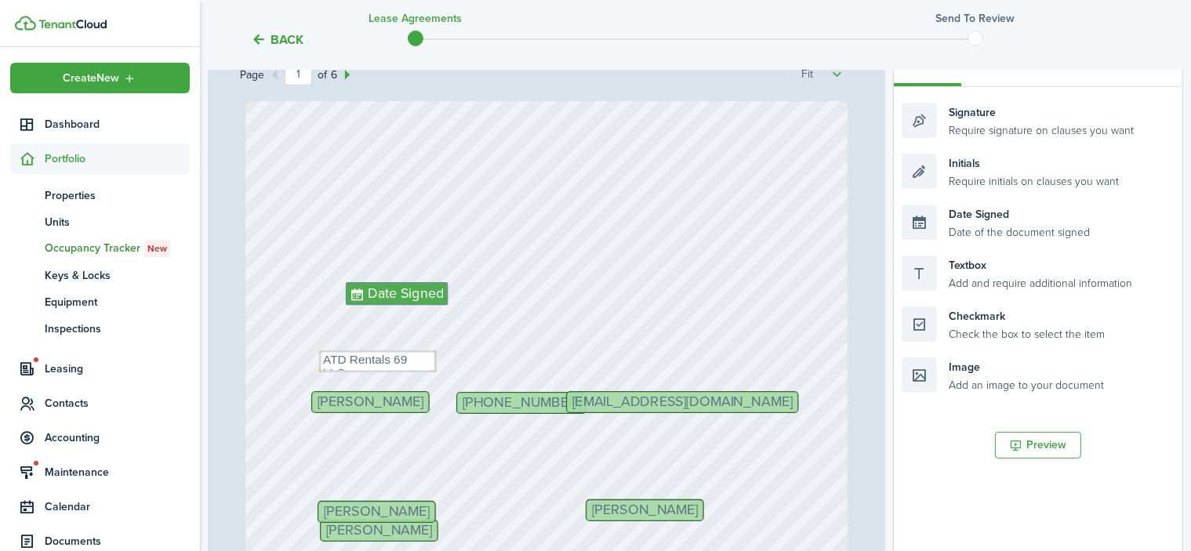
scroll to position [370, 0]
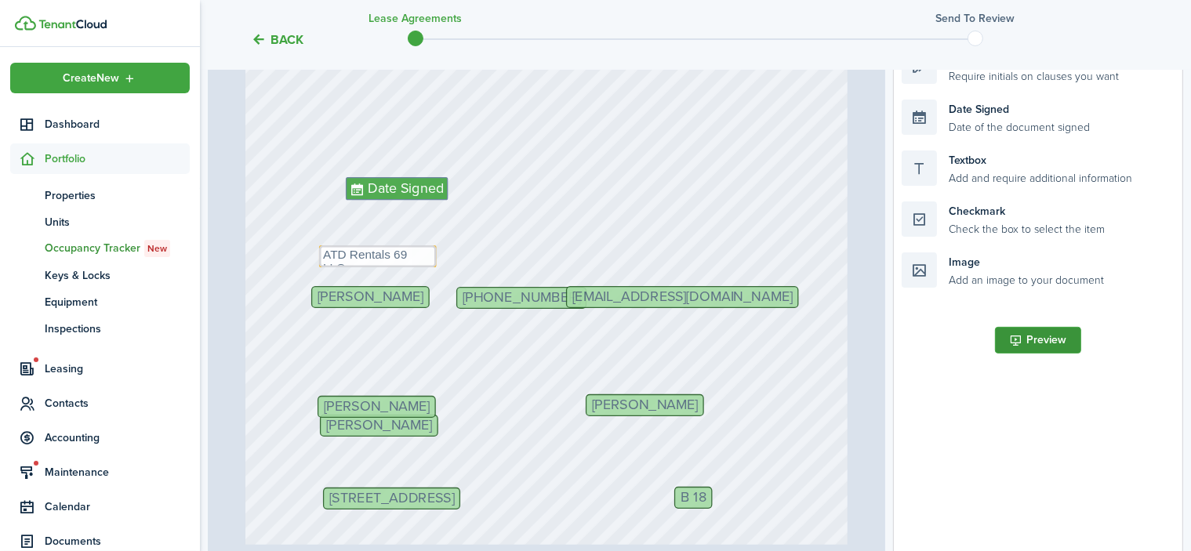
click at [1042, 340] on button "Preview" at bounding box center [1038, 340] width 86 height 27
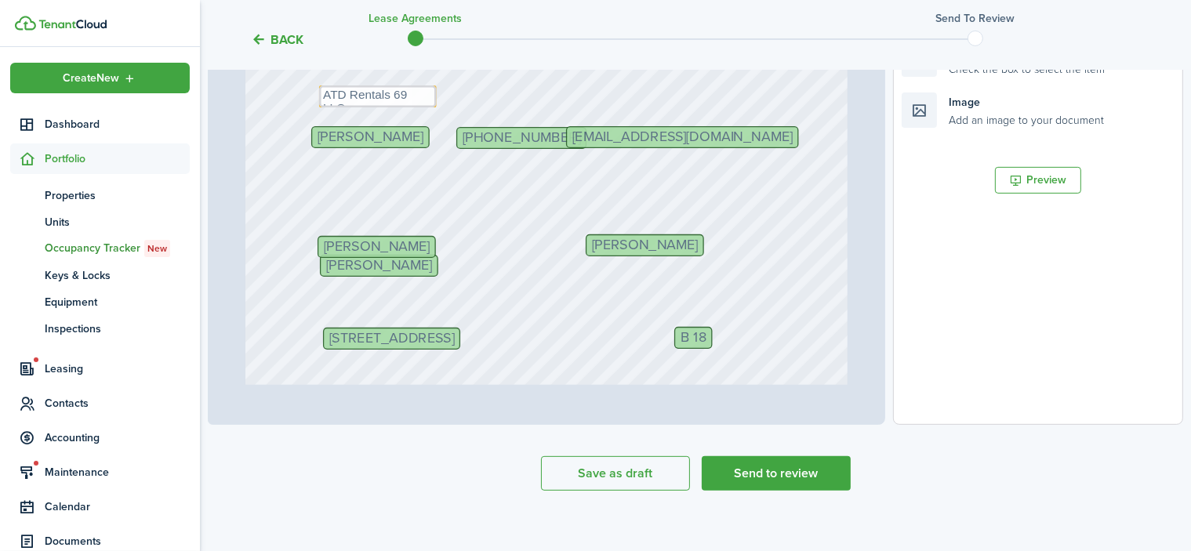
scroll to position [608, 0]
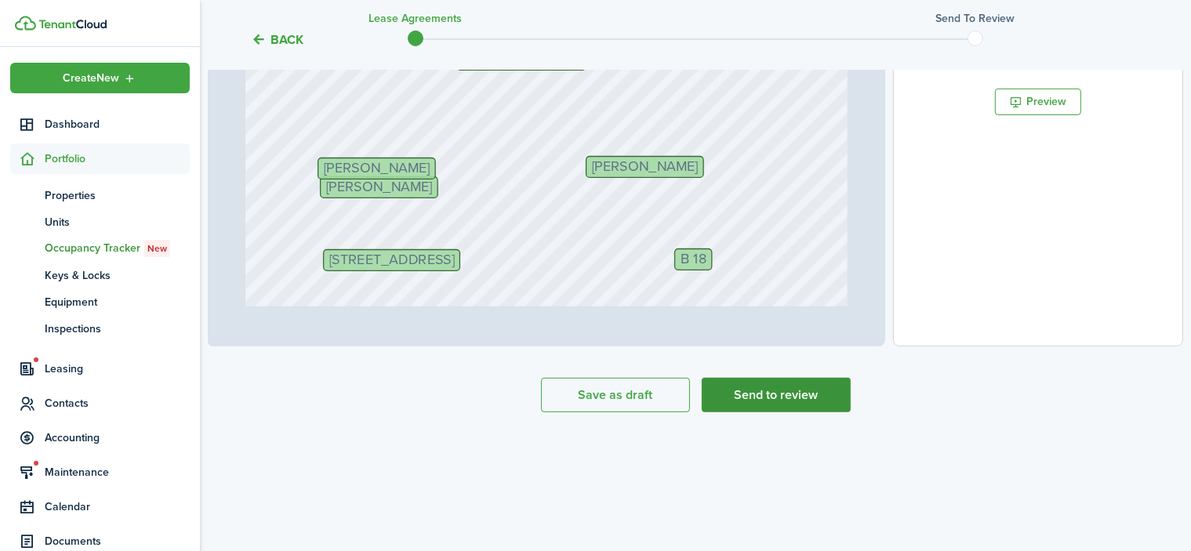
click at [752, 388] on button "Send to review" at bounding box center [775, 395] width 149 height 34
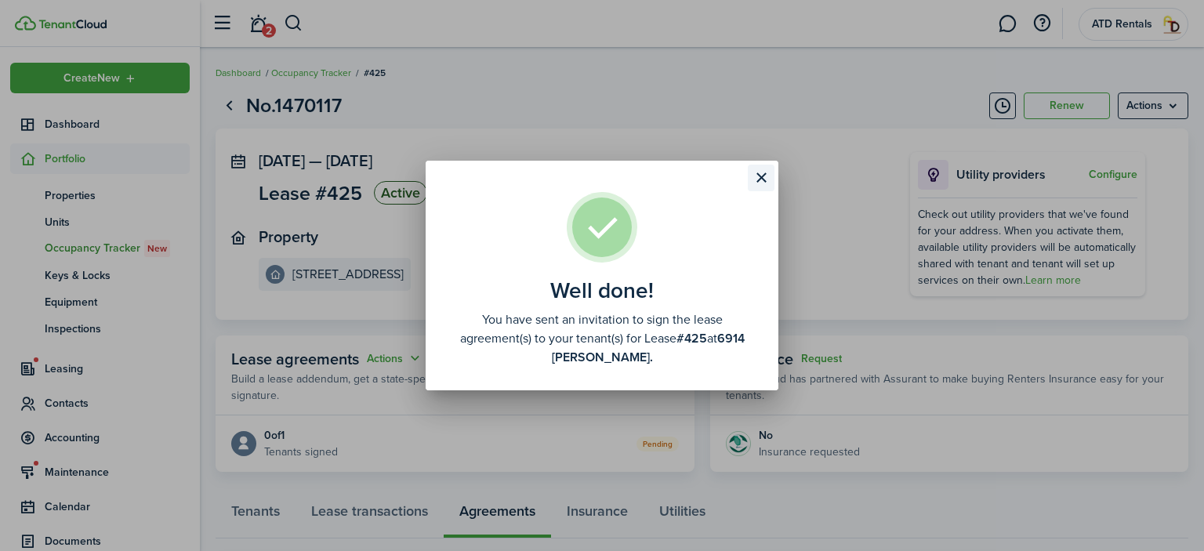
click at [763, 174] on button "Close modal" at bounding box center [761, 178] width 27 height 27
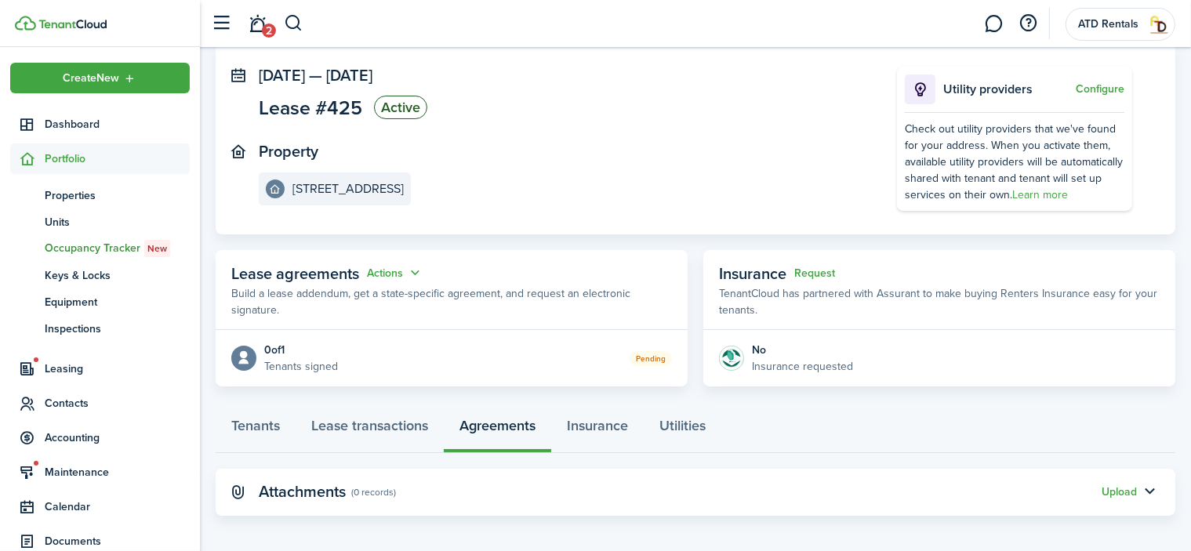
scroll to position [92, 0]
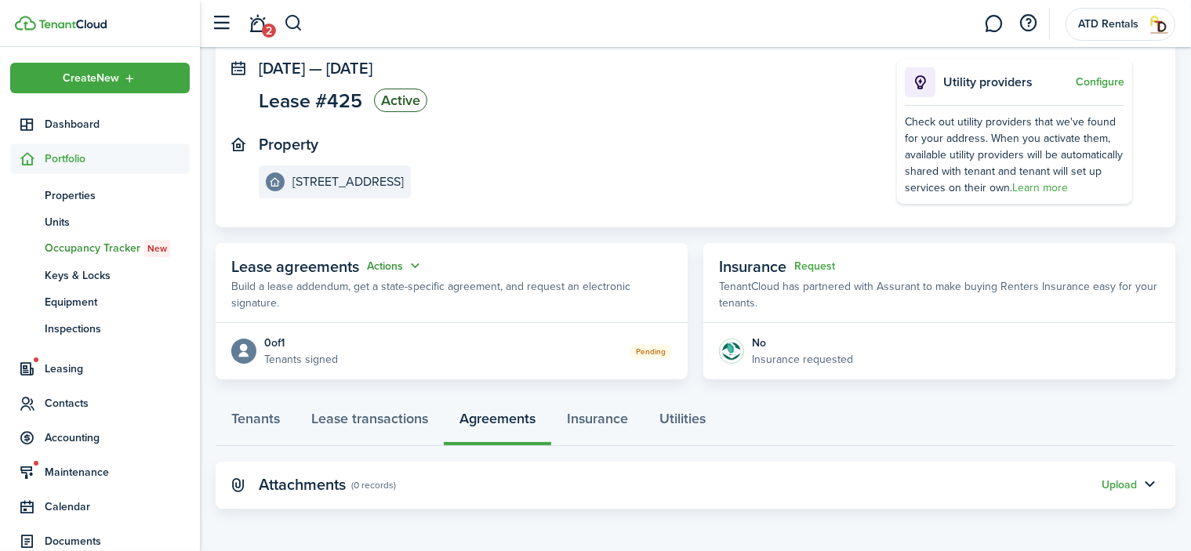
click at [404, 263] on button "Actions" at bounding box center [395, 266] width 56 height 18
click at [307, 292] on link "Edit" at bounding box center [356, 295] width 137 height 27
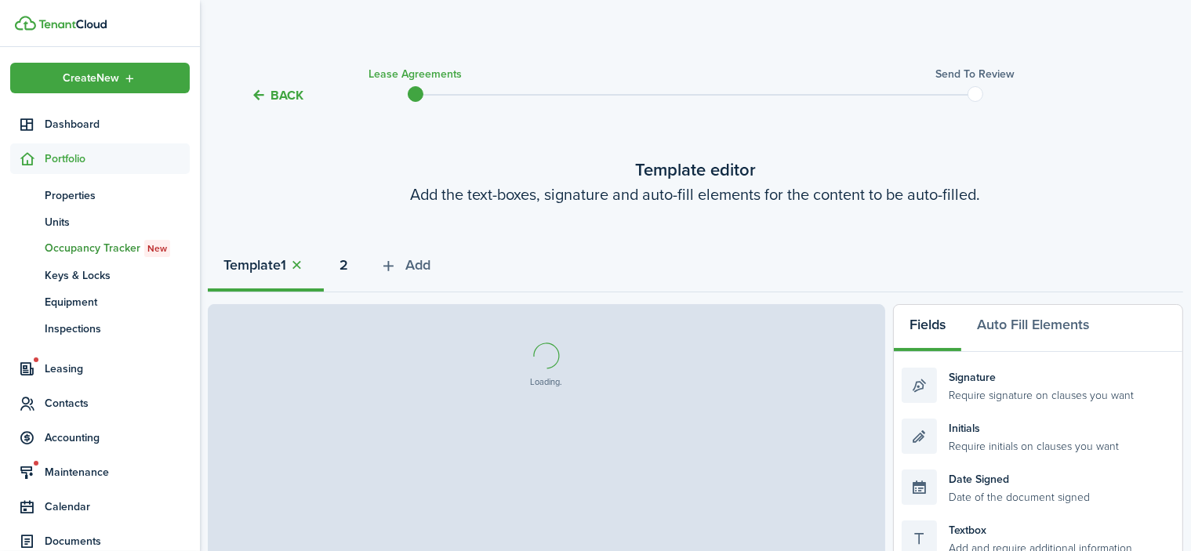
select select "fit"
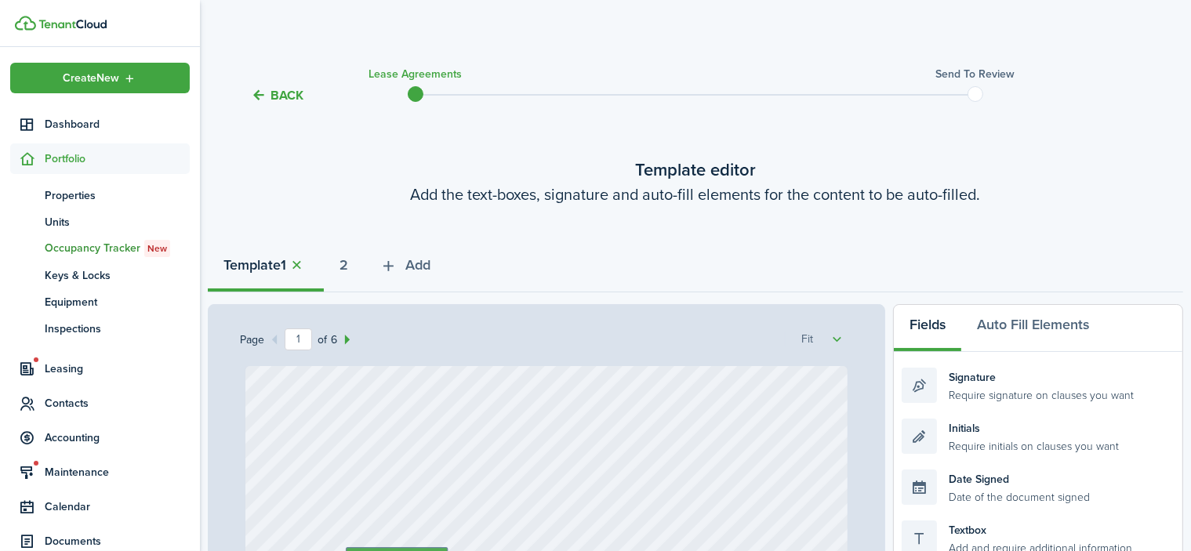
select select "fit"
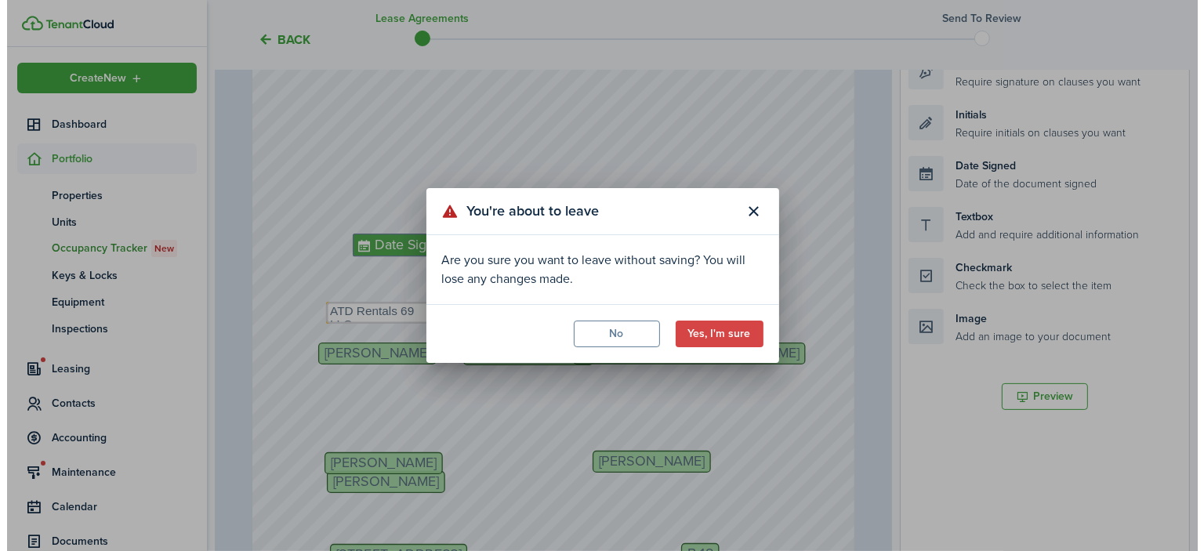
scroll to position [92, 0]
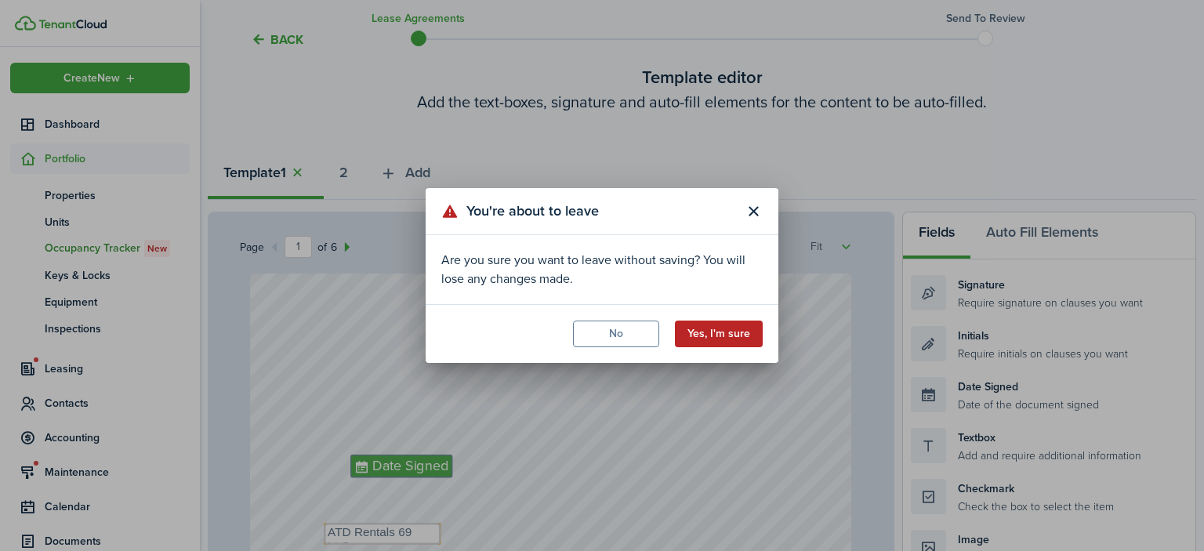
click at [724, 331] on button "Yes, I'm sure" at bounding box center [719, 334] width 88 height 27
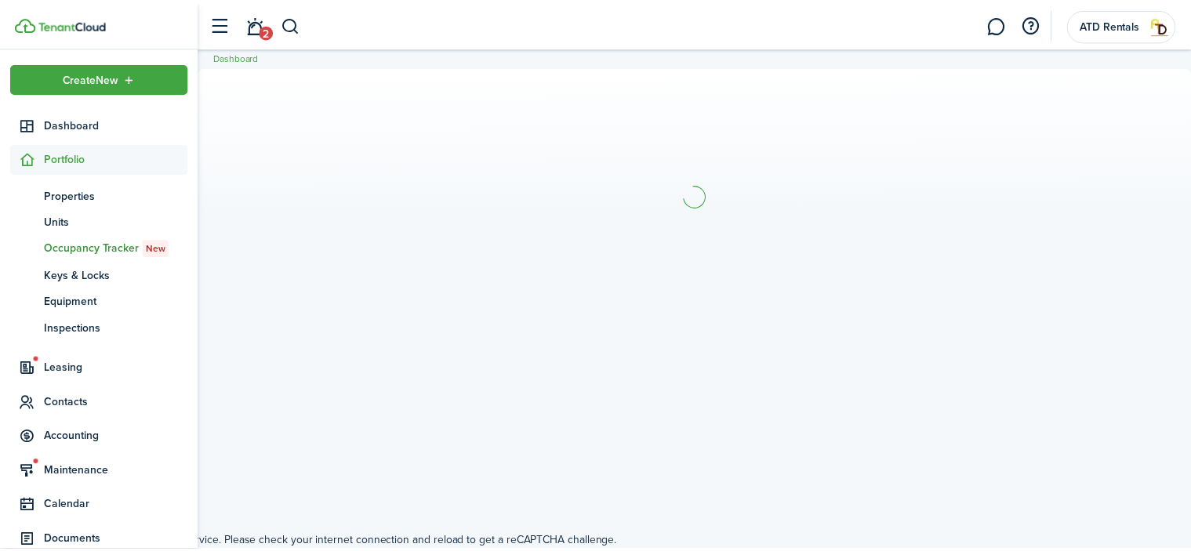
scroll to position [0, 0]
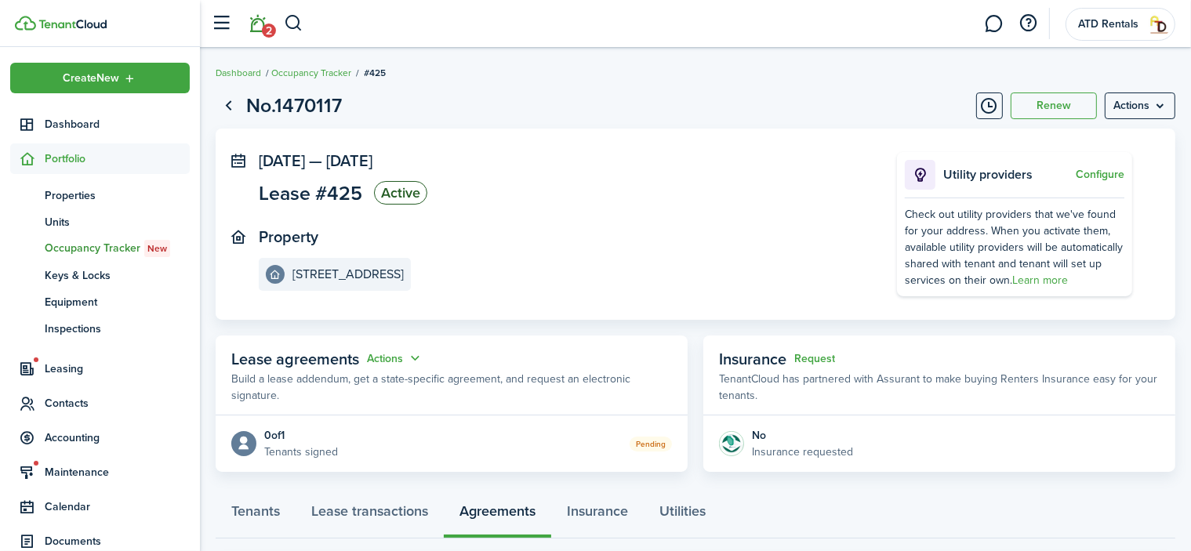
click at [266, 27] on span "2" at bounding box center [269, 31] width 14 height 14
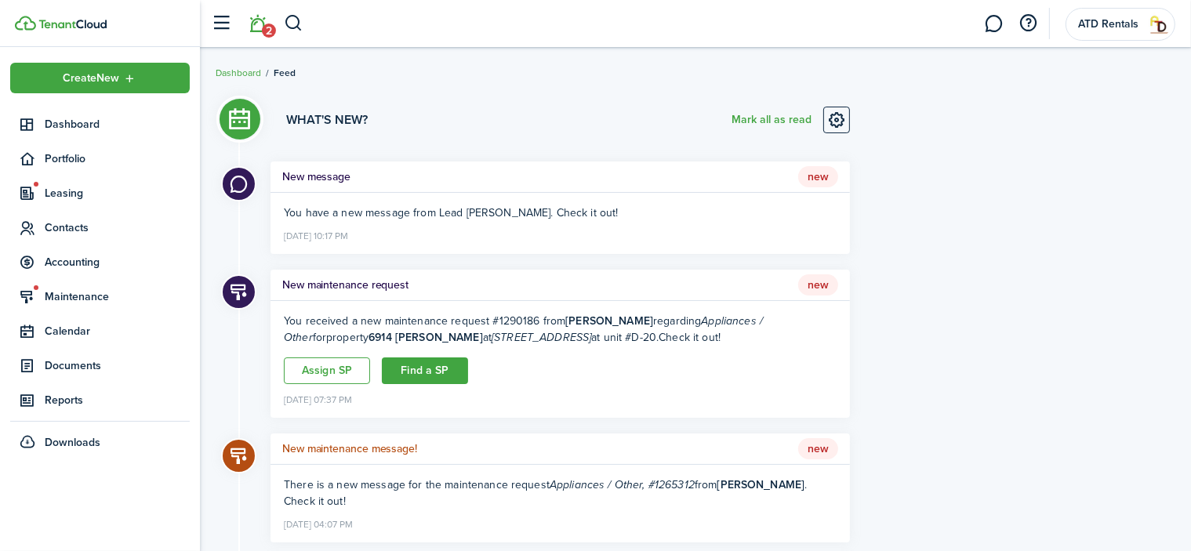
click at [351, 172] on div "New message New" at bounding box center [559, 176] width 579 height 31
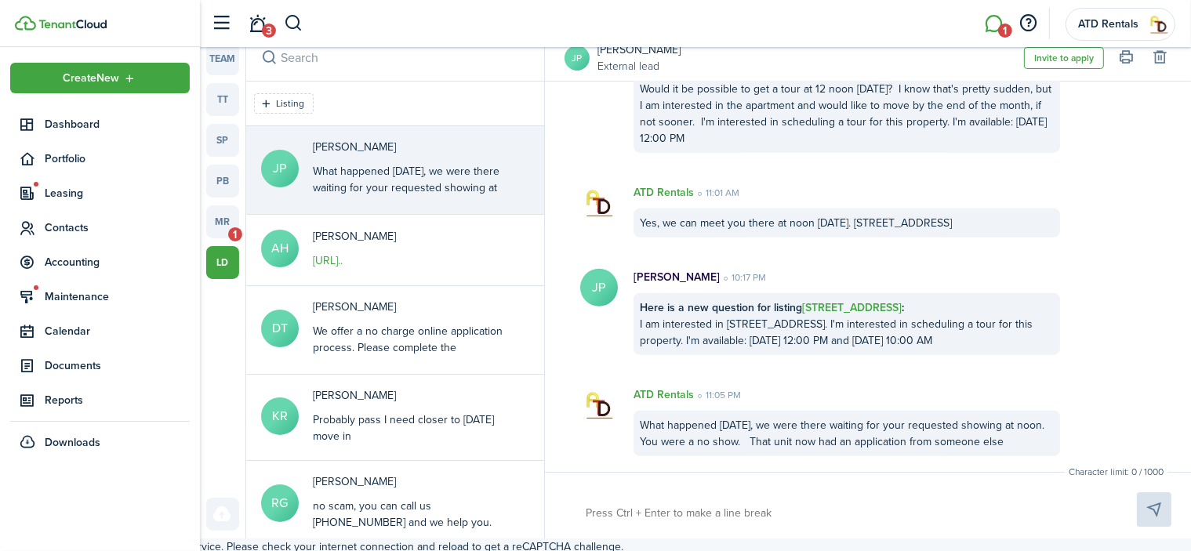
scroll to position [16, 0]
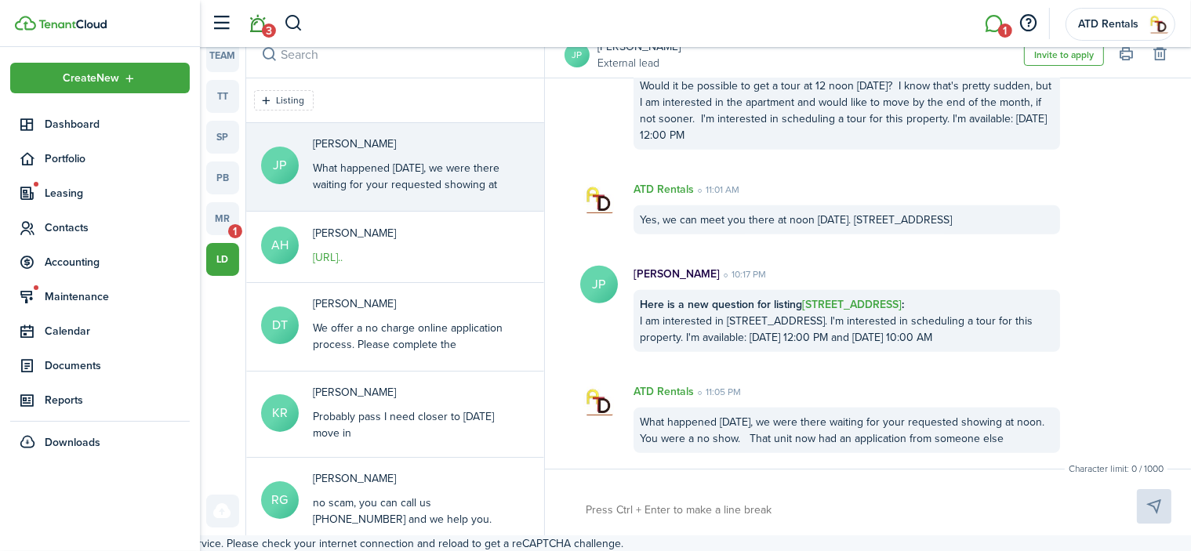
click at [270, 31] on span "3" at bounding box center [269, 31] width 14 height 14
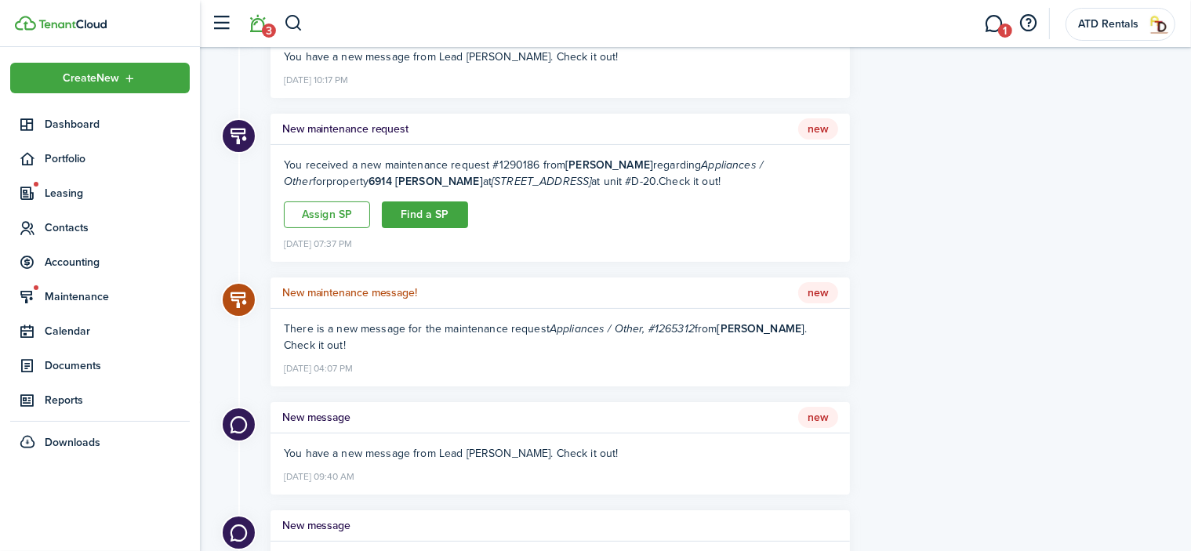
scroll to position [157, 0]
click at [361, 289] on h5 "New maintenance message!" at bounding box center [349, 292] width 135 height 16
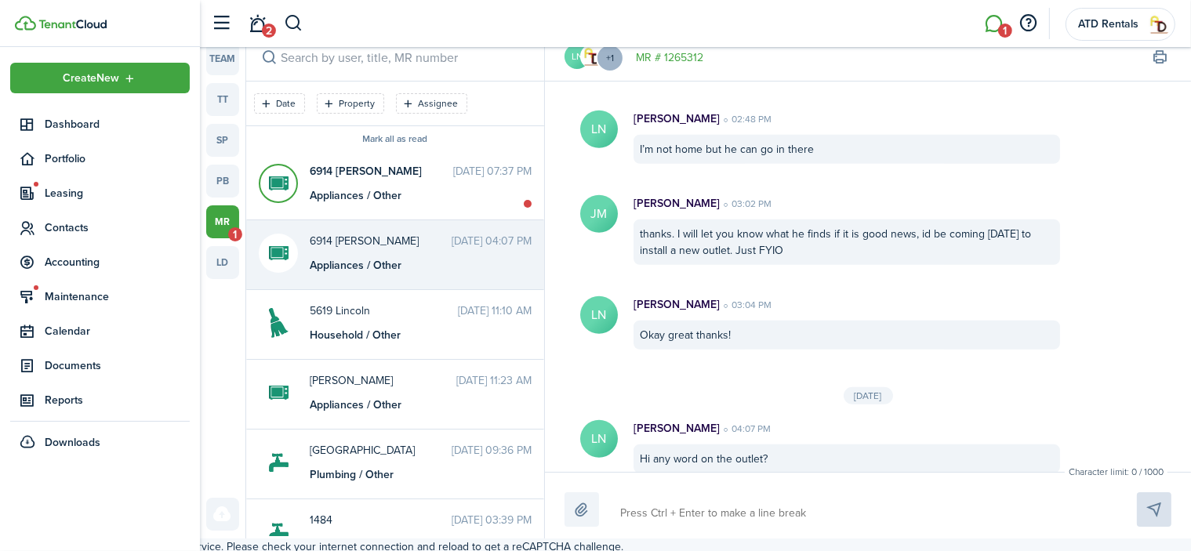
scroll to position [16, 0]
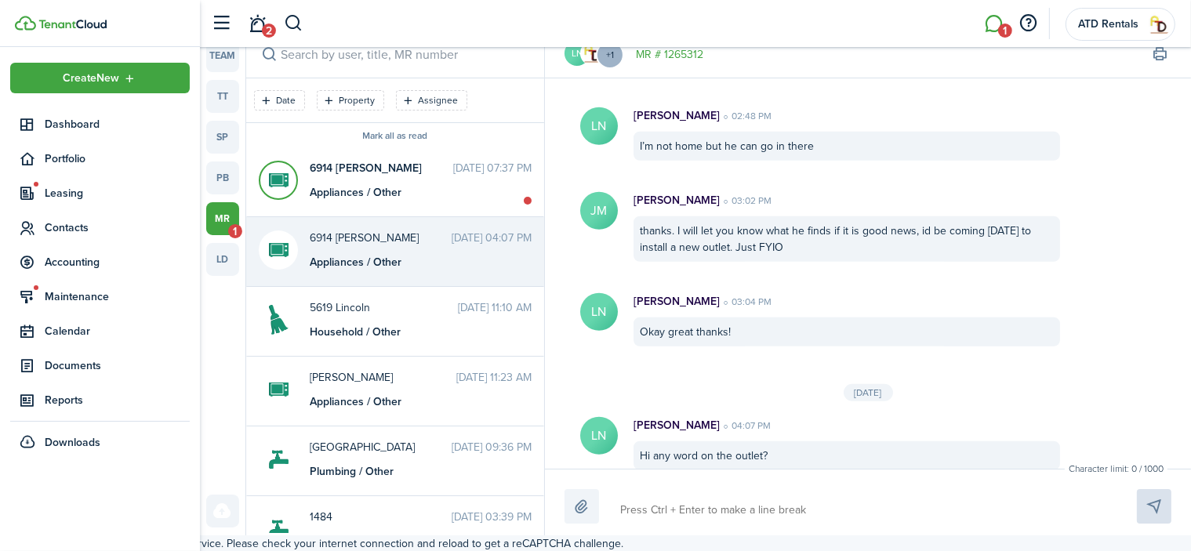
click at [651, 507] on textarea at bounding box center [859, 510] width 491 height 27
type textarea "I"
type textarea "It"
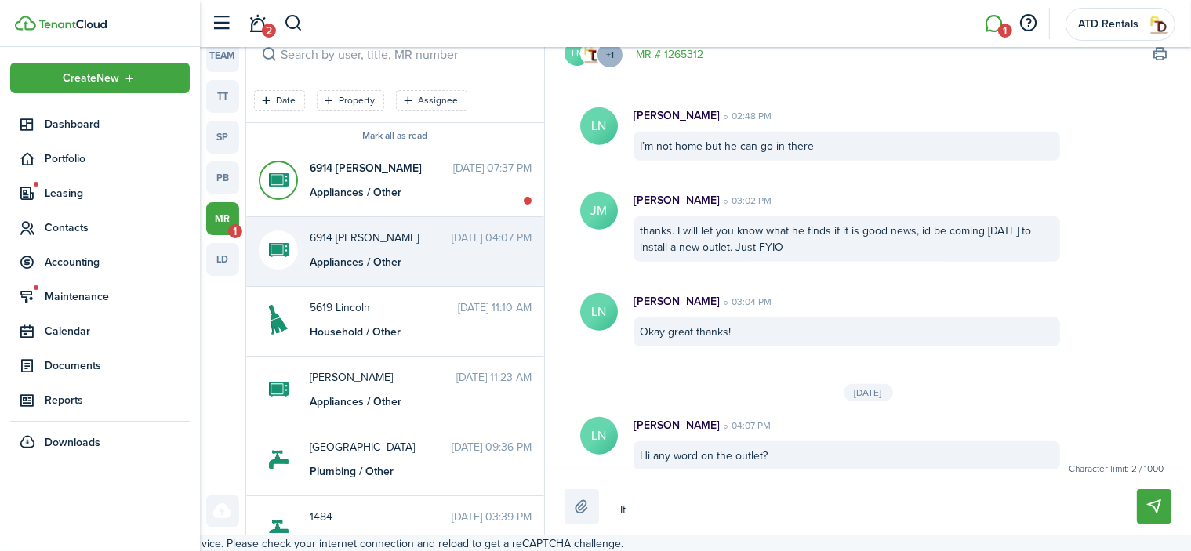
type textarea "It"
type textarea "It t"
type textarea "It tu"
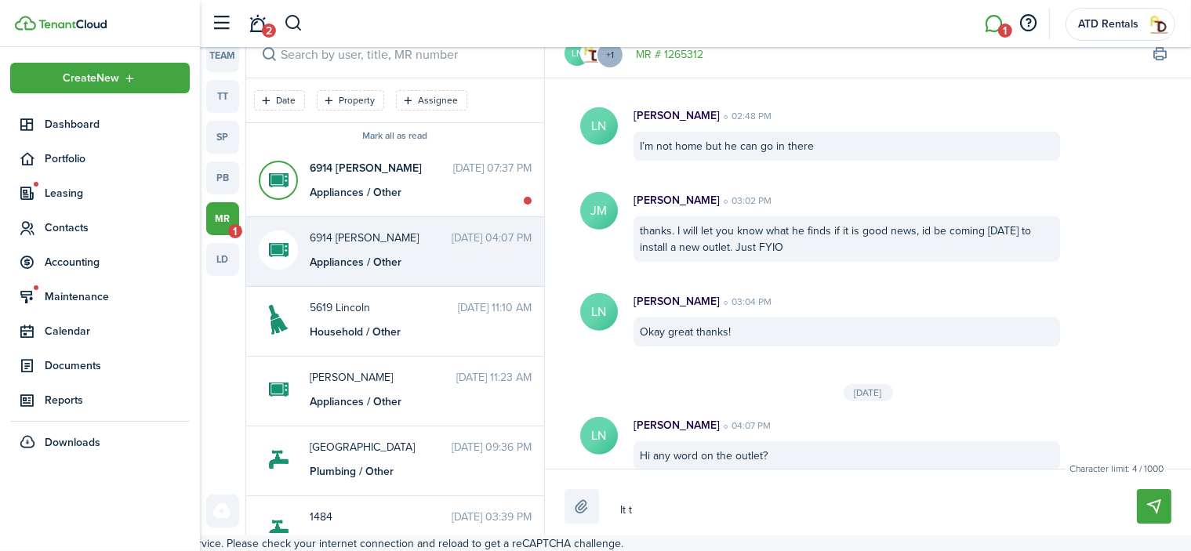
type textarea "It tu"
type textarea "It tur"
type textarea "It turn"
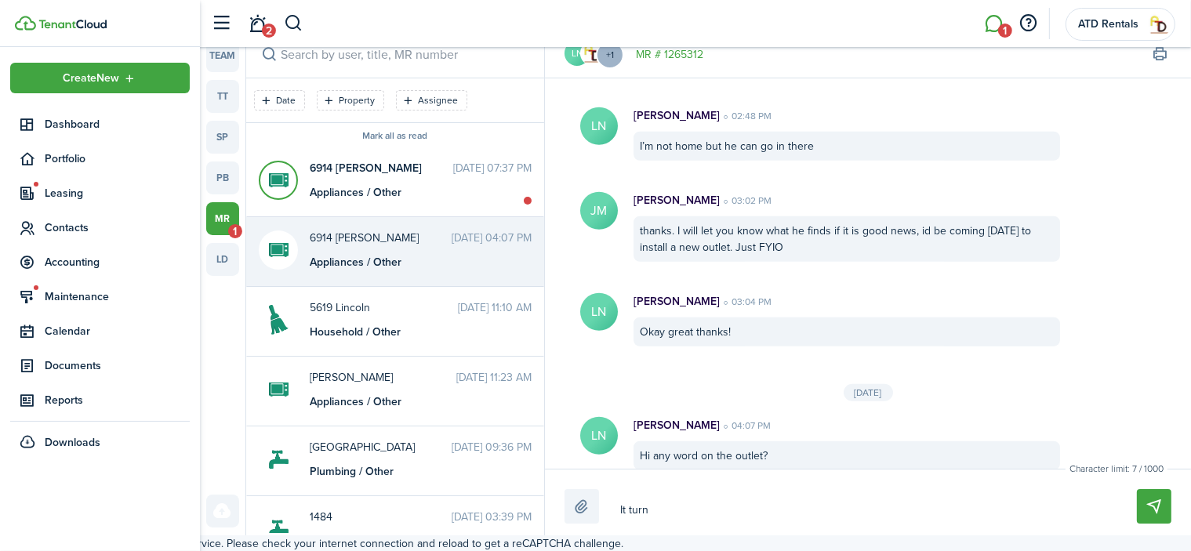
type textarea "It turns"
type textarea "It turns o"
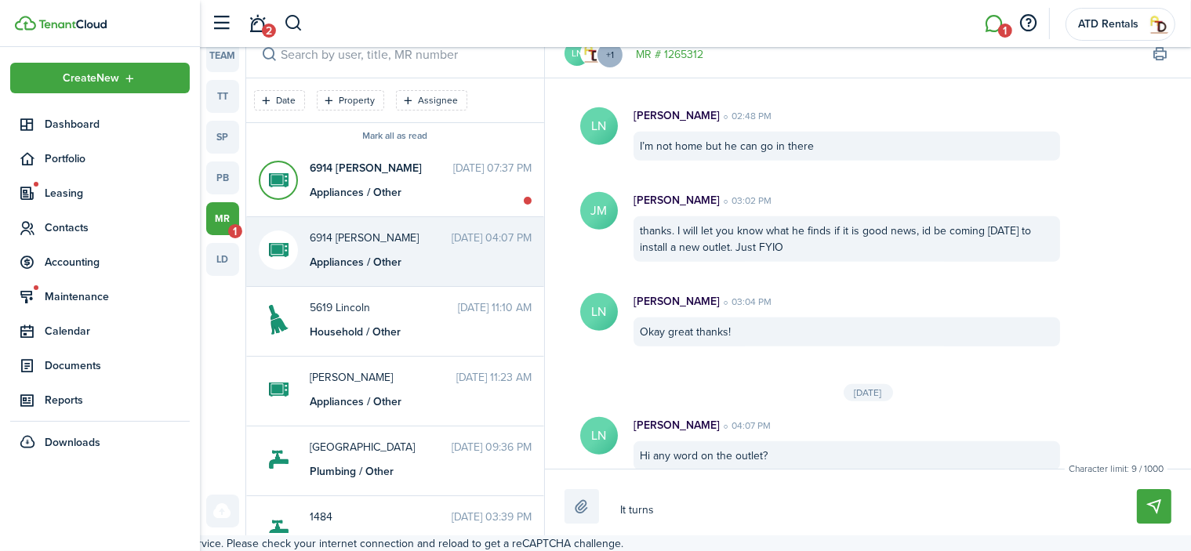
type textarea "It turns o"
type textarea "It turns ou"
type textarea "It turns out"
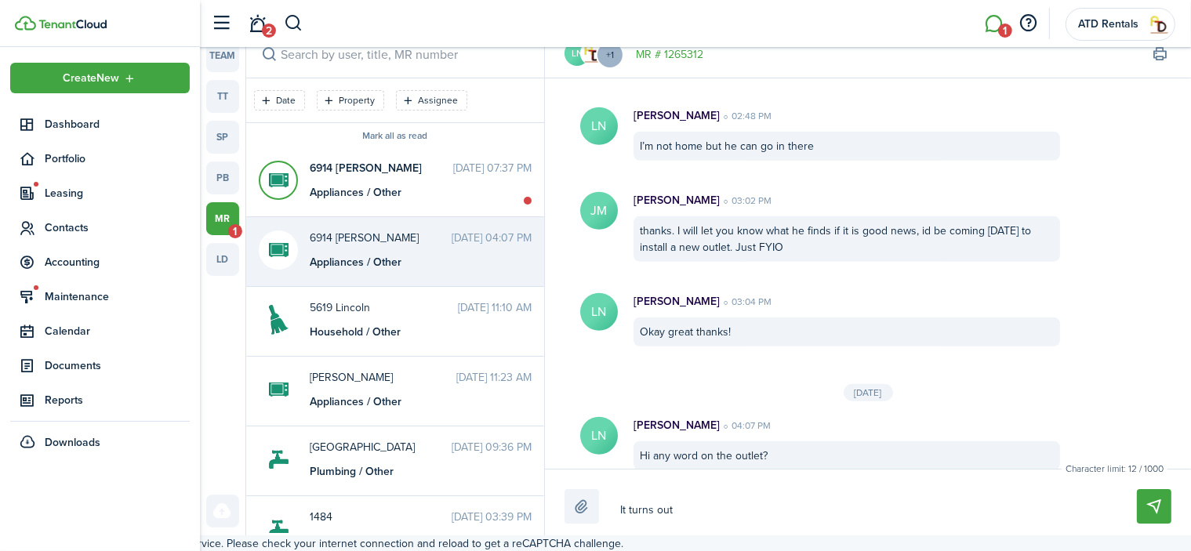
type textarea "It turns out"
type textarea "It turns out t"
type textarea "It turns out th"
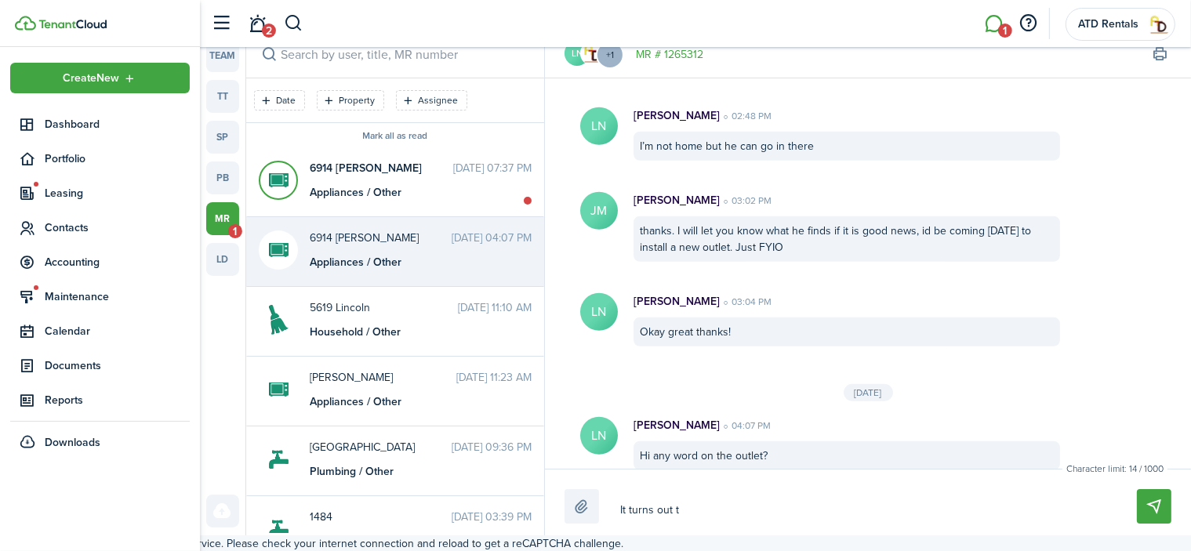
type textarea "It turns out th"
type textarea "It turns out tha"
type textarea "It turns out that"
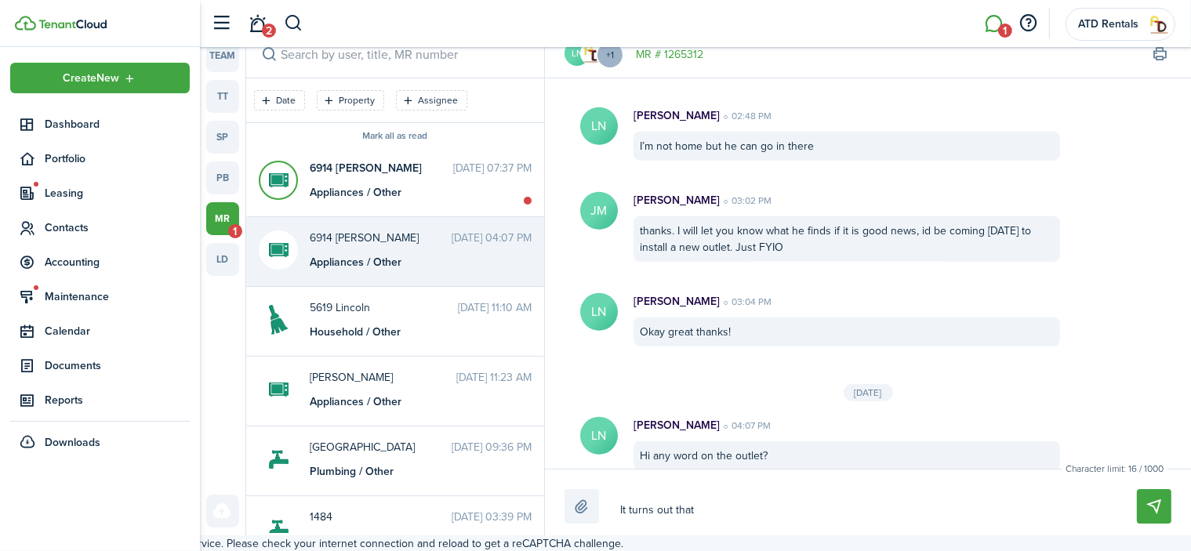
type textarea "It turns out that"
type textarea "It turns out that t"
type textarea "It turns out that th"
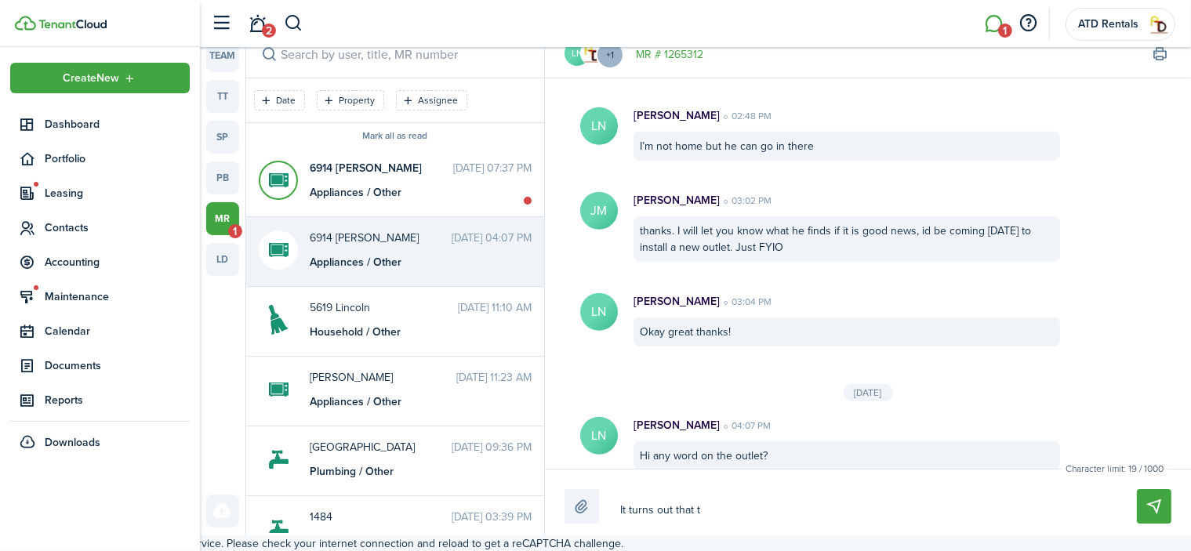
type textarea "It turns out that th"
type textarea "It turns out that the"
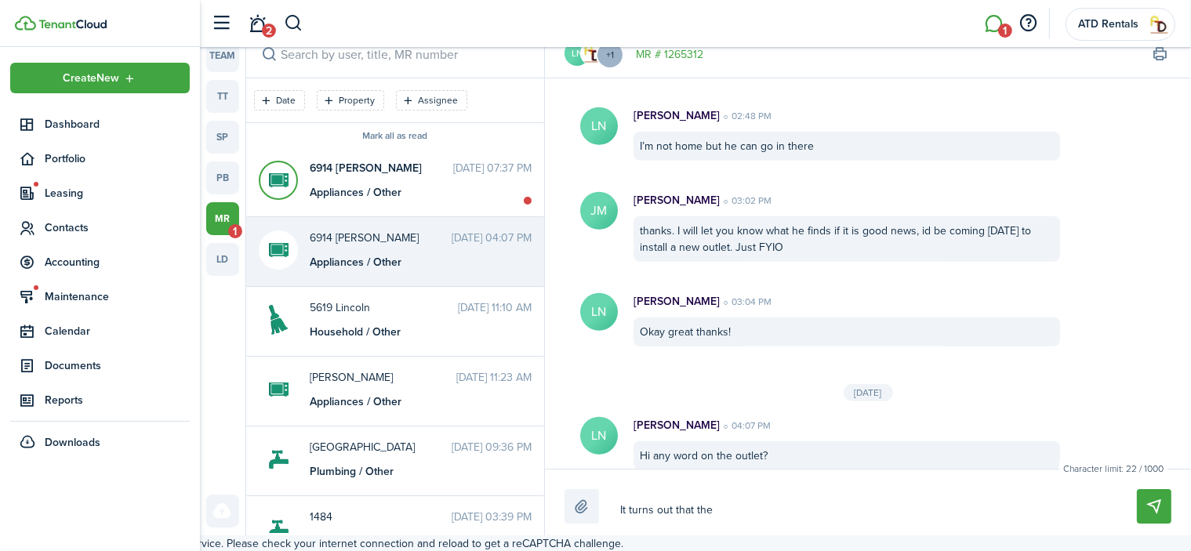
type textarea "It turns out that the c"
type textarea "It turns out that the cu"
type textarea "It turns out that the cur"
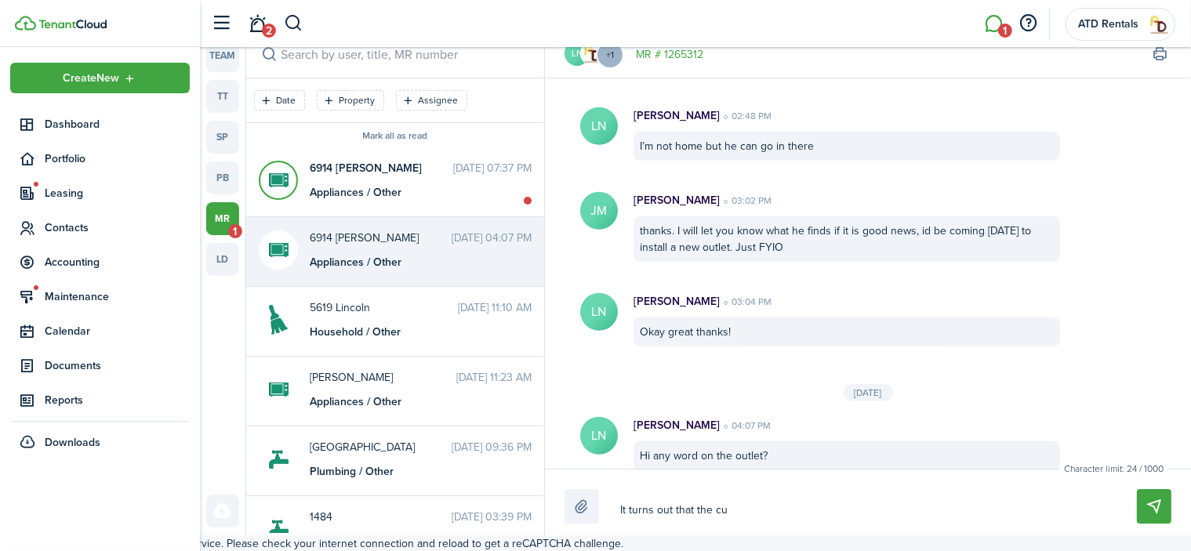
type textarea "It turns out that the cur"
type textarea "It turns out that the cu"
type textarea "It turns out that the c"
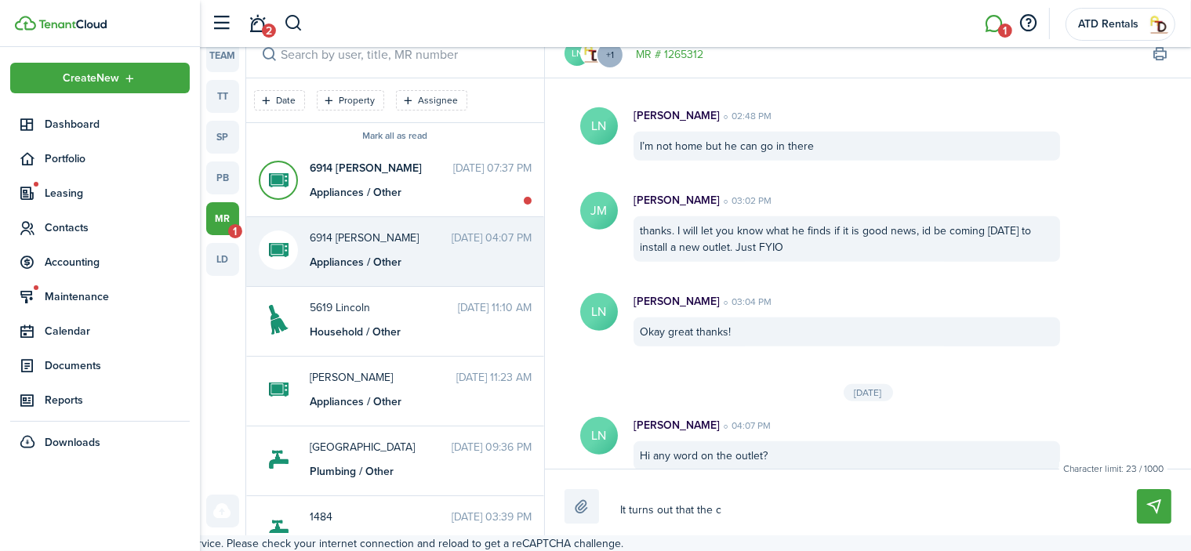
type textarea "It turns out that the ci"
type textarea "It turns out that the cir"
type textarea "It turns out that the circ"
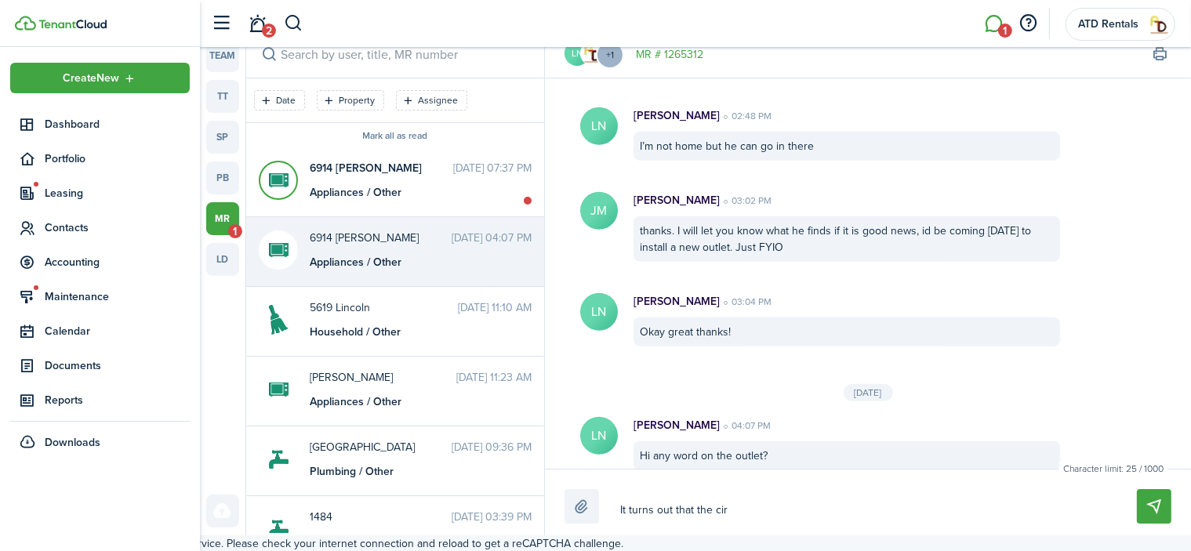
type textarea "It turns out that the circ"
type textarea "It turns out that the circi"
type textarea "It turns out that the circiu"
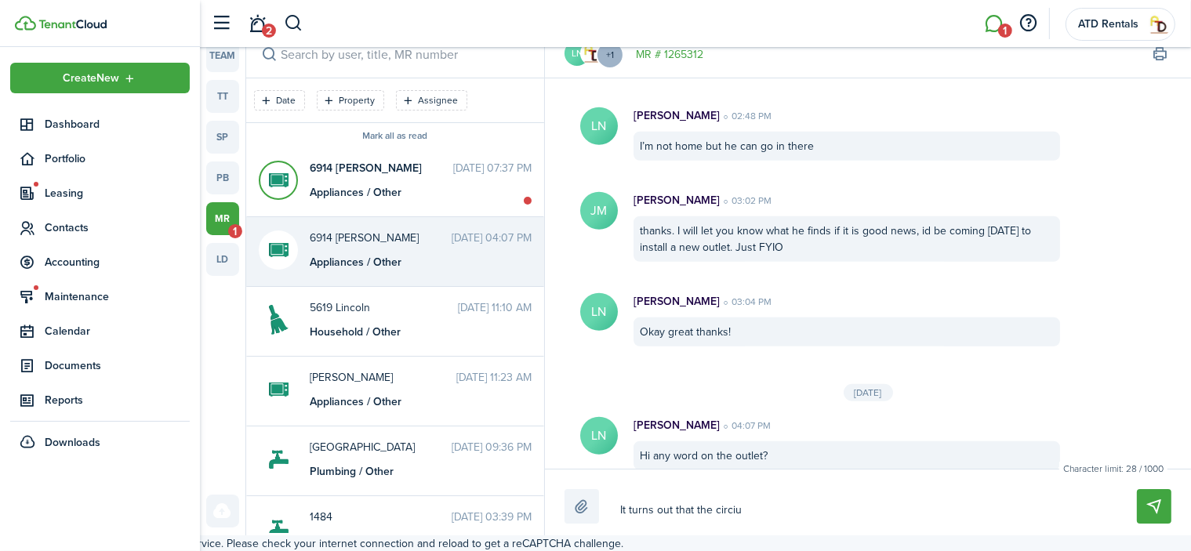
type textarea "It turns out that the circiut"
click at [722, 513] on textarea "It turns out that the circiut" at bounding box center [859, 510] width 491 height 27
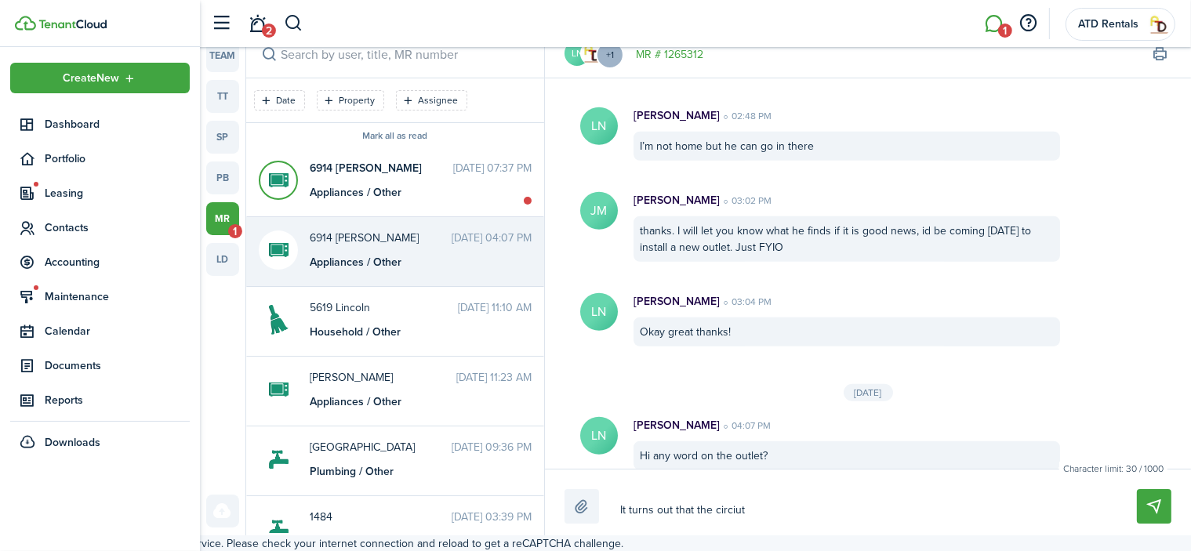
type textarea "It turns out that the circuit"
click at [771, 511] on textarea "It turns out that the circuit" at bounding box center [859, 510] width 491 height 27
type textarea "It turns out that the circuit o"
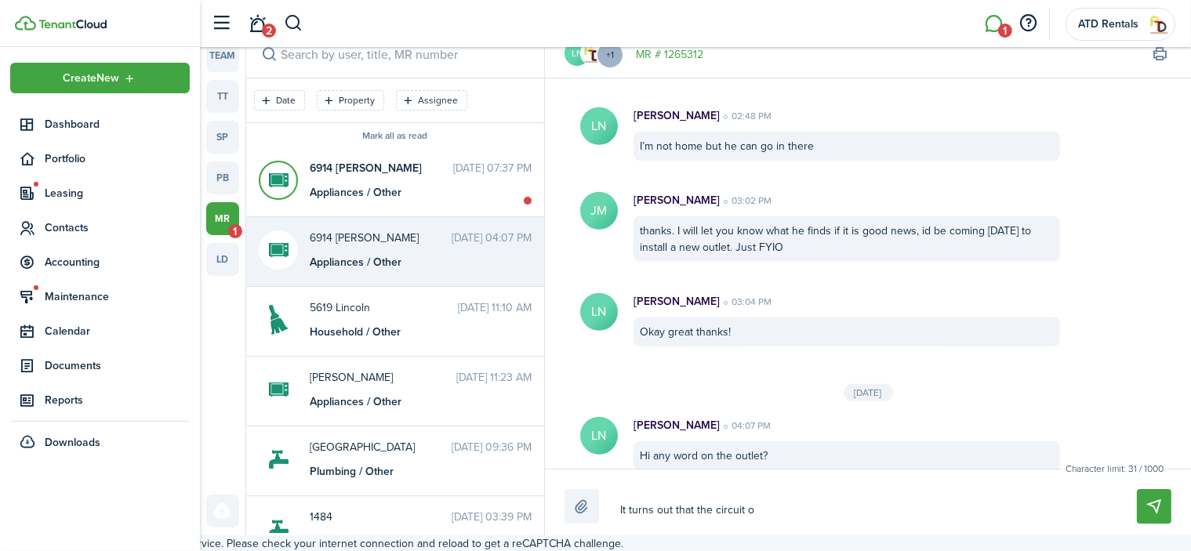
type textarea "It turns out that the circuit on"
type textarea "It turns out that the circuit on t"
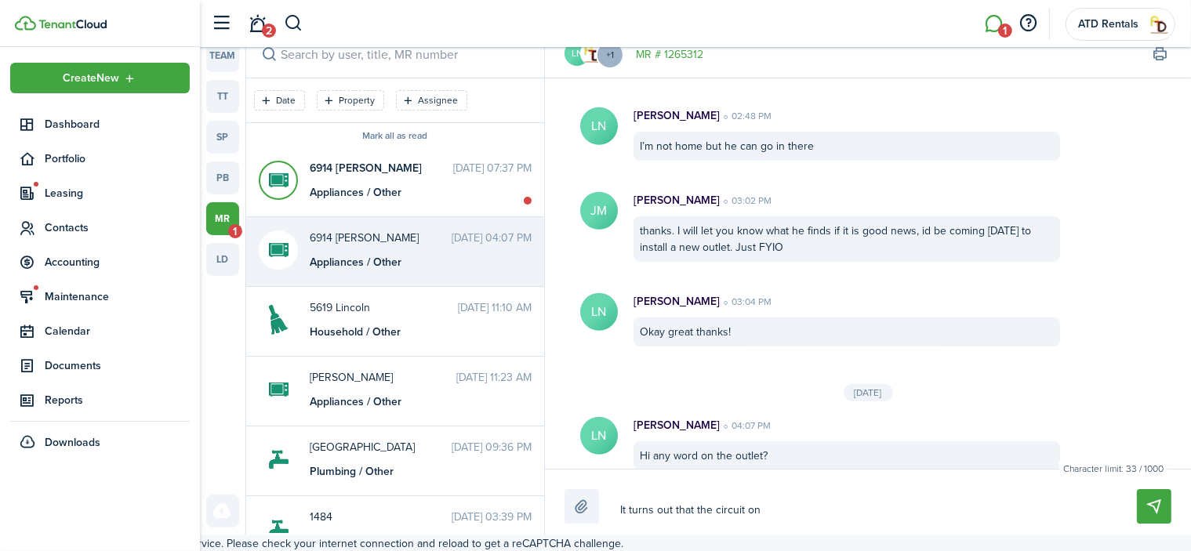
type textarea "It turns out that the circuit on t"
type textarea "It turns out that the circuit on th"
type textarea "It turns out that the circuit on tha"
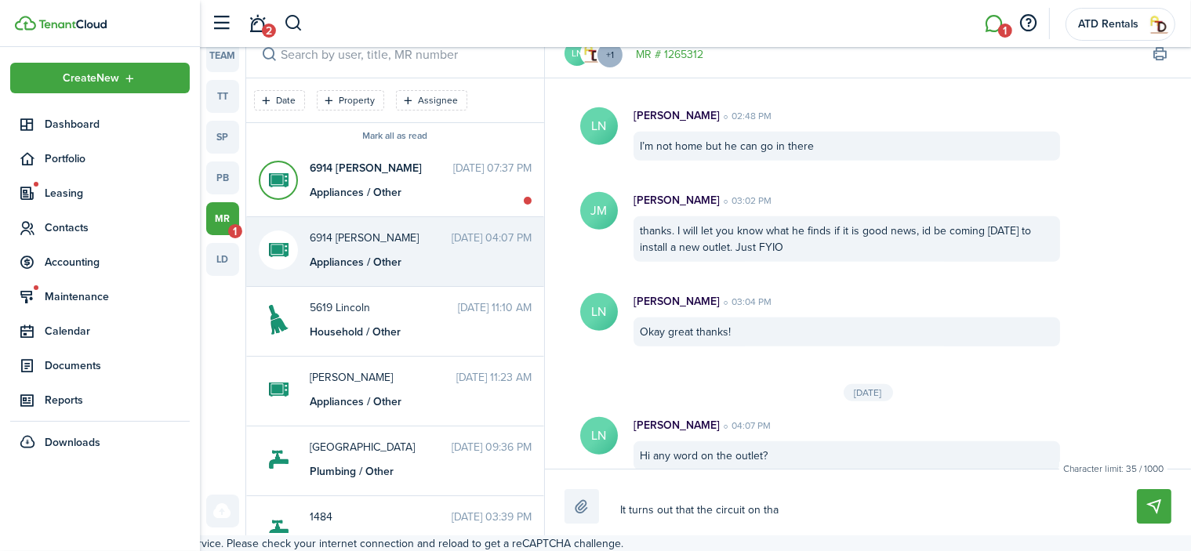
type textarea "It turns out that the circuit on that"
type textarea "It turns out that the circuit on that l"
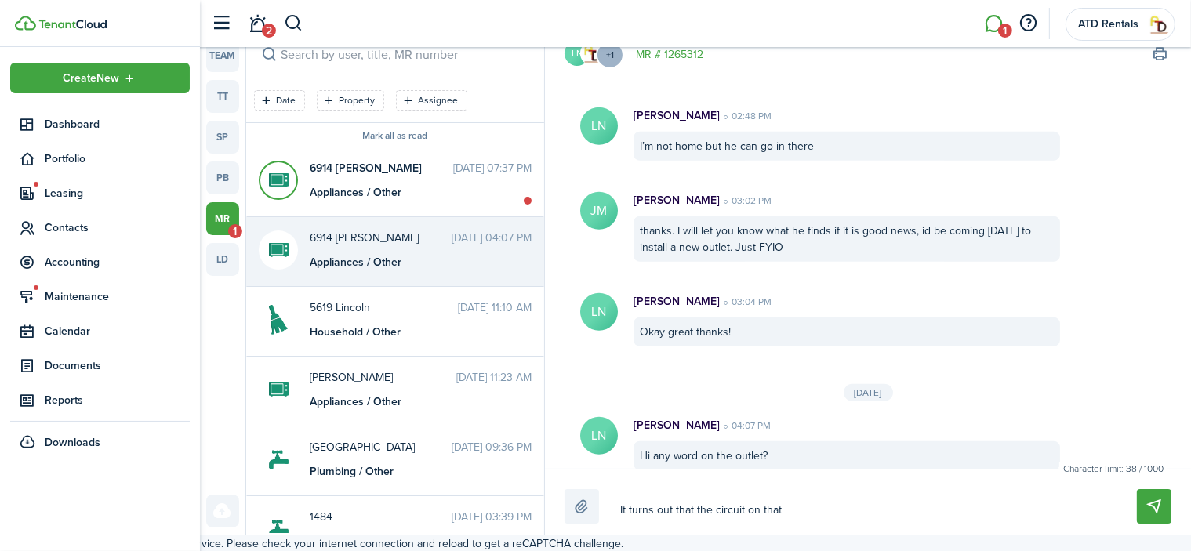
type textarea "It turns out that the circuit on that l"
type textarea "It turns out that the circuit on that li"
type textarea "It turns out that the circuit on that lin"
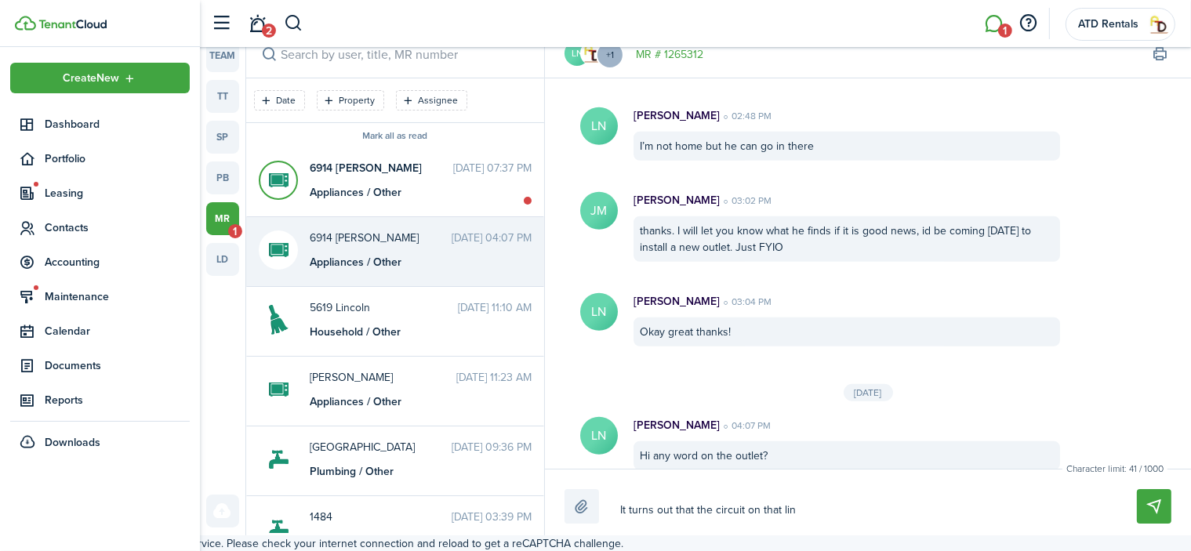
type textarea "It turns out that the circuit on that line"
type textarea "It turns out that the circuit on that line i"
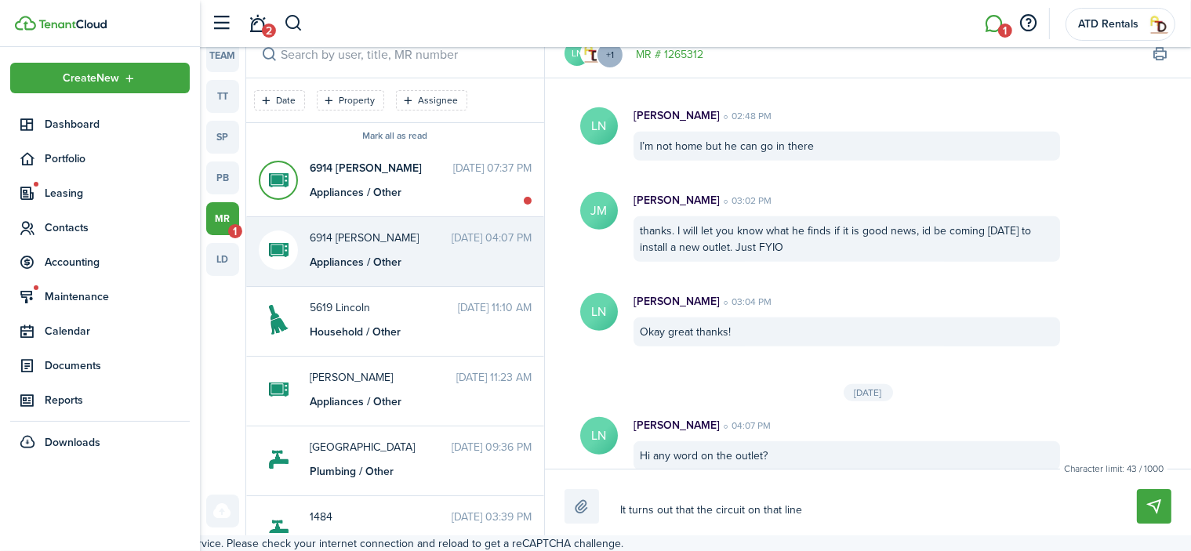
type textarea "It turns out that the circuit on that line i"
type textarea "It turns out that the circuit on that line is"
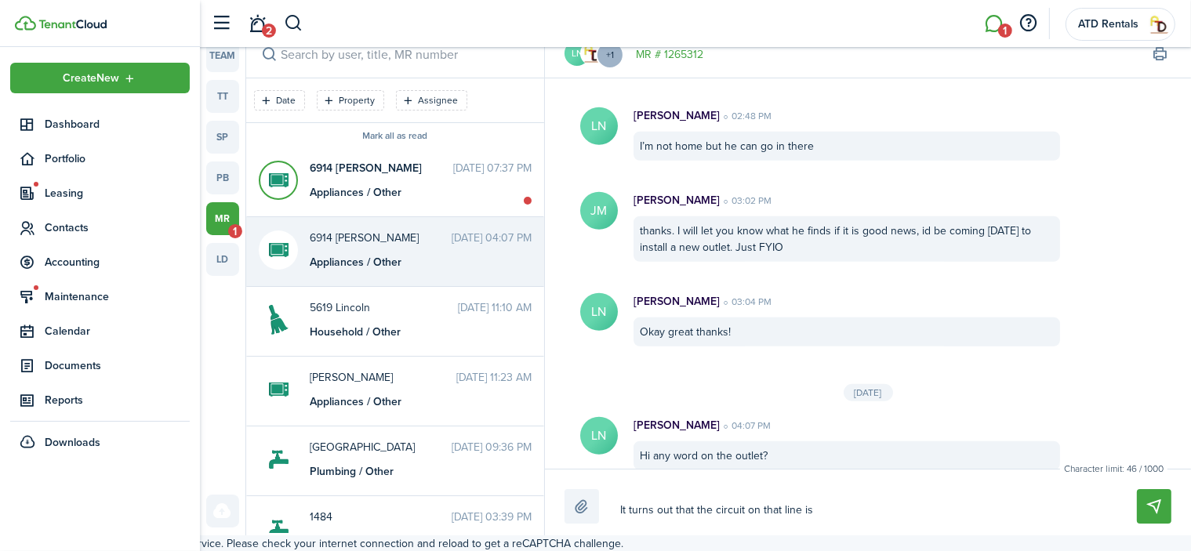
type textarea "It turns out that the circuit on that line is n"
type textarea "It turns out that the circuit on that line is no"
type textarea "It turns out that the circuit on that line is not"
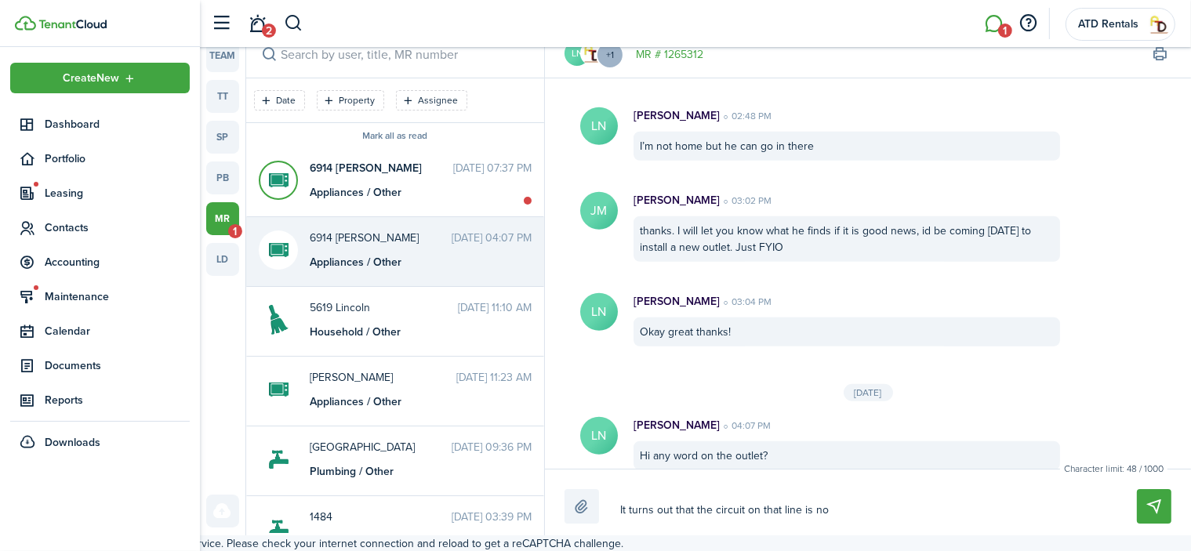
type textarea "It turns out that the circuit on that line is not"
type textarea "It turns out that the circuit on that line is not s"
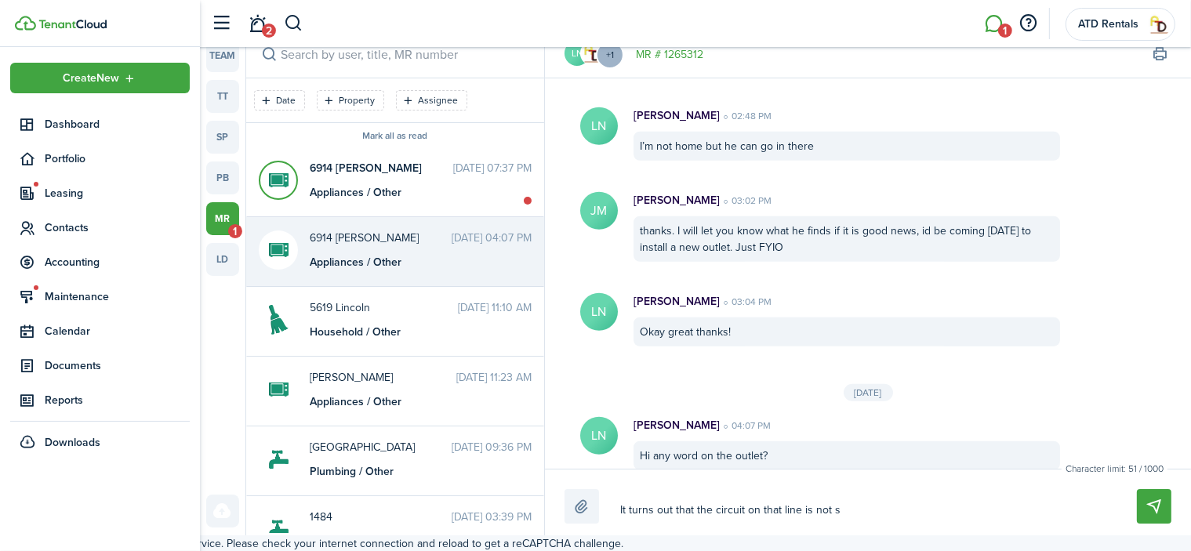
type textarea "It turns out that the circuit on that line is not se"
type textarea "It turns out that the circuit on that line is not set"
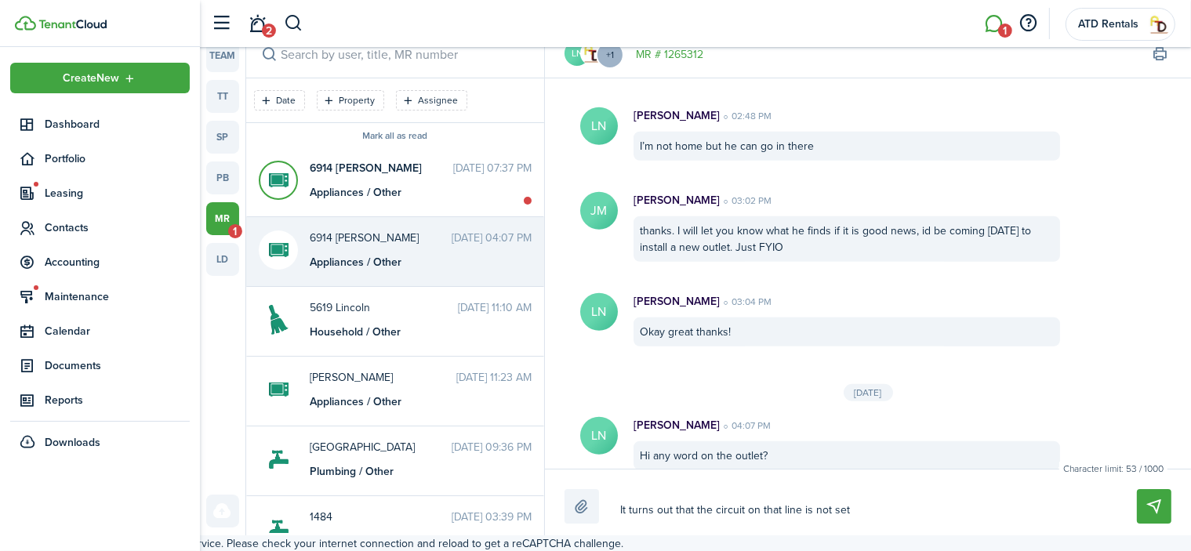
type textarea "It turns out that the circuit on that line is not set"
type textarea "It turns out that the circuit on that line is not set u"
type textarea "It turns out that the circuit on that line is not set up"
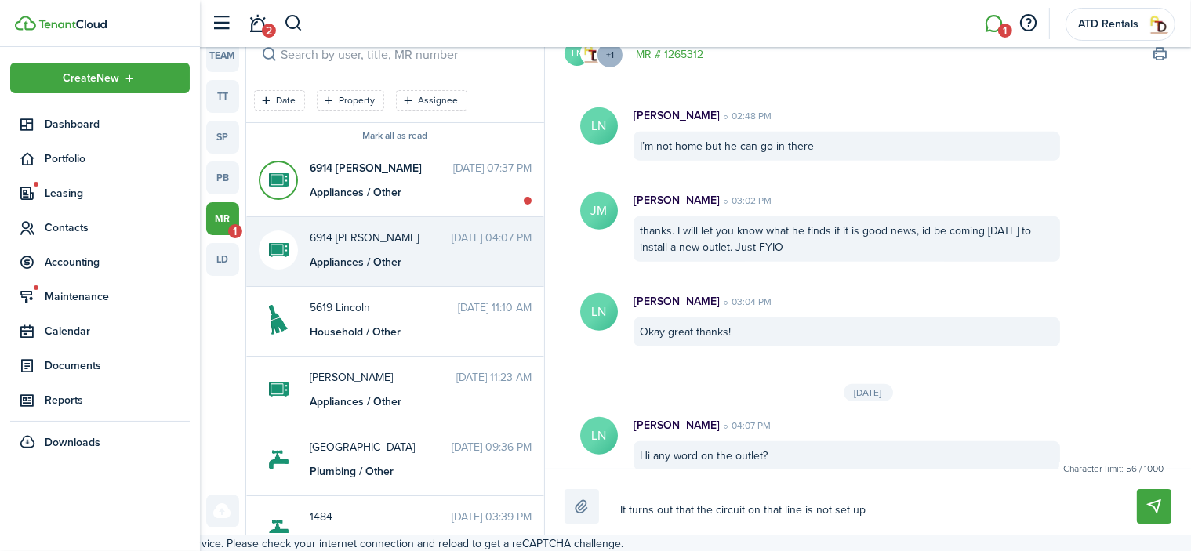
type textarea "It turns out that the circuit on that line is not set up"
type textarea "It turns out that the circuit on that line is not set up f"
type textarea "It turns out that the circuit on that line is not set up fo"
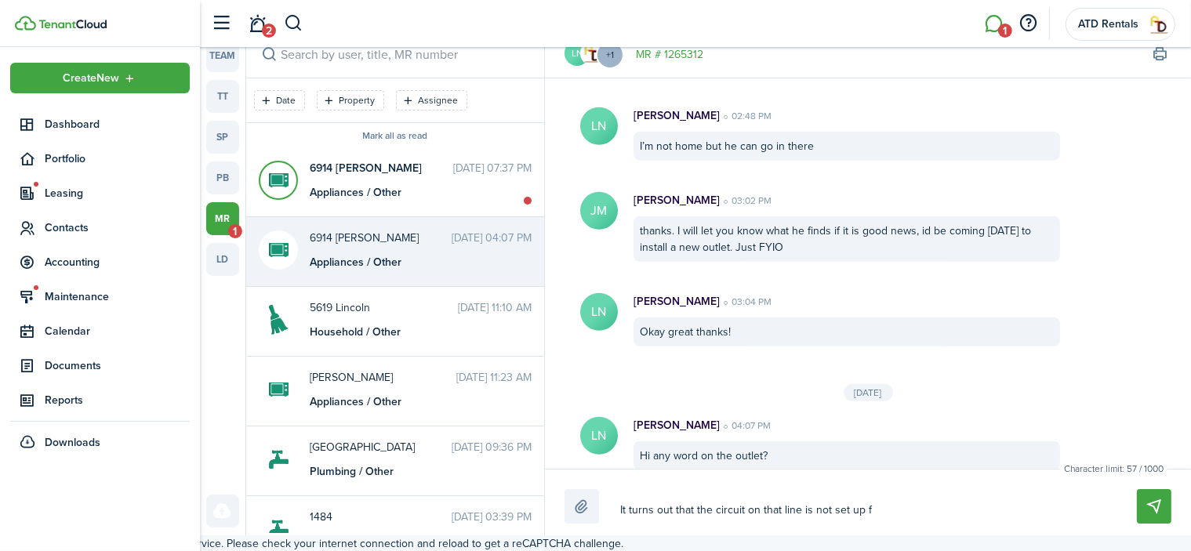
type textarea "It turns out that the circuit on that line is not set up fo"
type textarea "It turns out that the circuit on that line is not set up for"
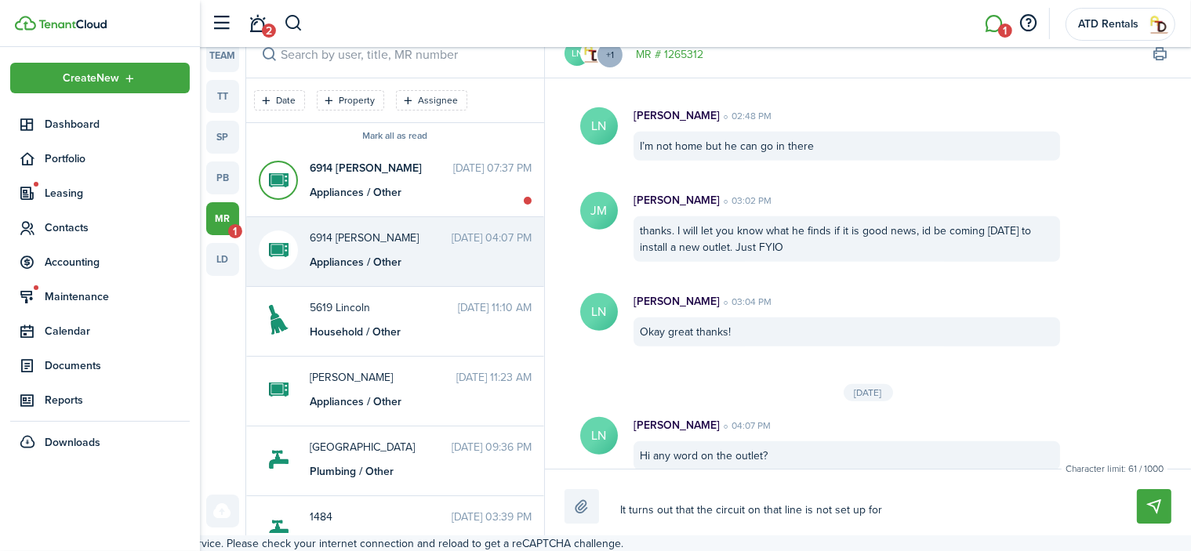
type textarea "It turns out that the circuit on that line is not set up for c"
type textarea "It turns out that the circuit on that line is not set up for ch"
type textarea "It turns out that the circuit on that line is not set up for cha"
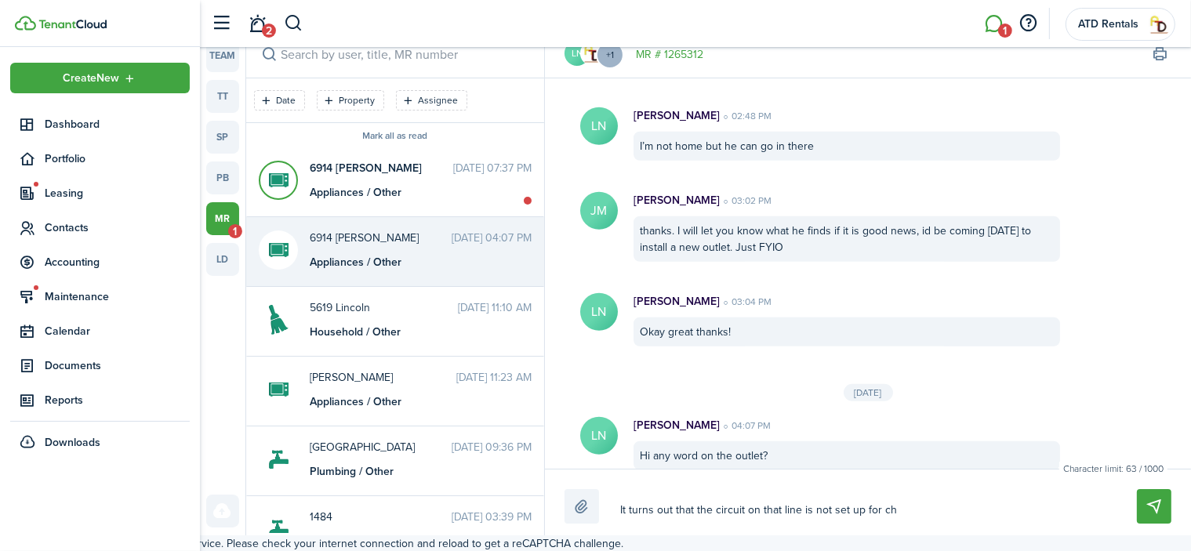
type textarea "It turns out that the circuit on that line is not set up for cha"
type textarea "It turns out that the circuit on that line is not set up for chan"
type textarea "It turns out that the circuit on that line is not set up for [PERSON_NAME]"
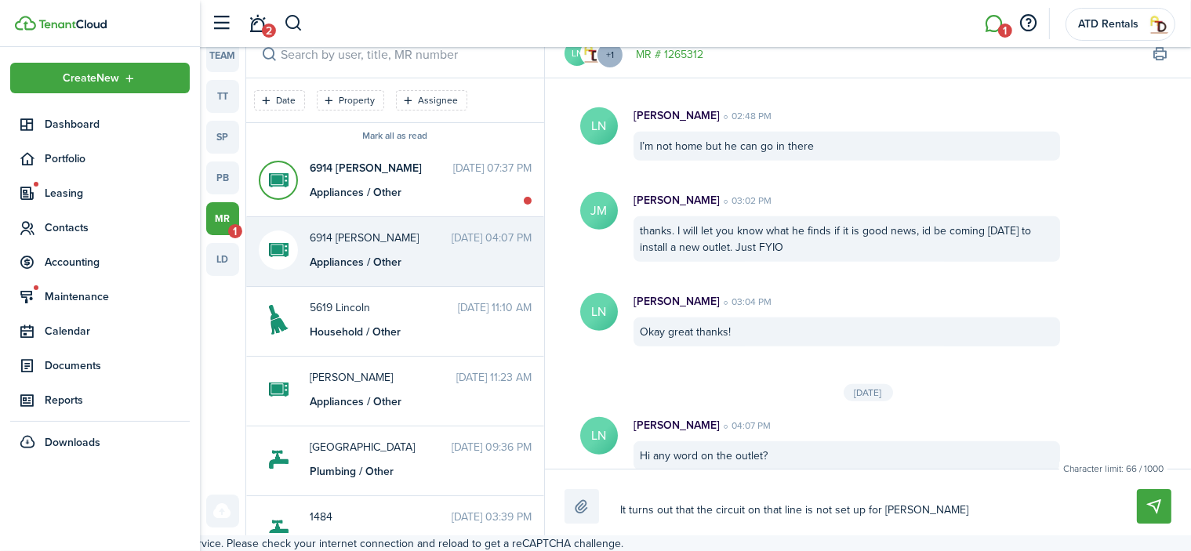
type textarea "It turns out that the circuit on that line is not set up for changi"
type textarea "It turns out that the circuit on that line is not set up for changin"
type textarea "It turns out that the circuit on that line is not set up for changing"
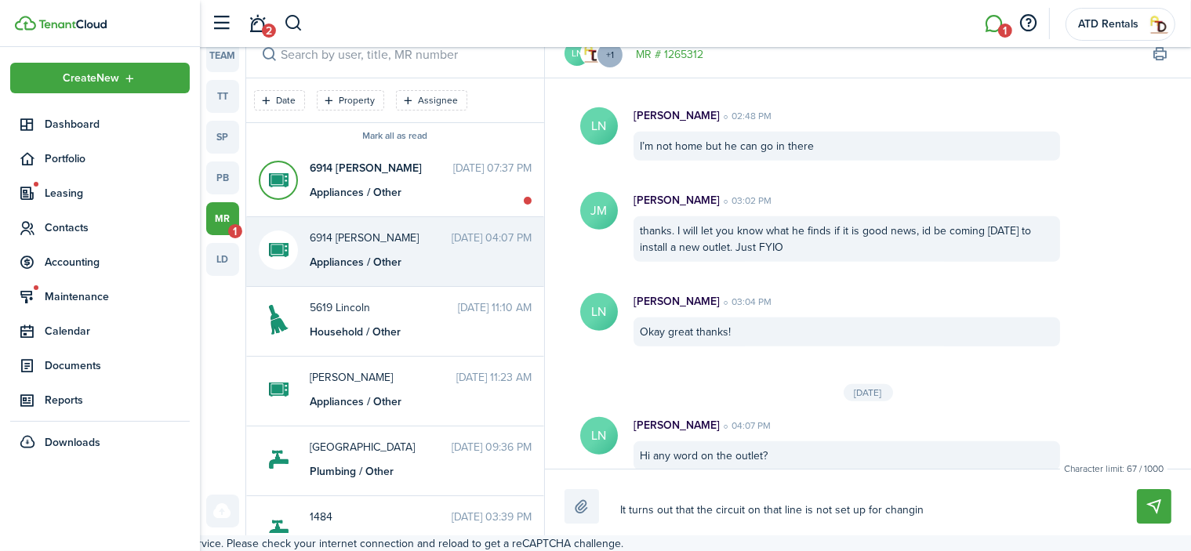
type textarea "It turns out that the circuit on that line is not set up for changing"
type textarea "It turns out that the circuit on that line is not set up for changing t"
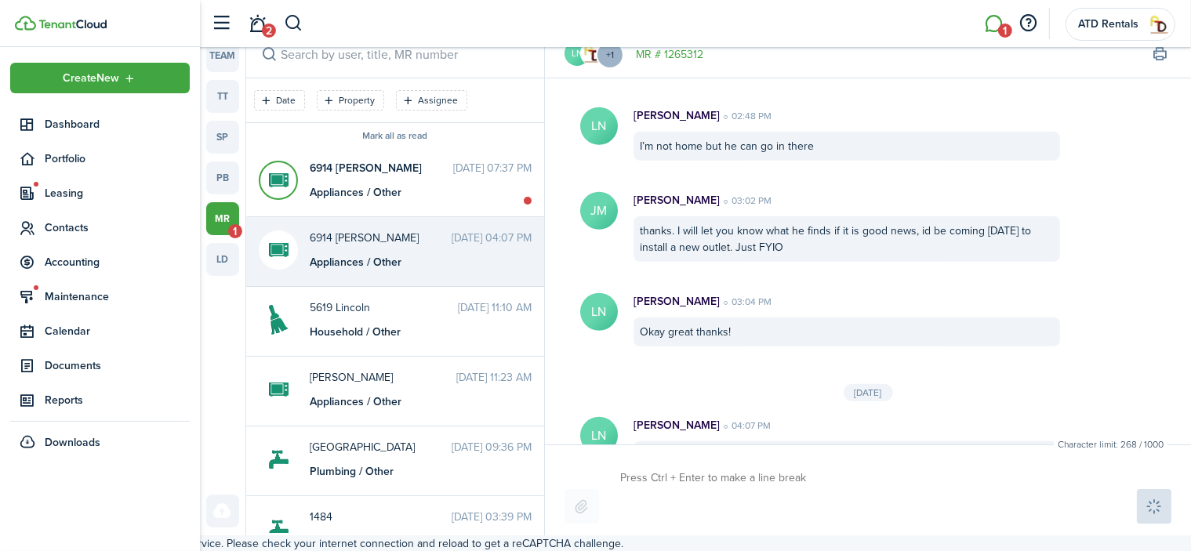
scroll to position [1561, 0]
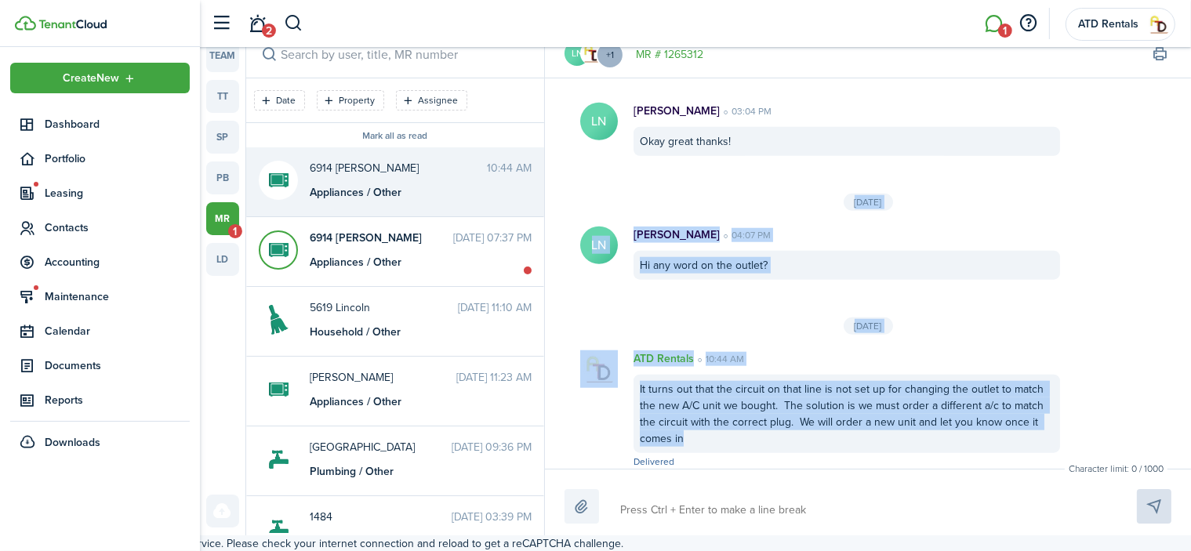
drag, startPoint x: 627, startPoint y: 180, endPoint x: 756, endPoint y: 430, distance: 281.1
copy div "[DATE] LN [PERSON_NAME] 04:07 PM Hi any word on the outlet? [DATE] ATD Rentals …"
click at [58, 192] on span "Leasing" at bounding box center [117, 193] width 145 height 16
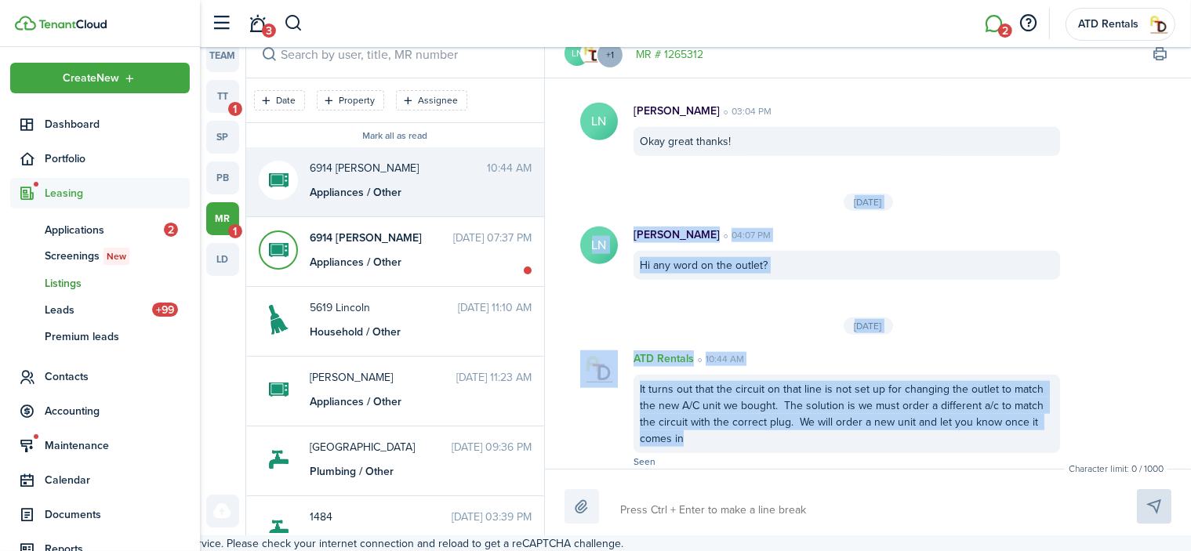
click at [70, 282] on span "Listings" at bounding box center [117, 283] width 145 height 16
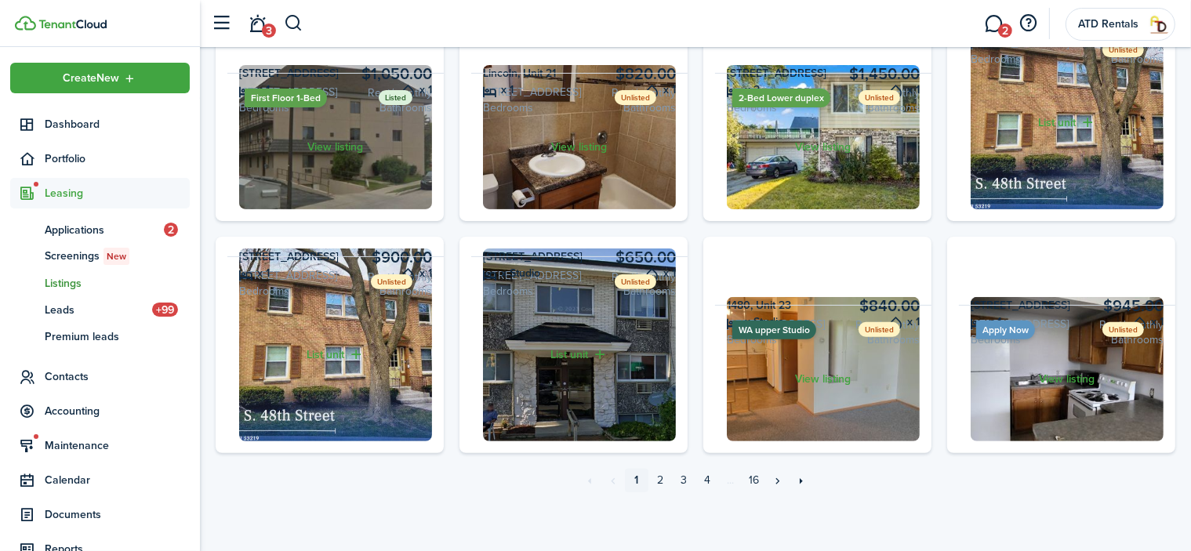
scroll to position [705, 0]
click at [1064, 440] on link "View listing" at bounding box center [1067, 379] width 216 height 149
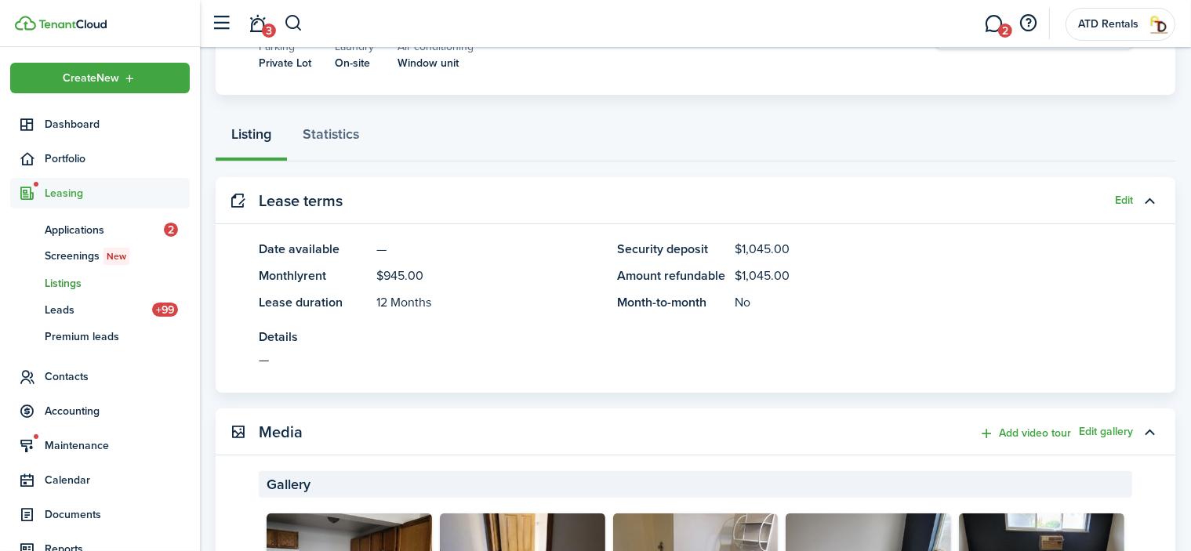
scroll to position [314, 0]
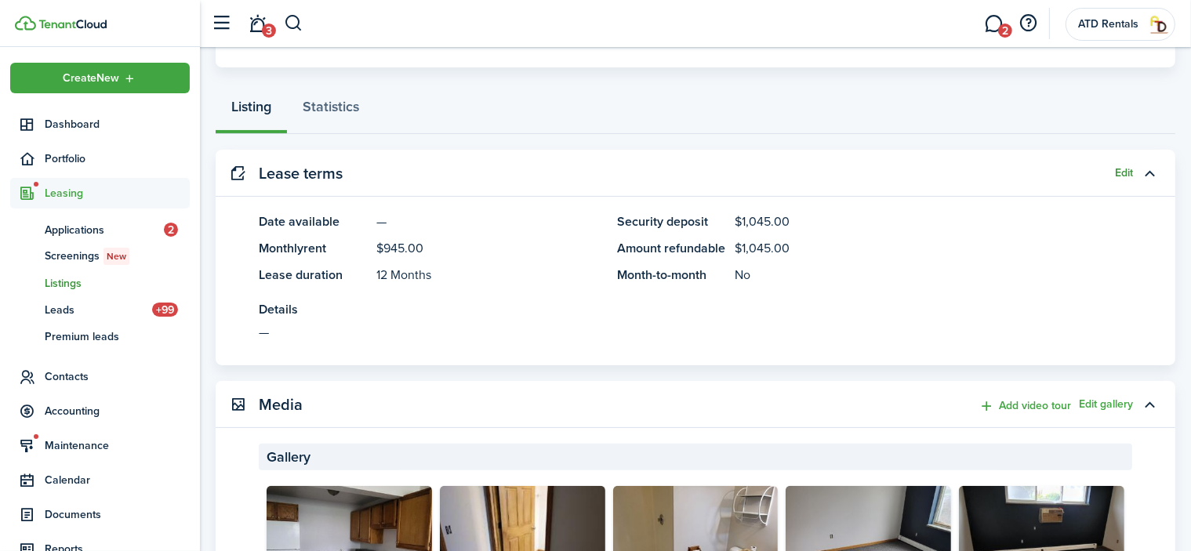
click at [1119, 169] on button "Edit" at bounding box center [1124, 173] width 18 height 13
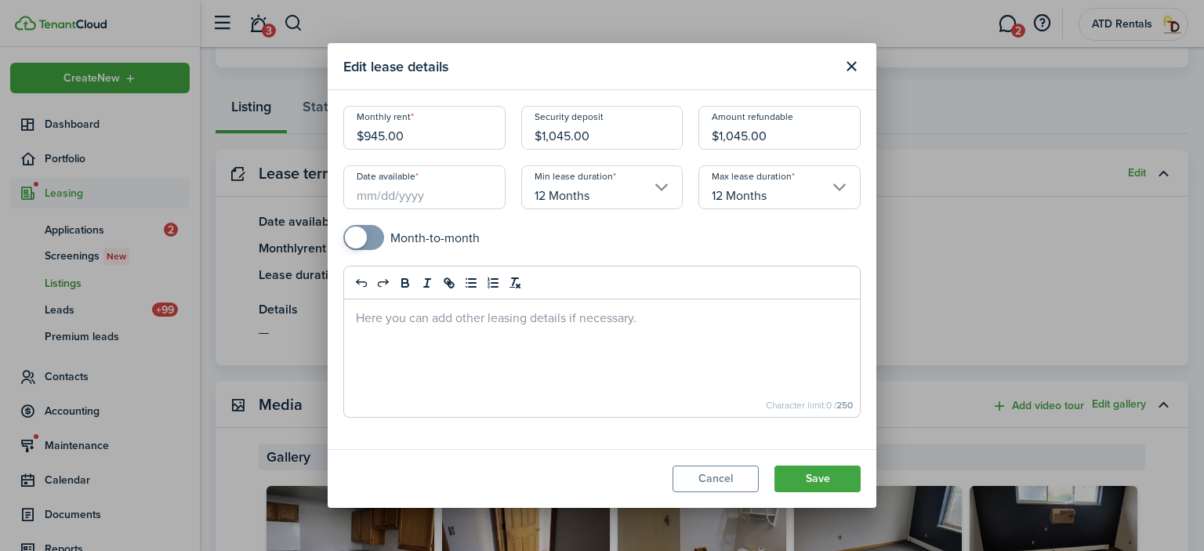
click at [383, 132] on input "$945.00" at bounding box center [424, 128] width 162 height 44
click at [568, 131] on input "$1,045.00" at bounding box center [602, 128] width 162 height 44
click at [745, 134] on input "$1,045.00" at bounding box center [779, 128] width 162 height 44
click at [401, 194] on input "Date available" at bounding box center [424, 187] width 162 height 44
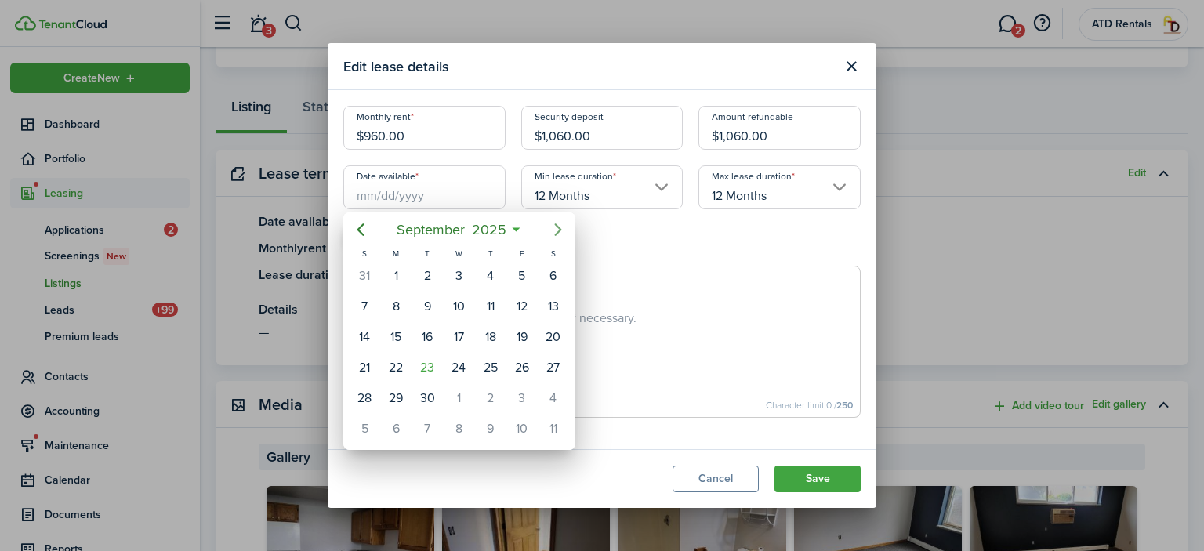
click at [559, 225] on icon "Next page" at bounding box center [558, 229] width 19 height 19
click at [458, 275] on div "1" at bounding box center [459, 276] width 24 height 24
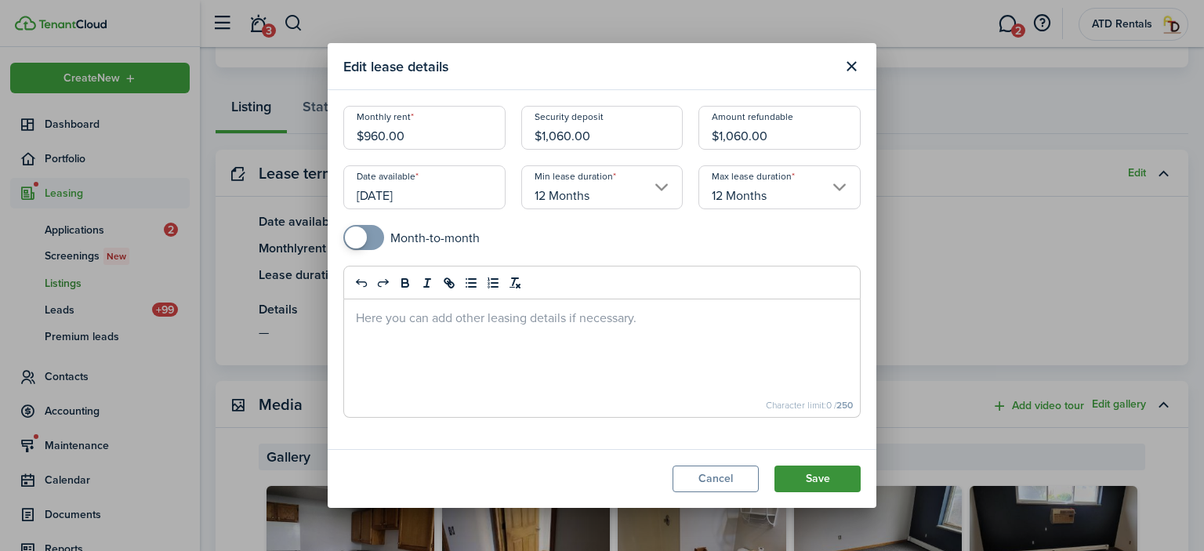
click at [812, 479] on button "Save" at bounding box center [817, 479] width 86 height 27
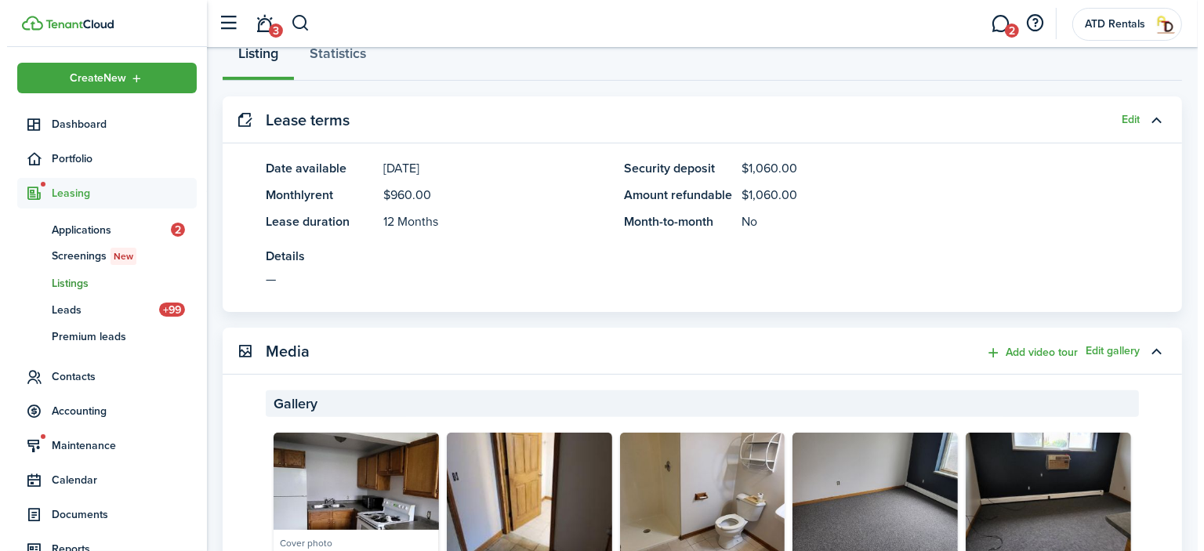
scroll to position [0, 0]
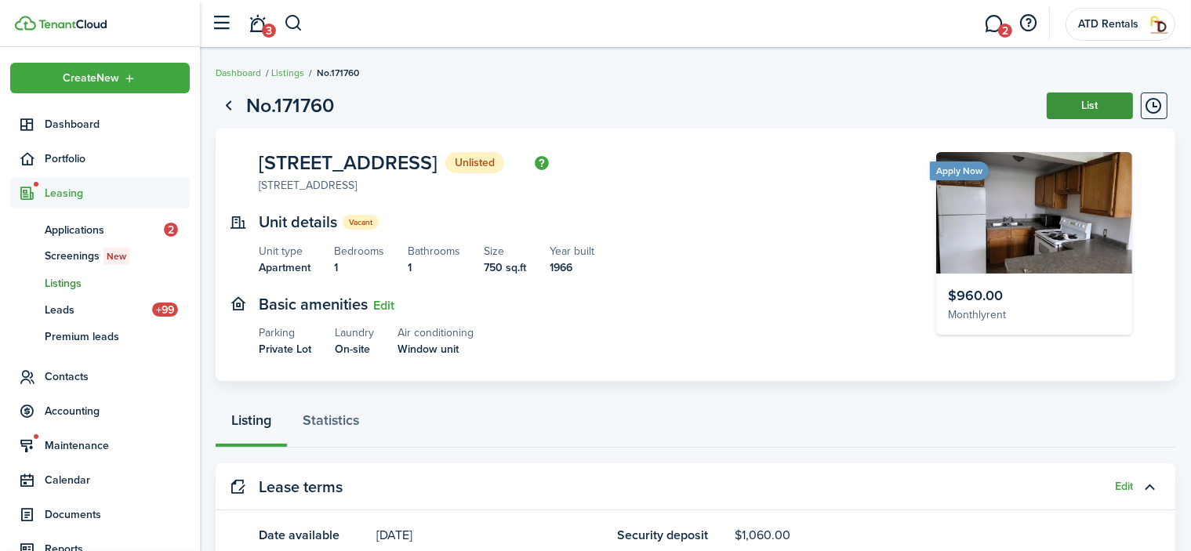
click at [1094, 97] on button "List" at bounding box center [1089, 105] width 86 height 27
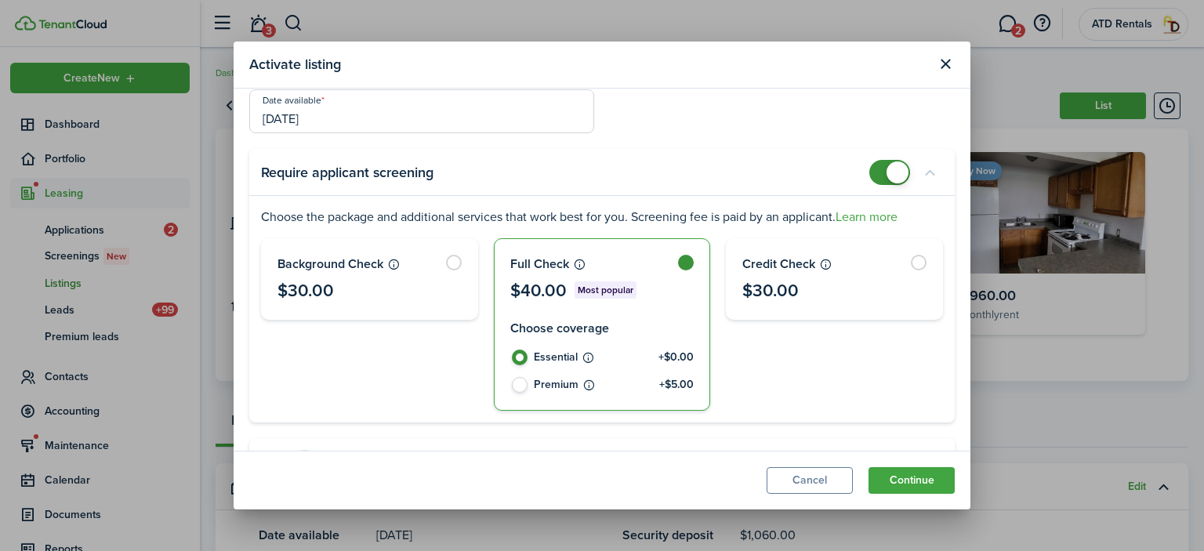
scroll to position [22, 0]
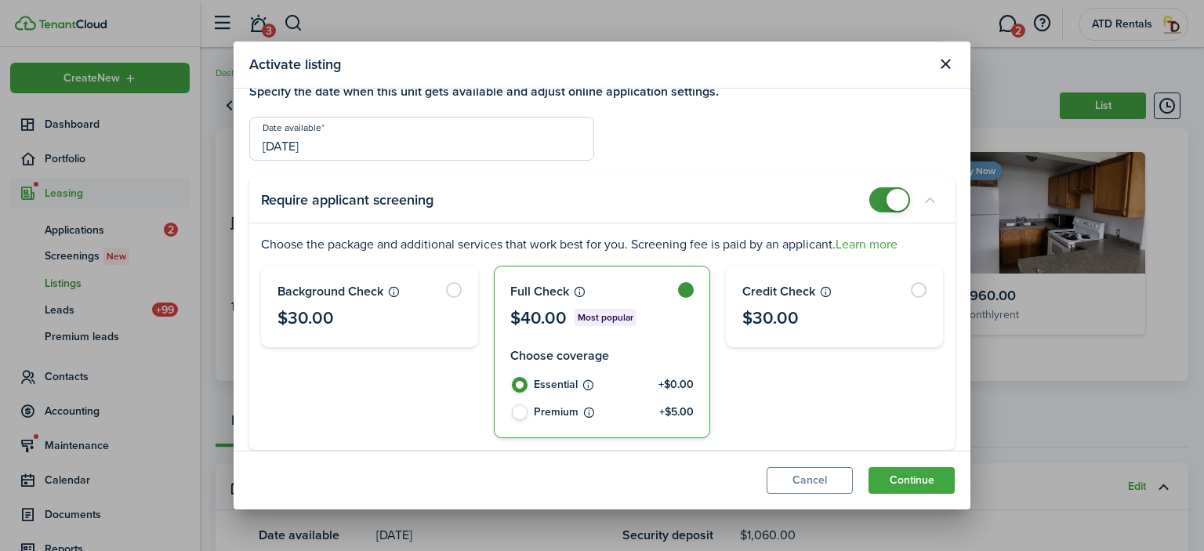
click at [886, 198] on span at bounding box center [897, 200] width 22 height 22
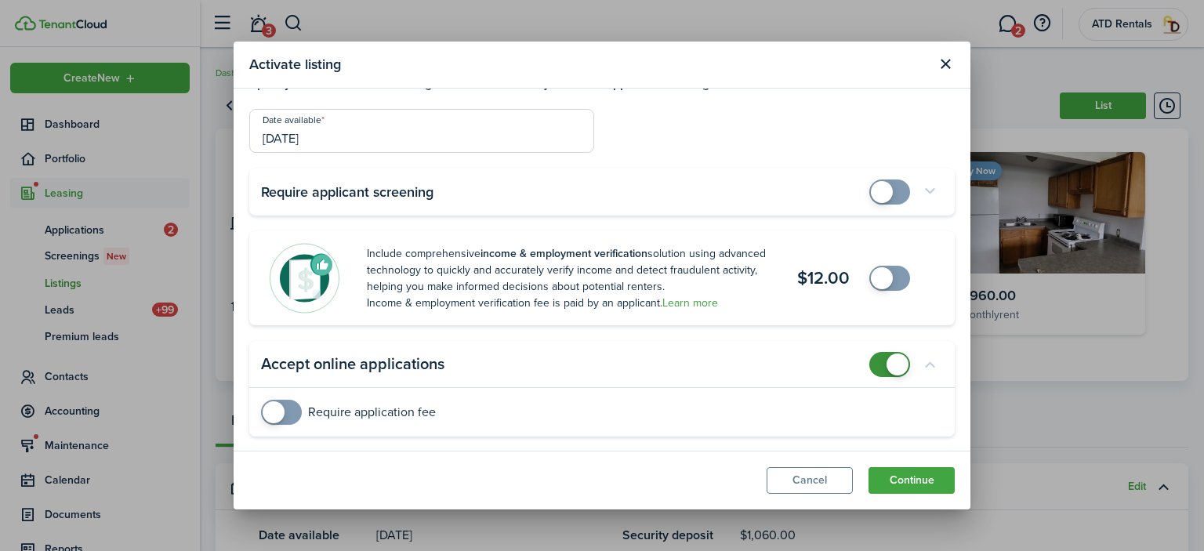
scroll to position [31, 0]
click at [909, 480] on button "Continue" at bounding box center [911, 480] width 86 height 27
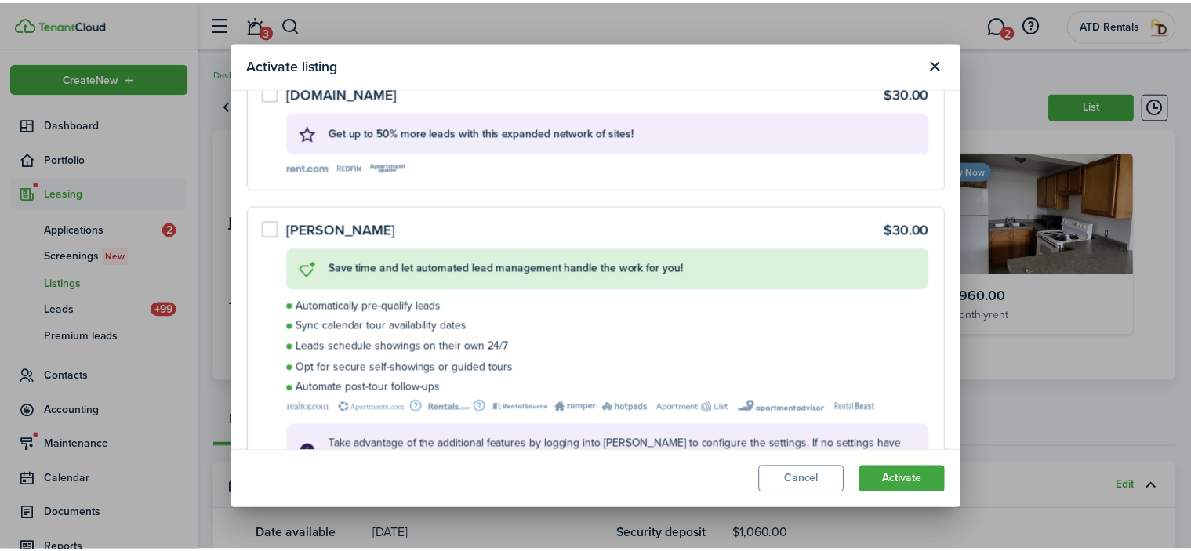
scroll to position [269, 0]
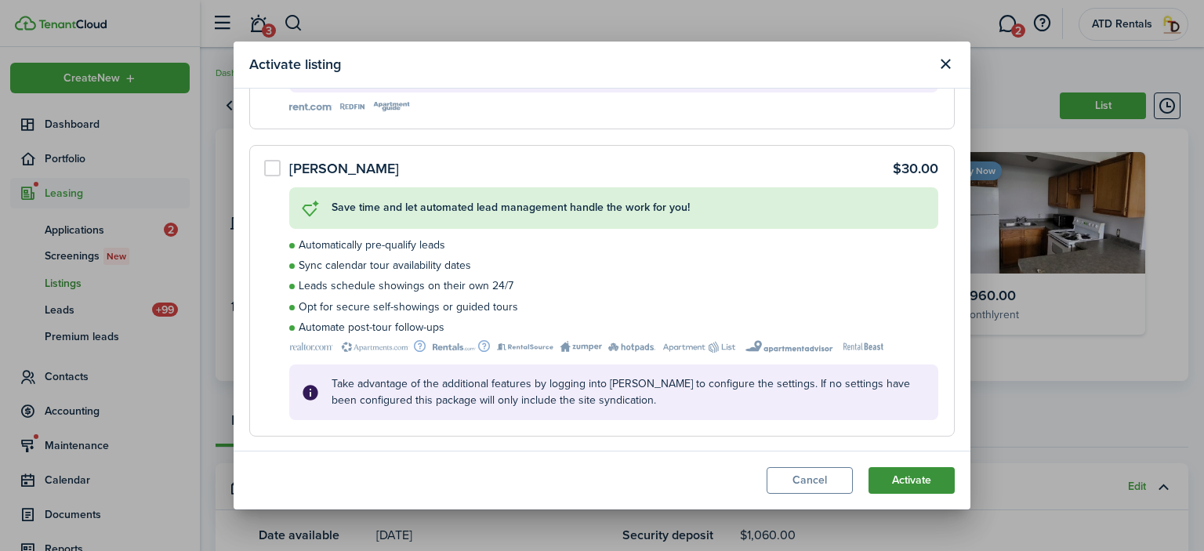
click at [904, 479] on button "Activate" at bounding box center [911, 480] width 86 height 27
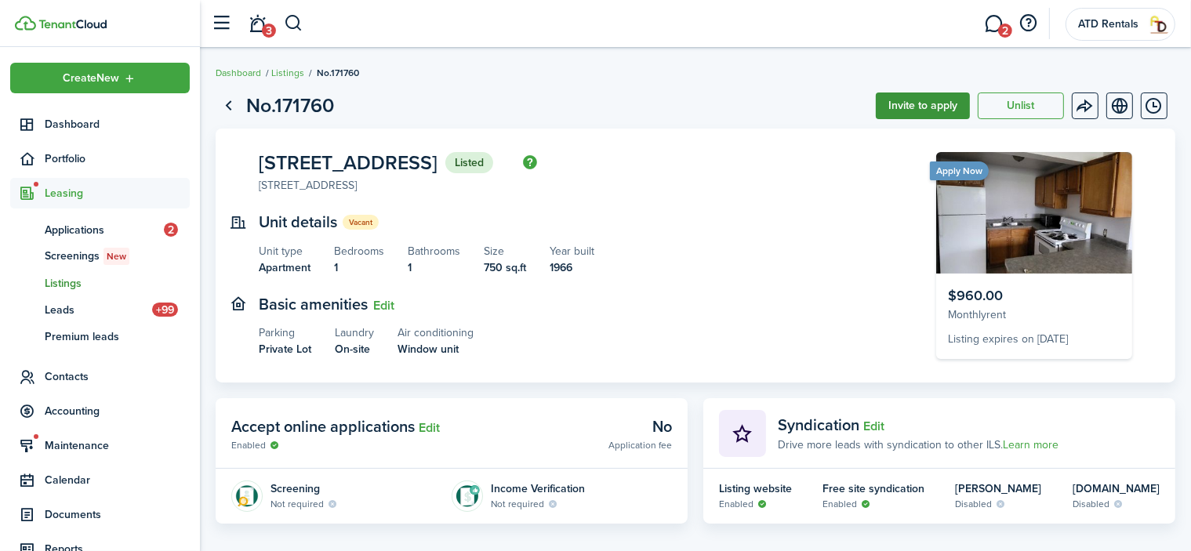
click at [927, 103] on button "Invite to apply" at bounding box center [922, 105] width 94 height 27
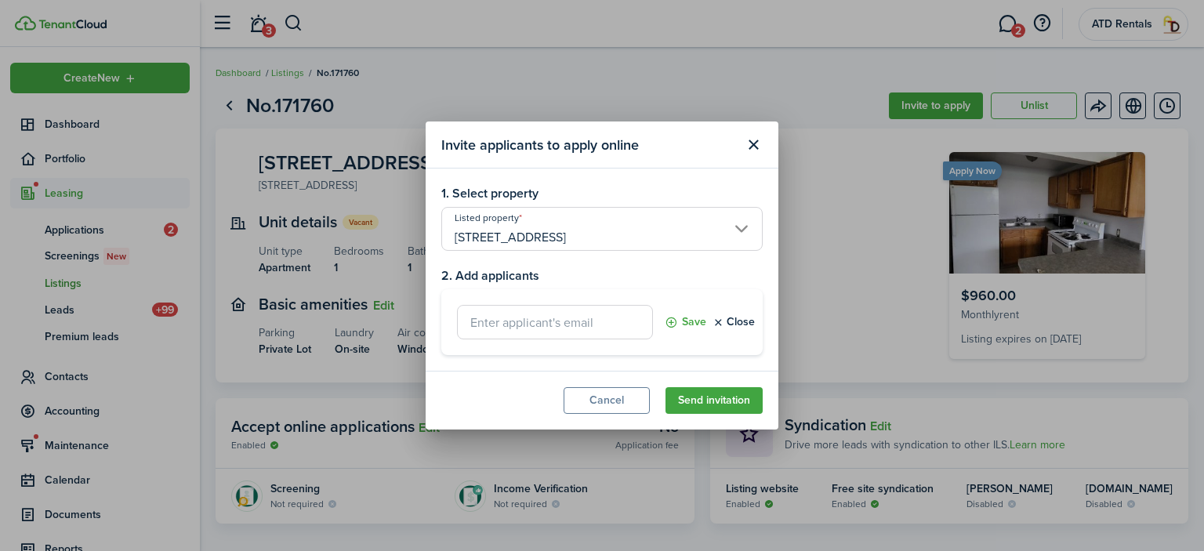
click at [486, 321] on input "text" at bounding box center [555, 322] width 196 height 34
click at [683, 321] on button "Save" at bounding box center [686, 322] width 42 height 34
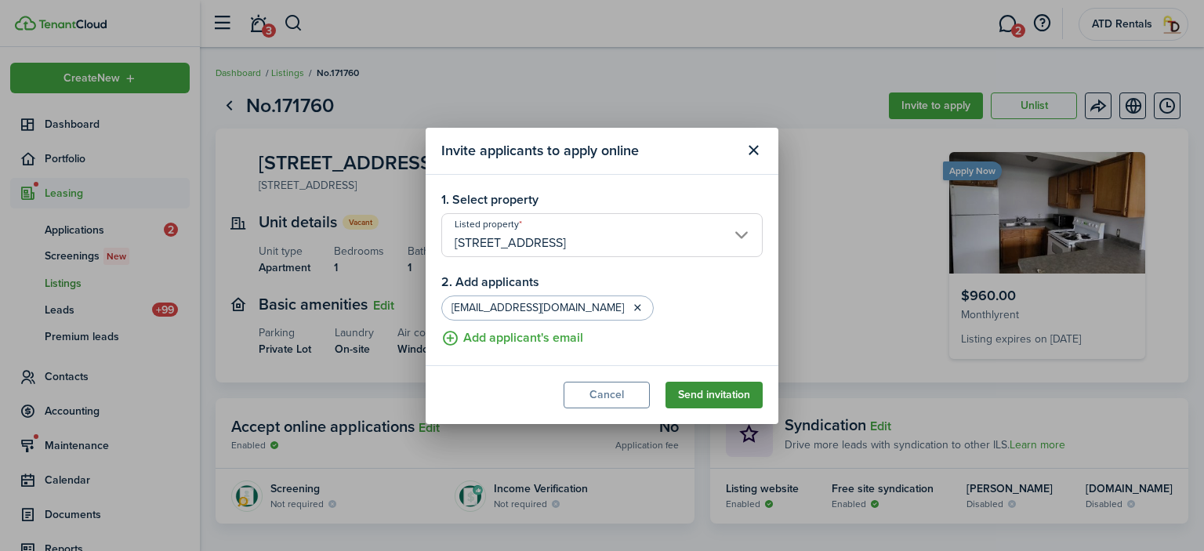
click at [711, 389] on button "Send invitation" at bounding box center [713, 395] width 97 height 27
